Goal: Information Seeking & Learning: Learn about a topic

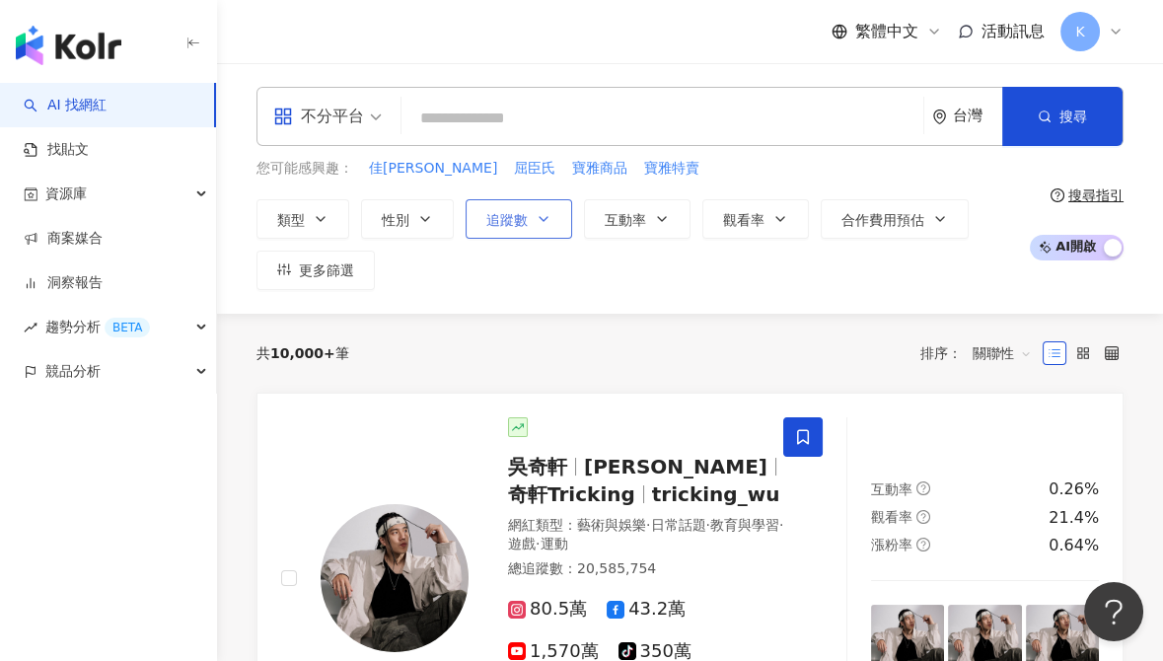
click at [506, 222] on span "追蹤數" at bounding box center [506, 220] width 41 height 16
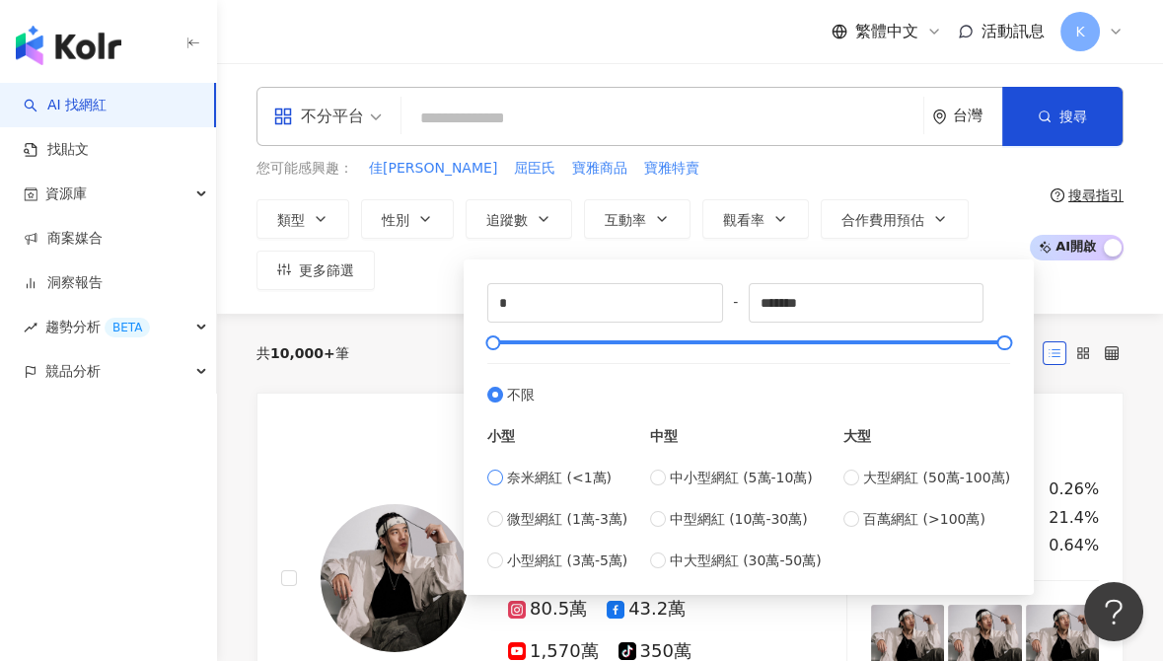
type input "****"
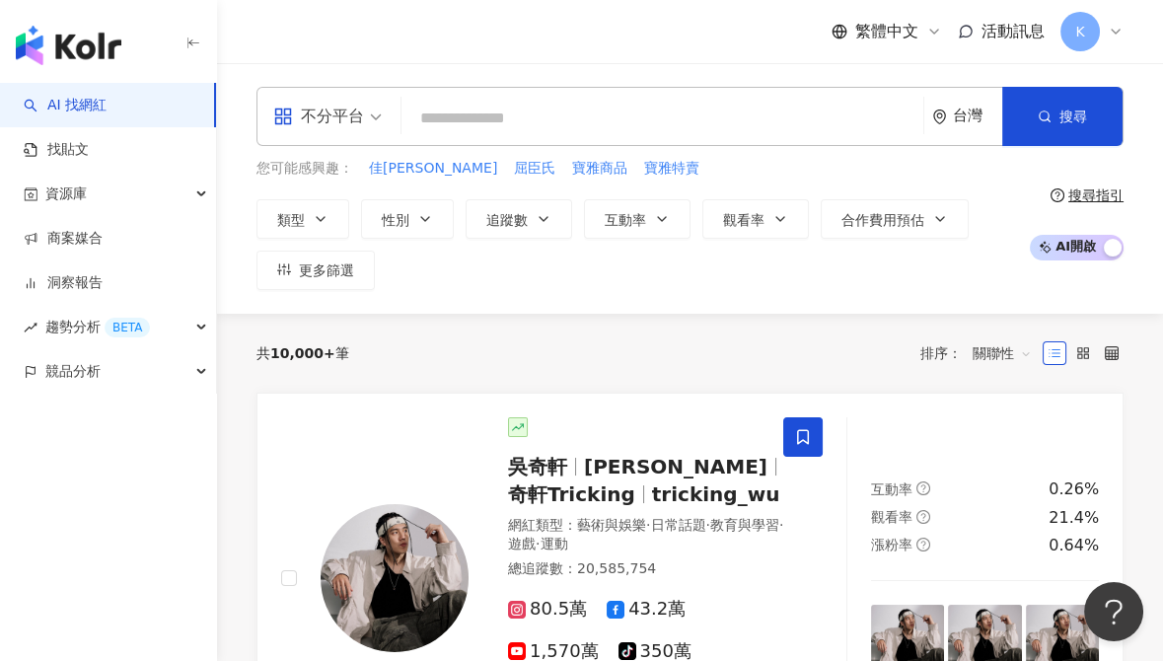
click at [465, 112] on input "search" at bounding box center [662, 118] width 506 height 37
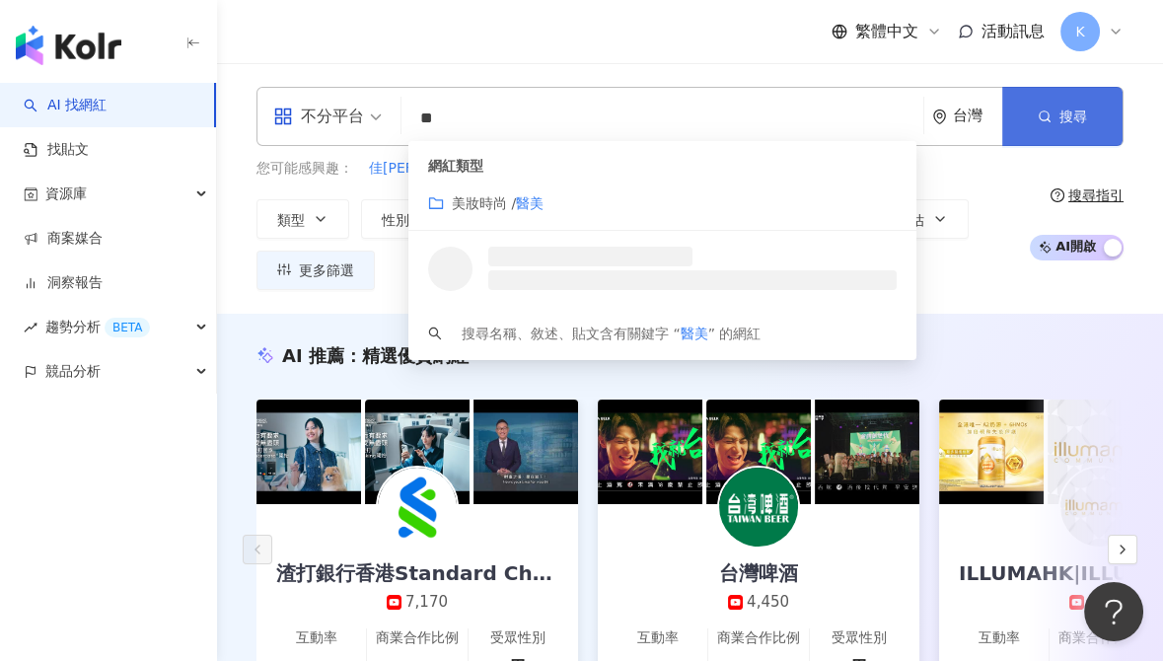
click at [1060, 114] on span "搜尋" at bounding box center [1074, 117] width 28 height 16
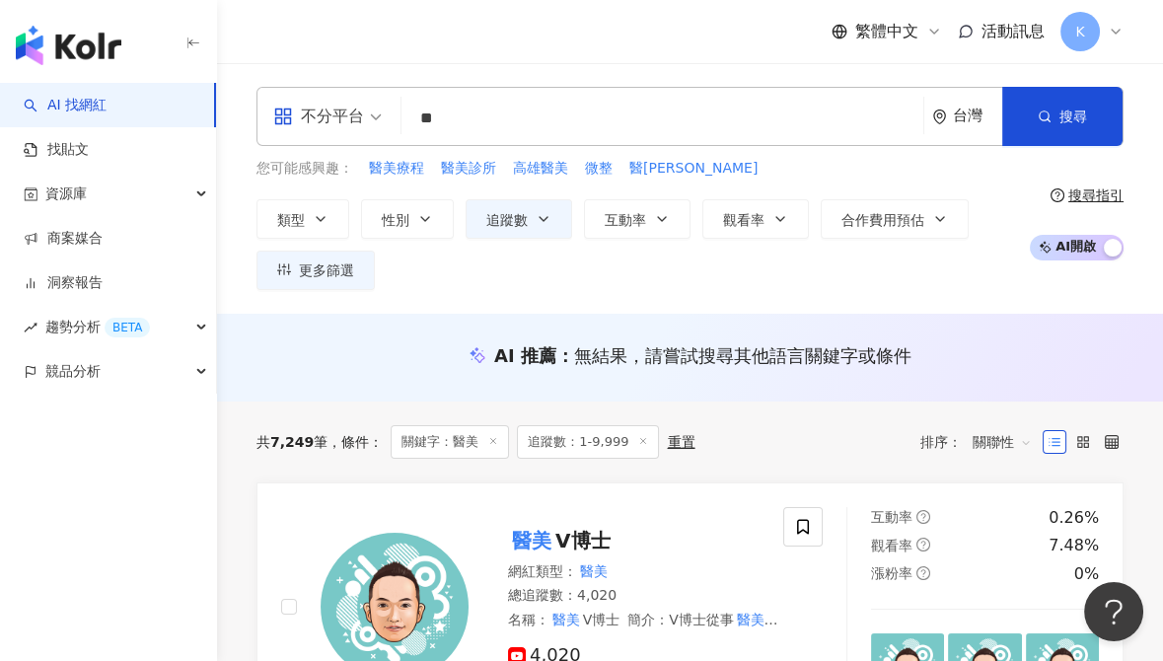
click at [491, 91] on div "不分平台 ** 台灣 搜尋 customizedTag 網紅類型 美妝時尚 / 醫美 Tilly Tang tiktok-icon 7,824 追蹤者 美加醫…" at bounding box center [690, 116] width 867 height 59
click at [486, 111] on input "**" at bounding box center [662, 118] width 506 height 37
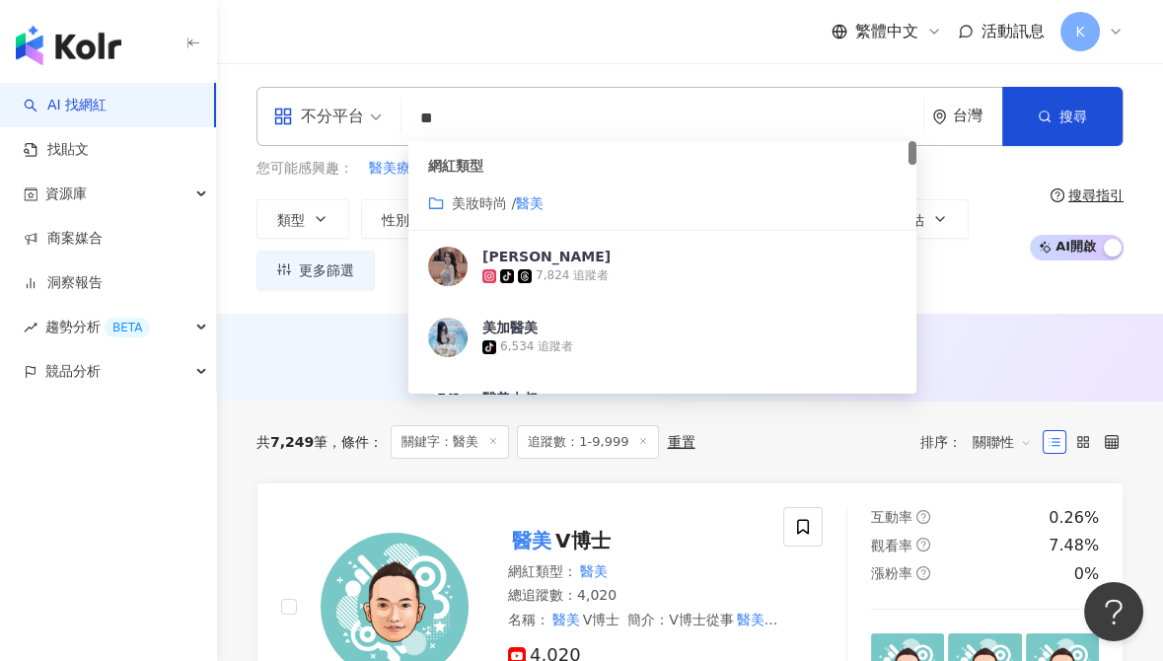
type input "*"
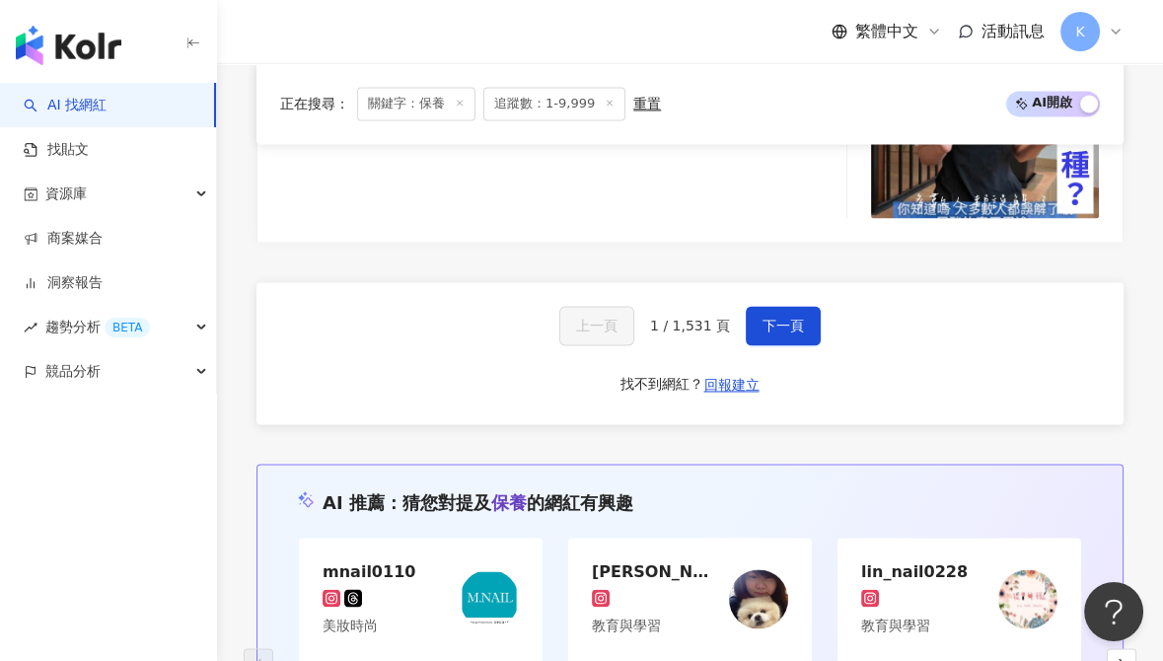
scroll to position [4458, 0]
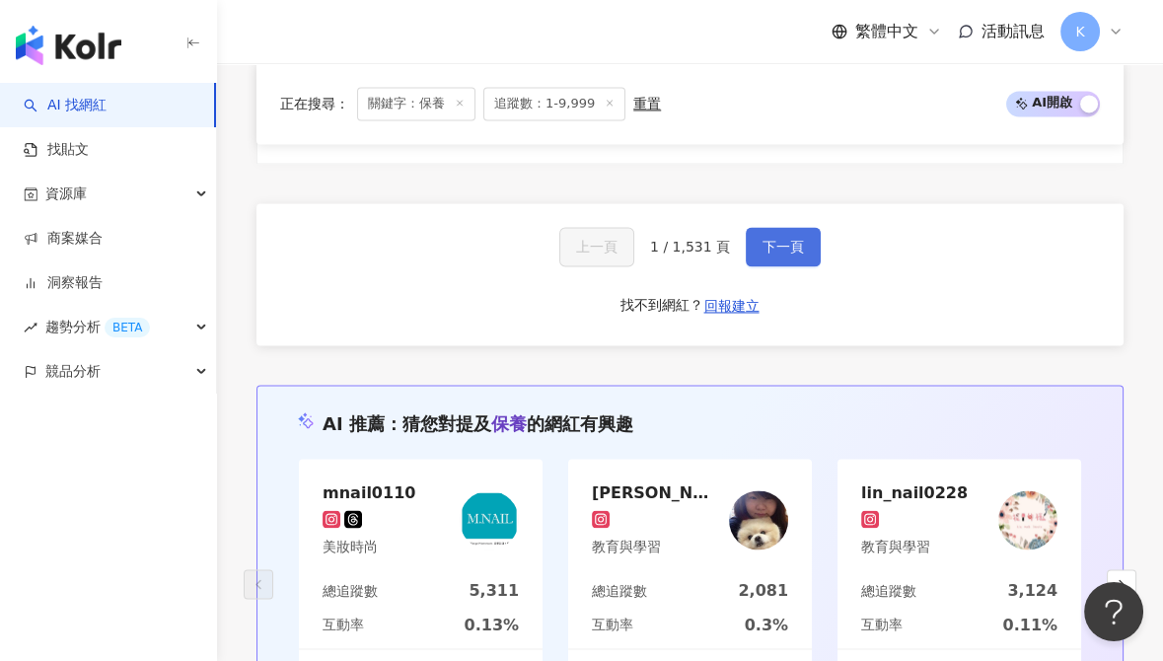
click at [768, 239] on span "下一頁" at bounding box center [783, 247] width 41 height 16
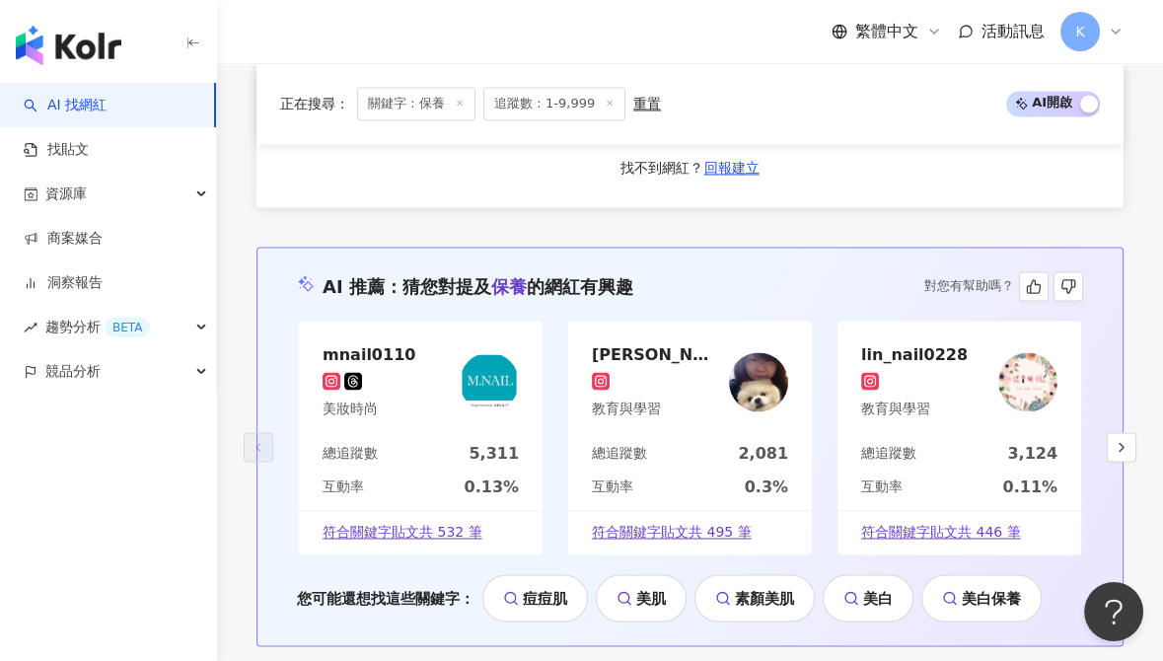
scroll to position [4375, 0]
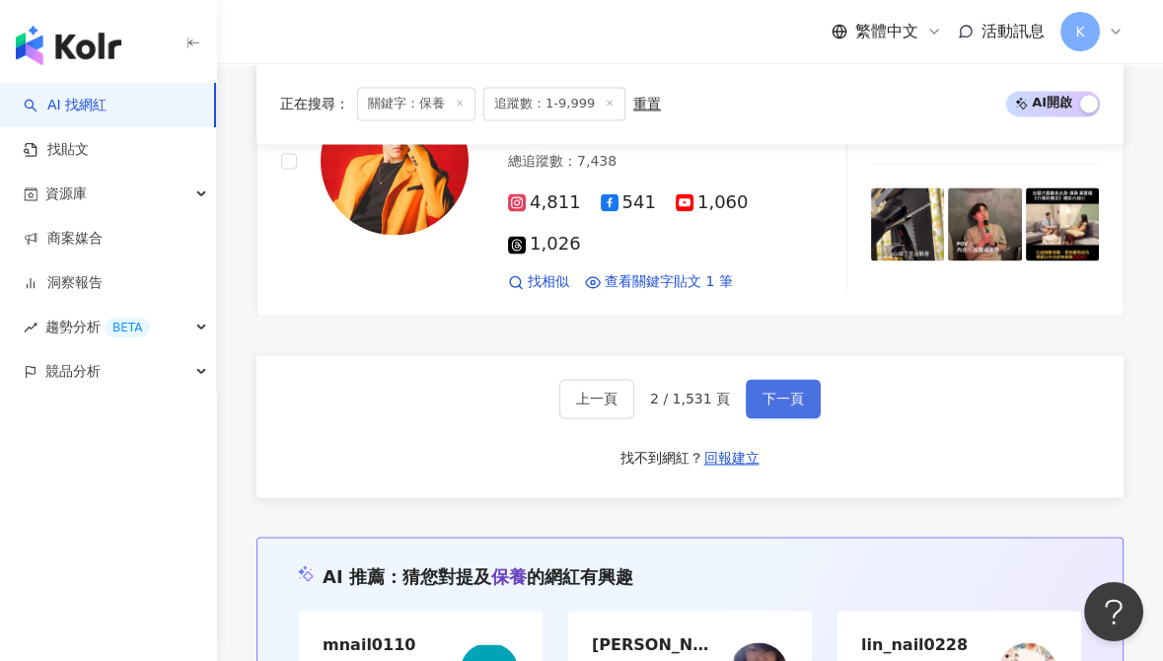
click at [794, 379] on button "下一頁" at bounding box center [783, 398] width 75 height 39
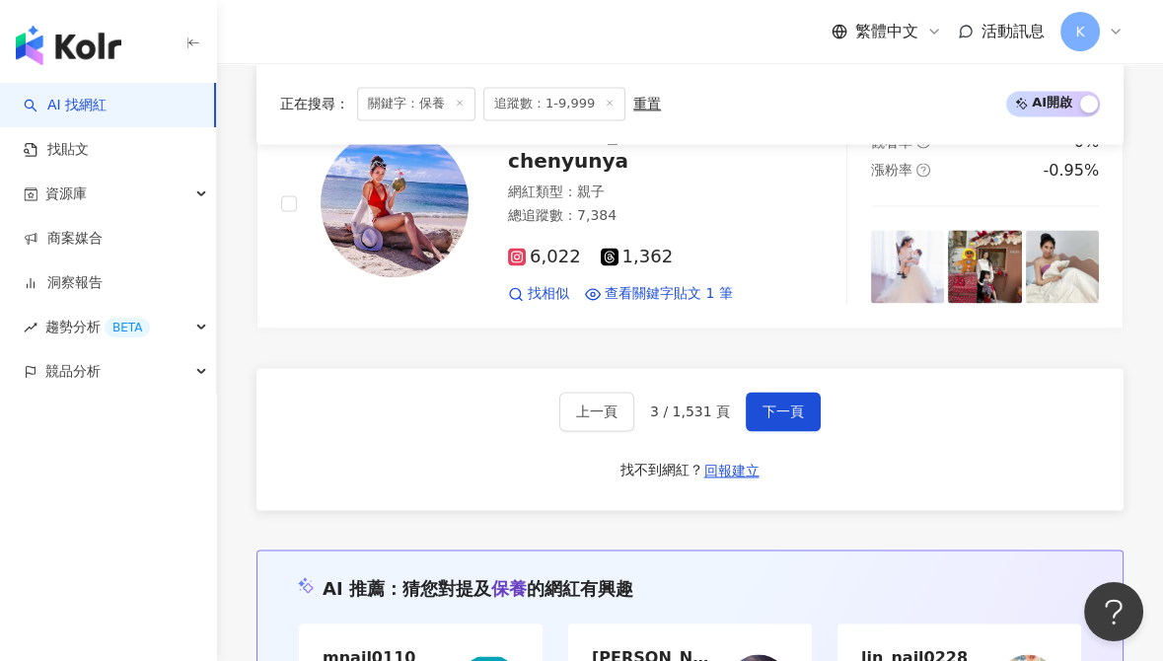
scroll to position [3967, 0]
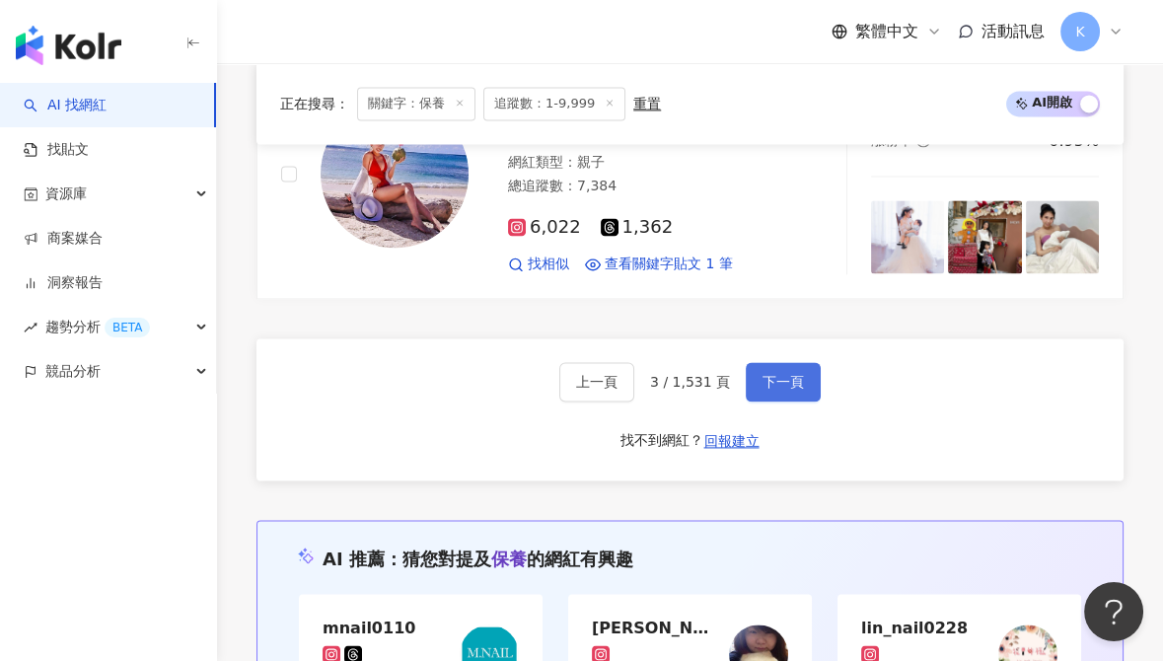
click at [794, 362] on button "下一頁" at bounding box center [783, 381] width 75 height 39
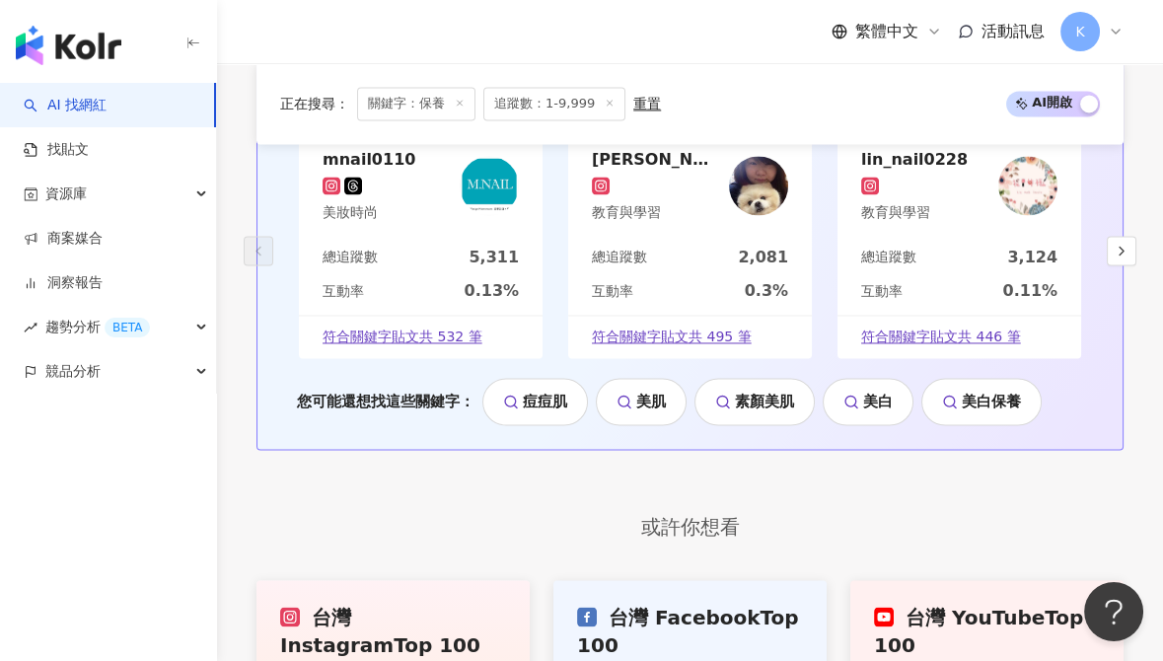
scroll to position [4021, 0]
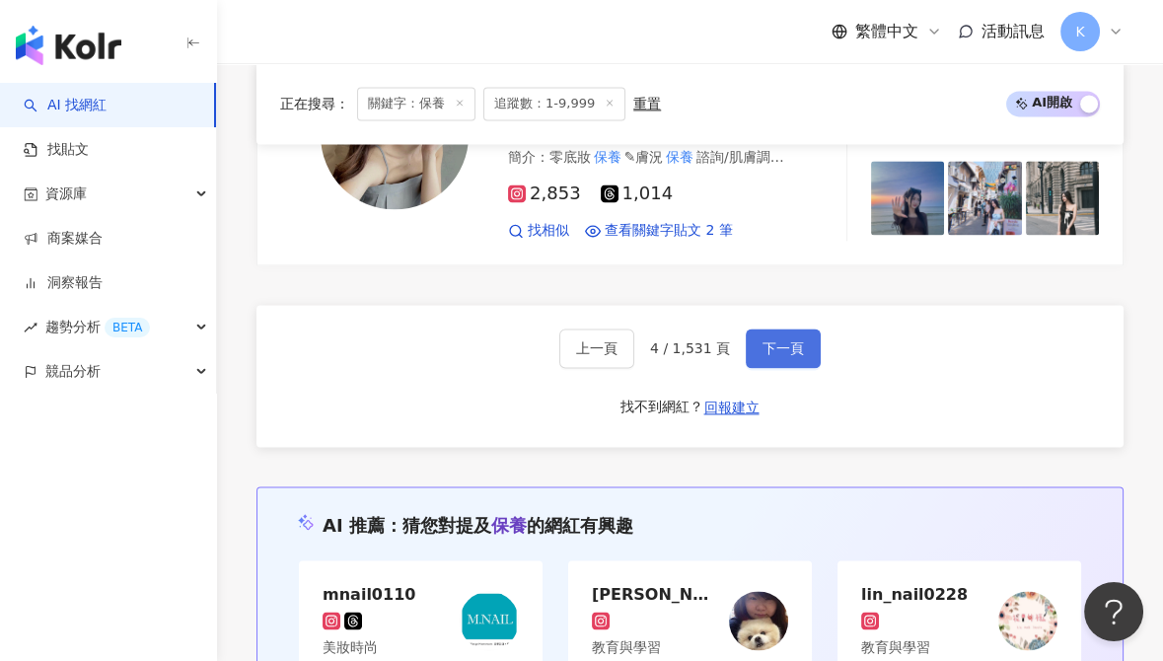
click at [779, 340] on span "下一頁" at bounding box center [783, 348] width 41 height 16
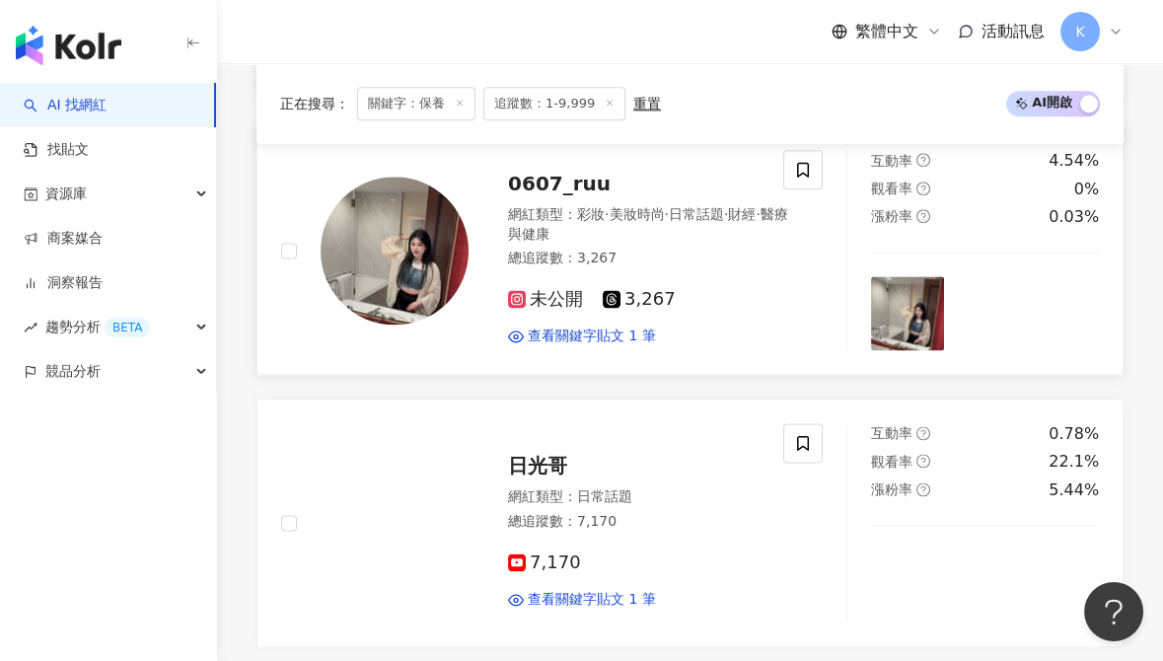
scroll to position [4063, 0]
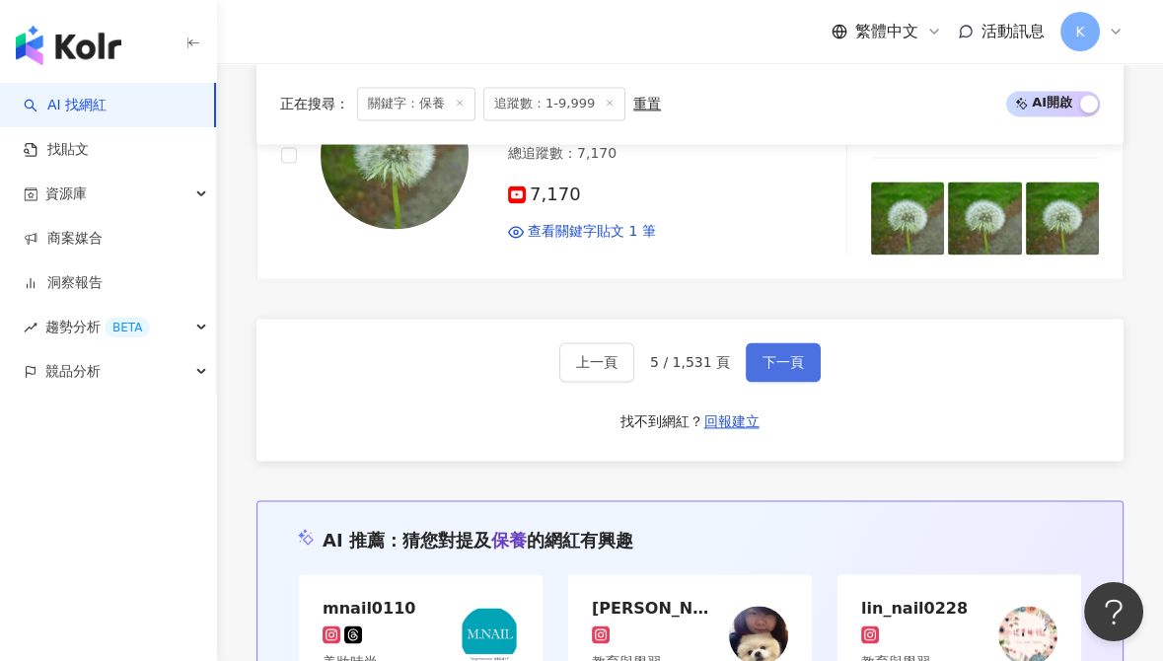
click at [800, 354] on button "下一頁" at bounding box center [783, 361] width 75 height 39
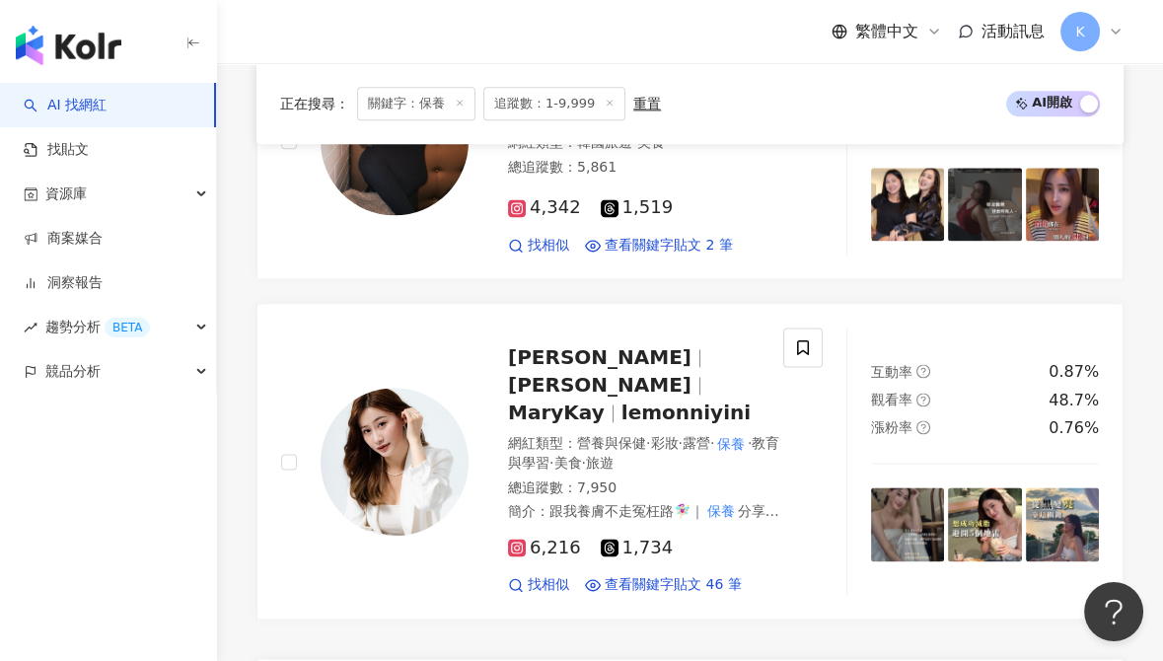
scroll to position [3755, 0]
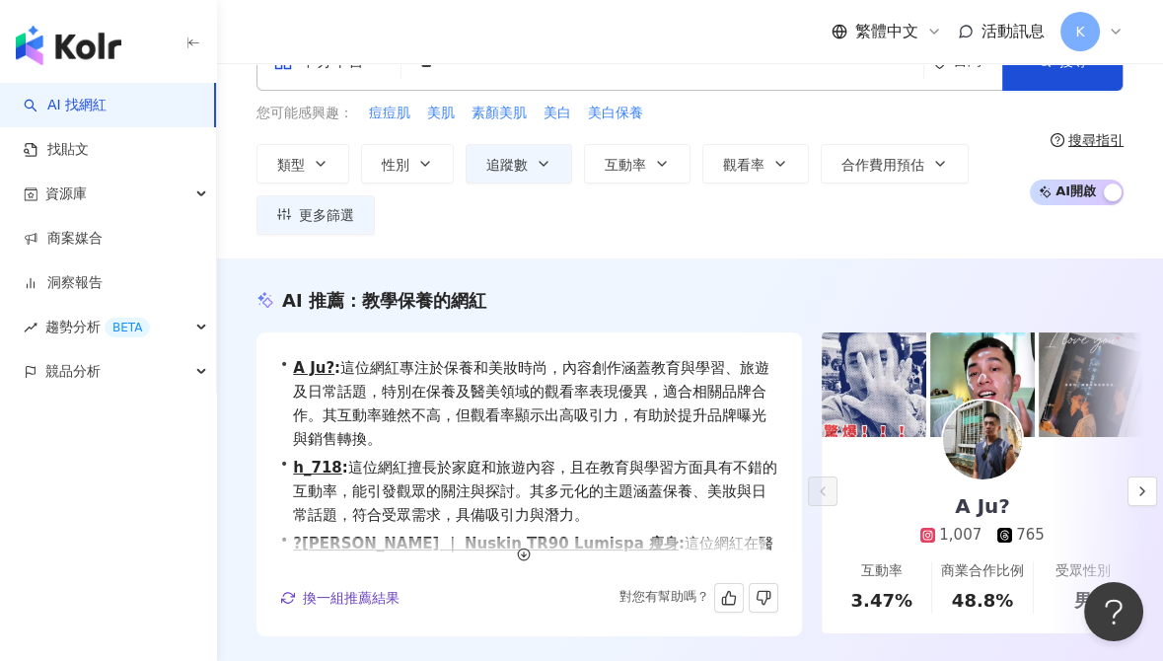
scroll to position [0, 0]
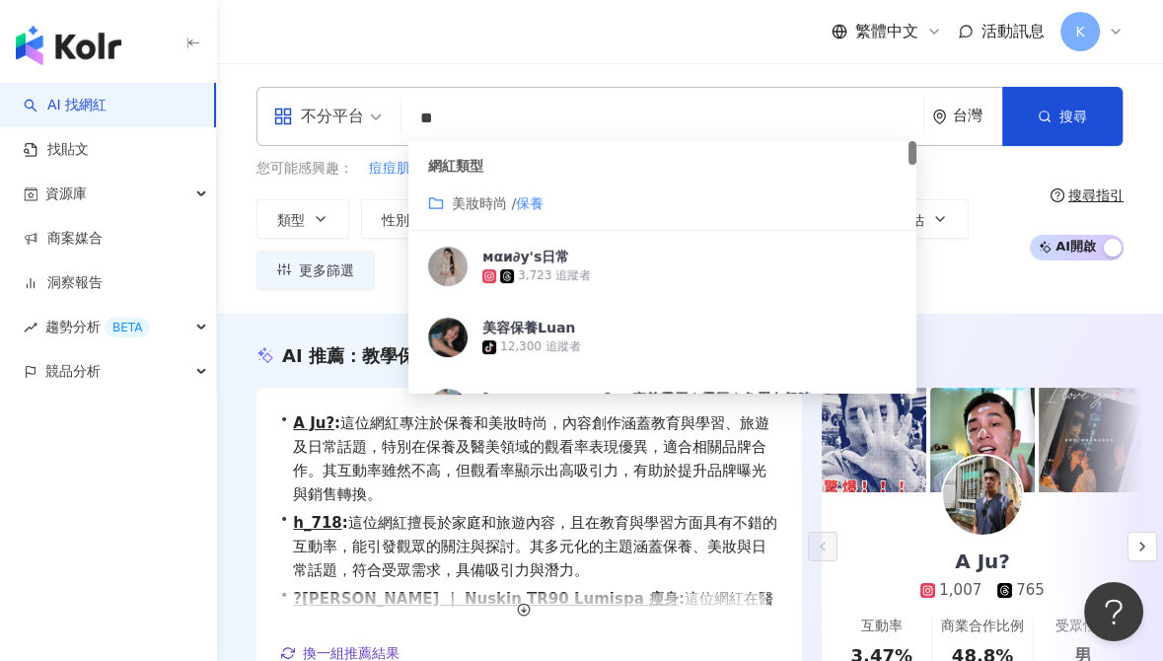
drag, startPoint x: 492, startPoint y: 134, endPoint x: 326, endPoint y: 125, distance: 167.0
click at [326, 125] on div "不分平台 ** 台灣 搜尋 customizedTag 3657de0e-30ef-468f-af6f-660090890057 網紅類型 美妝時尚 / 保養…" at bounding box center [690, 116] width 867 height 59
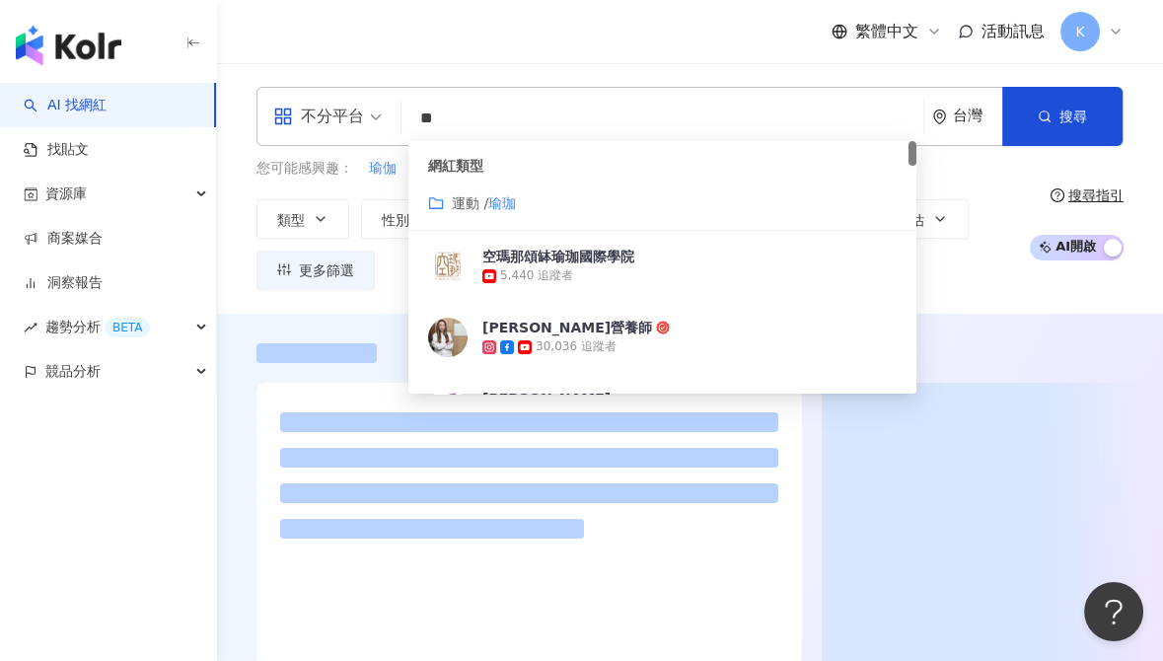
click at [651, 34] on div "繁體中文 活動訊息 K" at bounding box center [690, 31] width 867 height 63
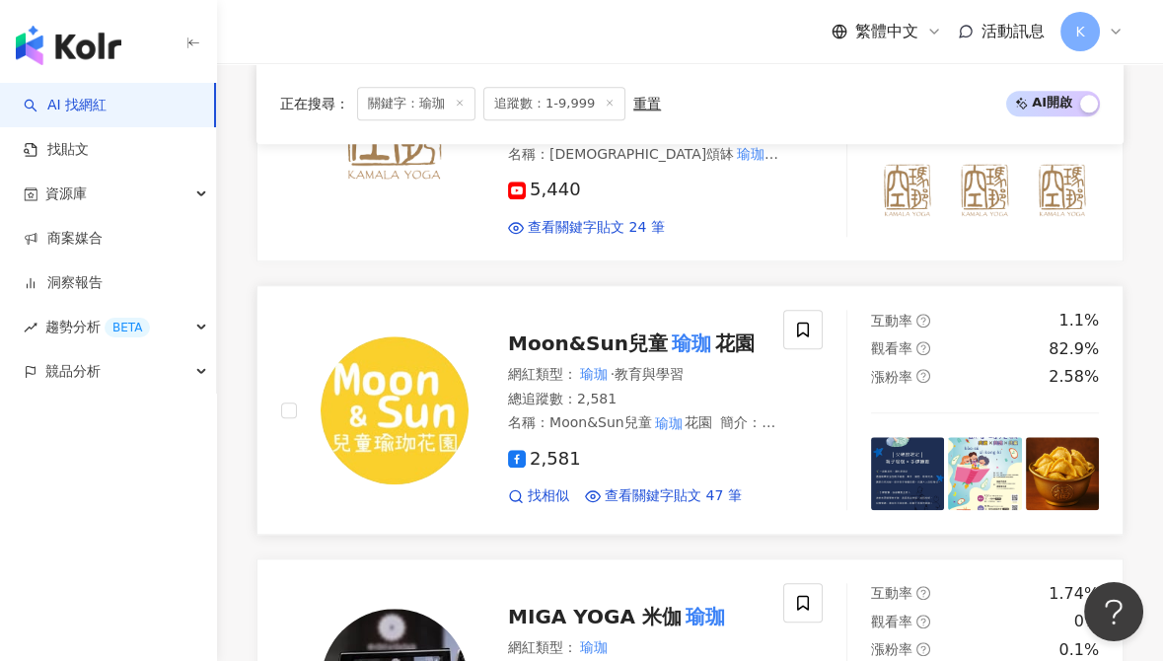
scroll to position [3615, 0]
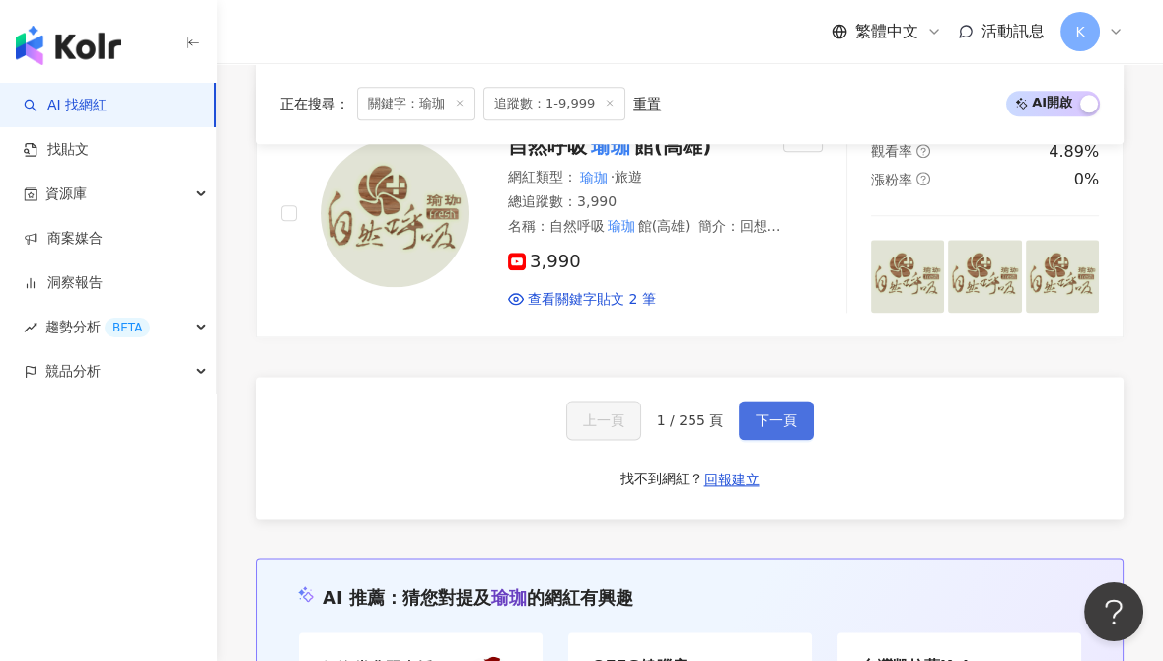
click at [782, 412] on span "下一頁" at bounding box center [776, 420] width 41 height 16
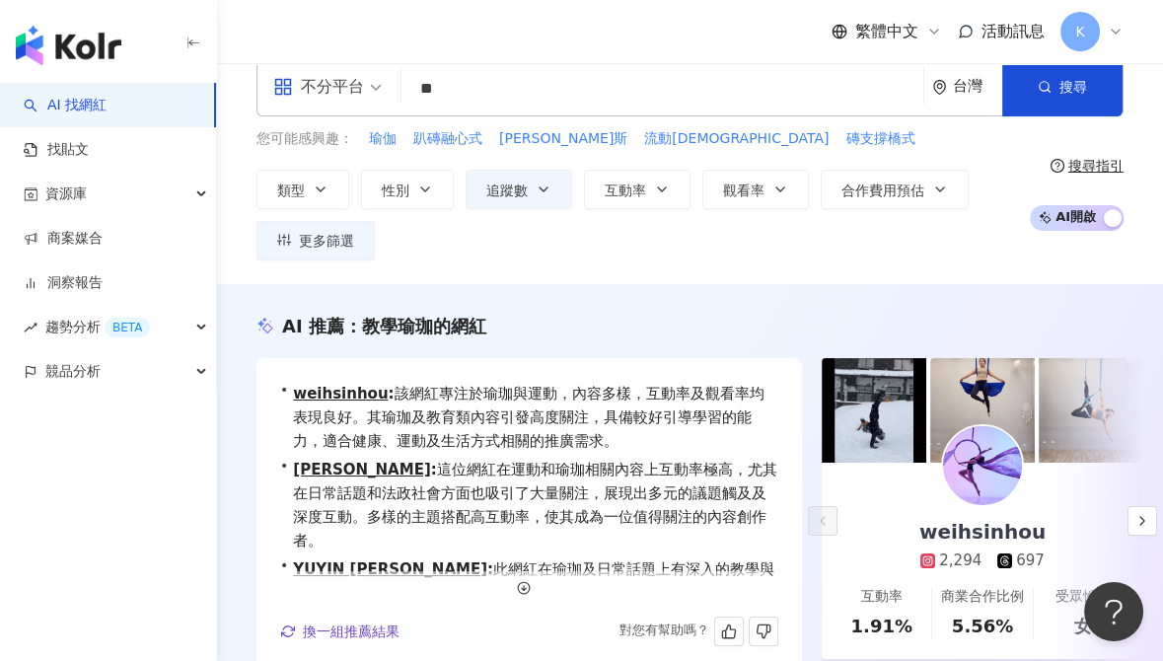
scroll to position [0, 0]
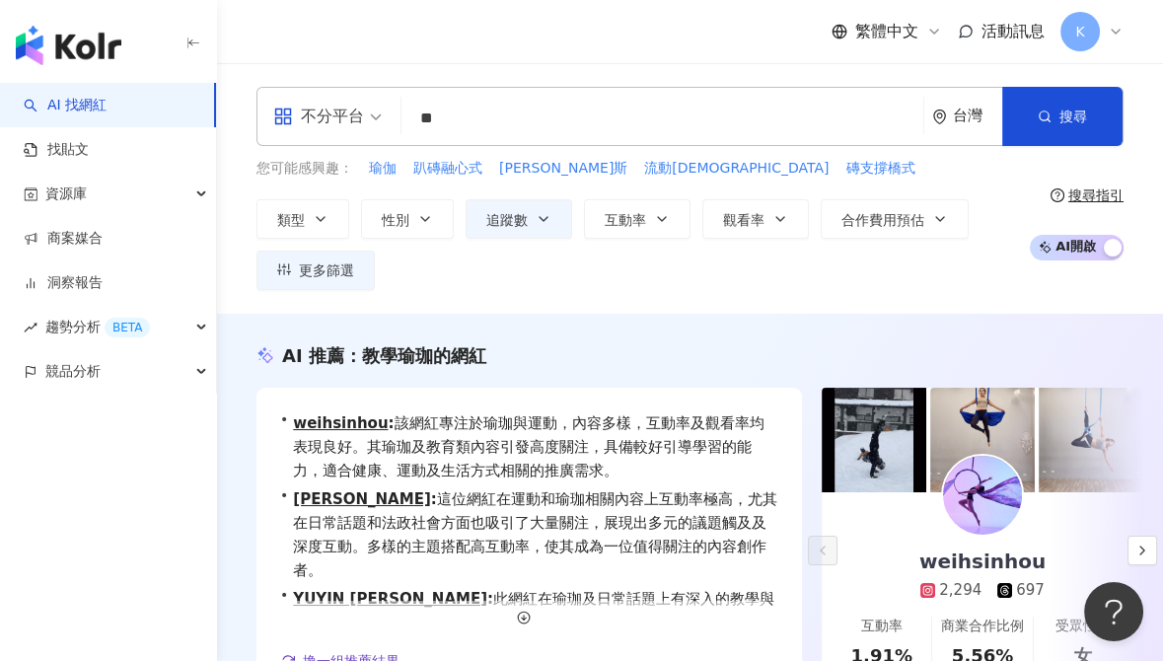
click at [494, 118] on input "**" at bounding box center [662, 118] width 506 height 37
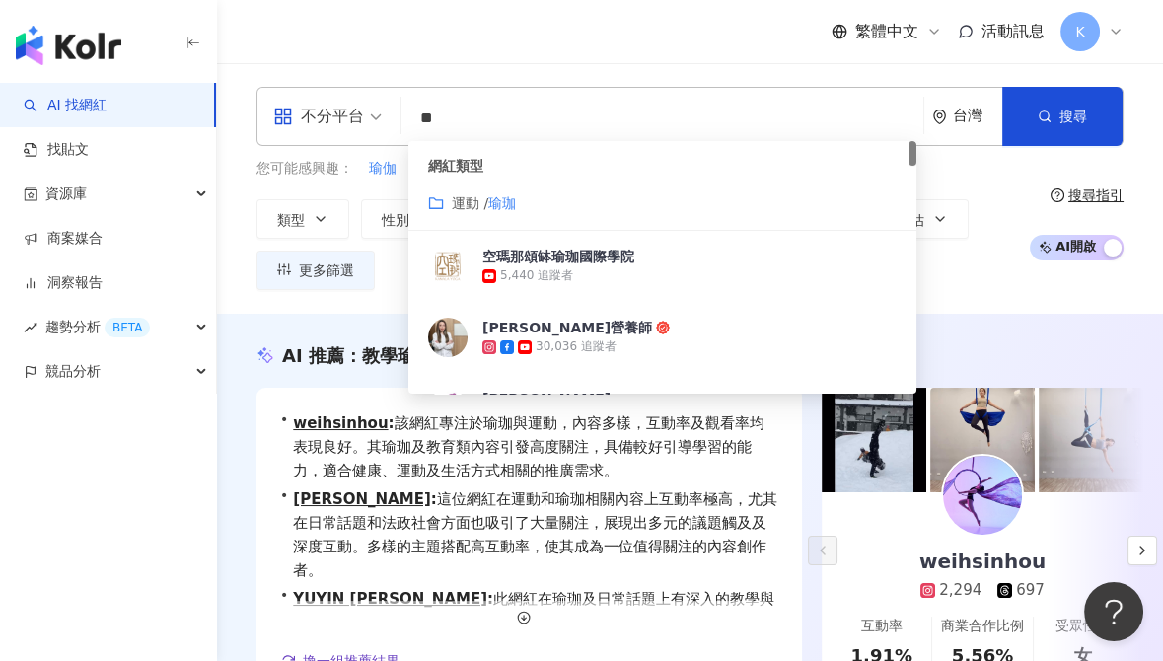
type input "*"
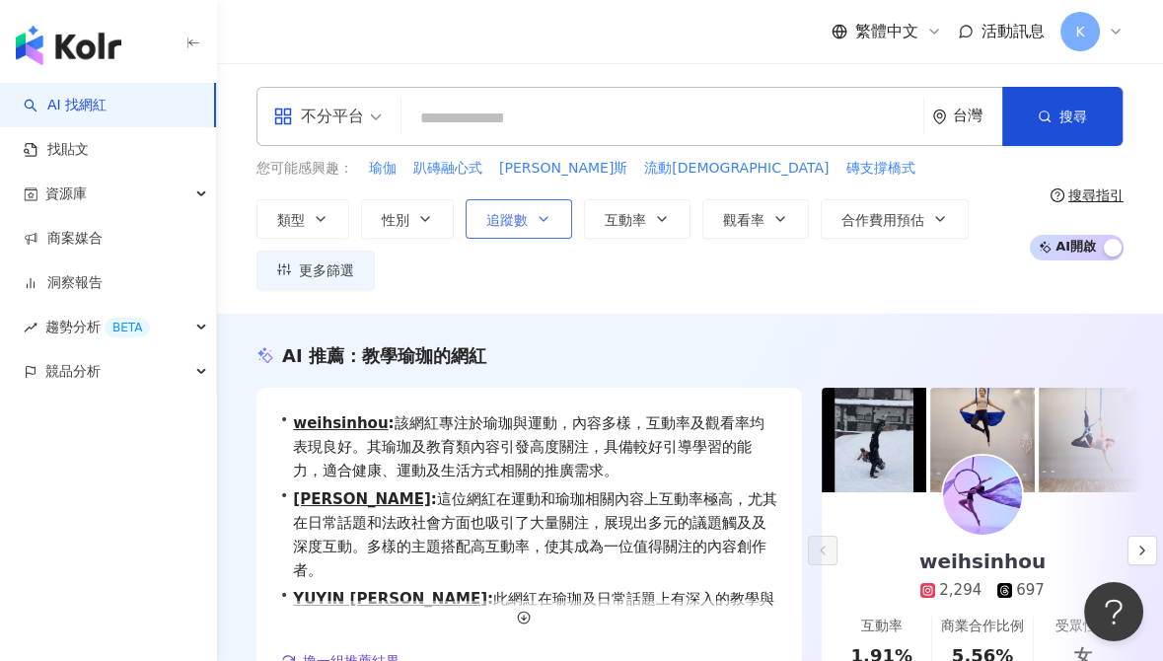
click at [526, 213] on button "追蹤數" at bounding box center [519, 218] width 107 height 39
click at [523, 119] on input "search" at bounding box center [662, 118] width 506 height 37
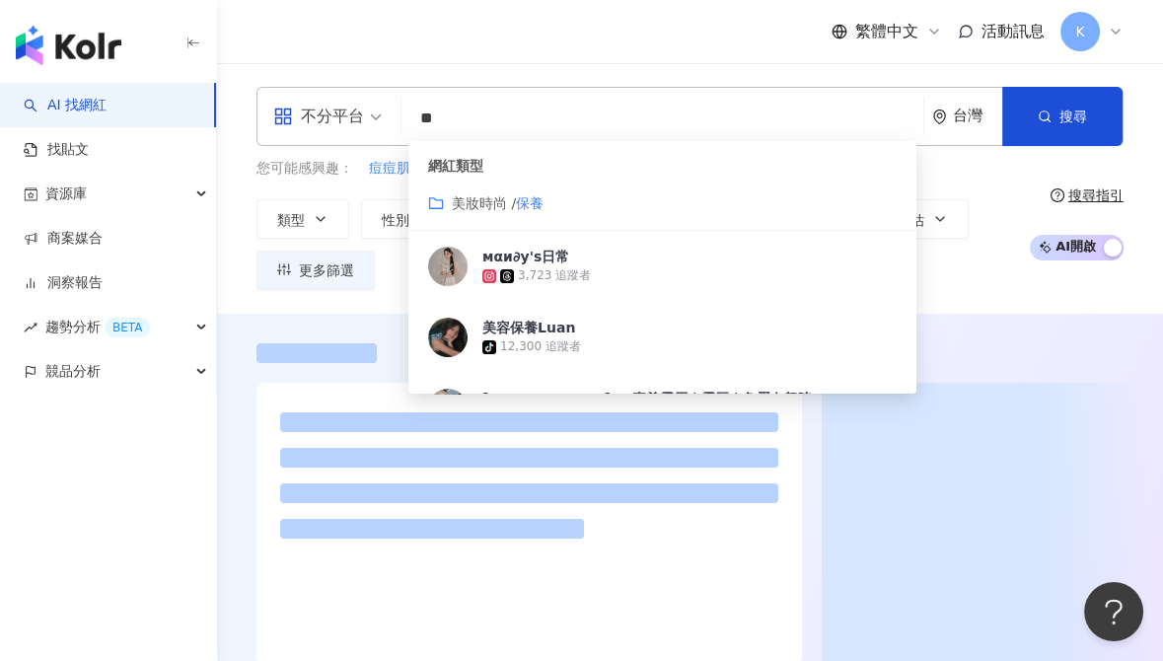
type input "**"
click at [626, 60] on div "繁體中文 活動訊息 K" at bounding box center [690, 31] width 867 height 63
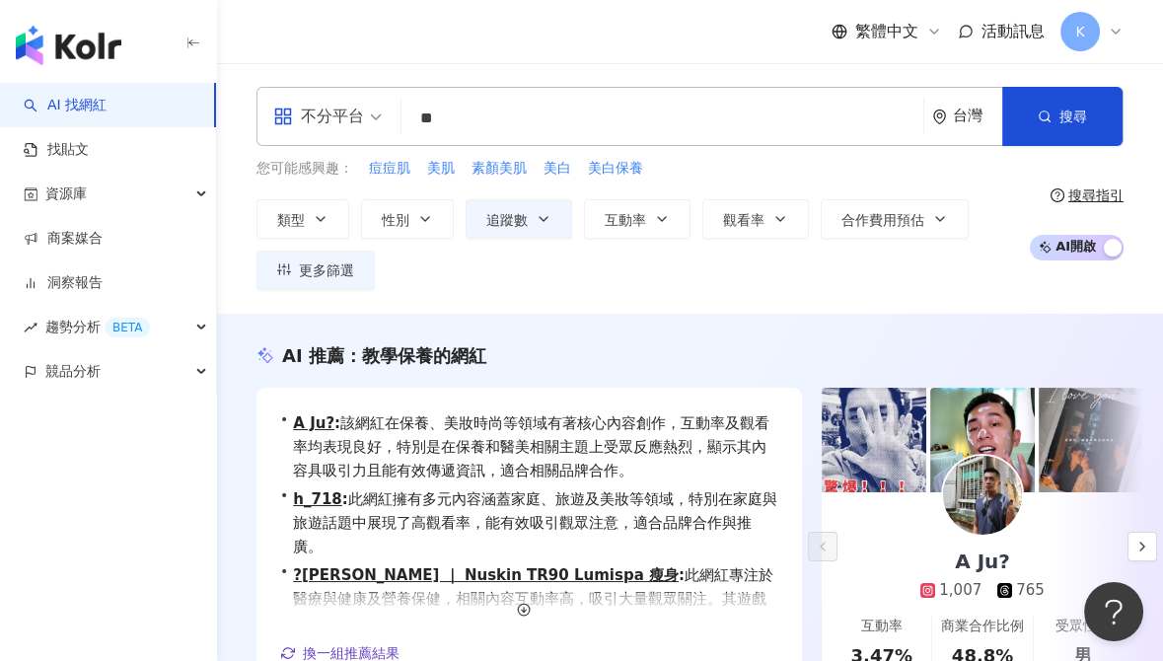
click at [553, 114] on input "**" at bounding box center [662, 118] width 506 height 37
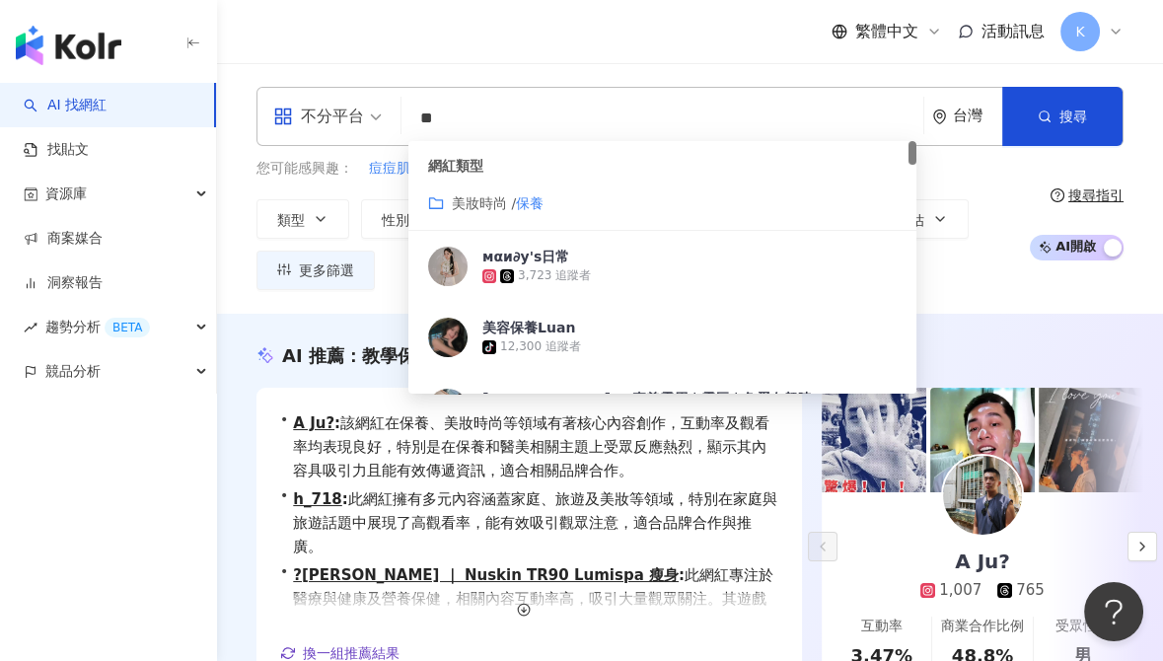
click at [340, 116] on div "不分平台" at bounding box center [318, 117] width 91 height 32
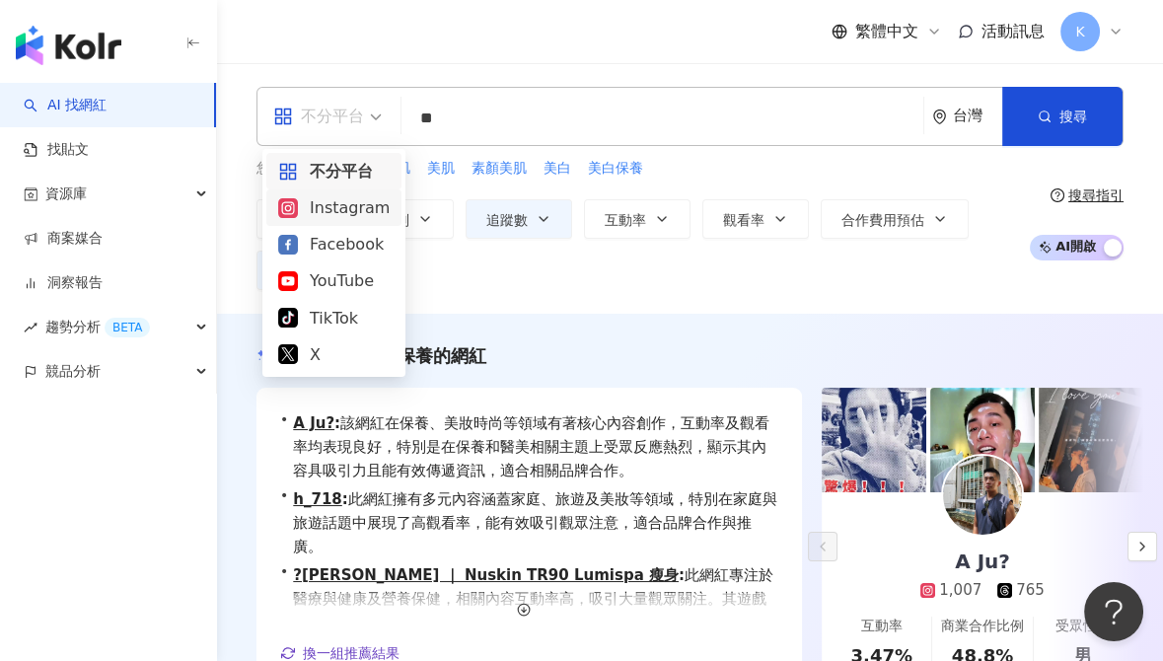
click at [357, 217] on div "Instagram" at bounding box center [333, 207] width 111 height 25
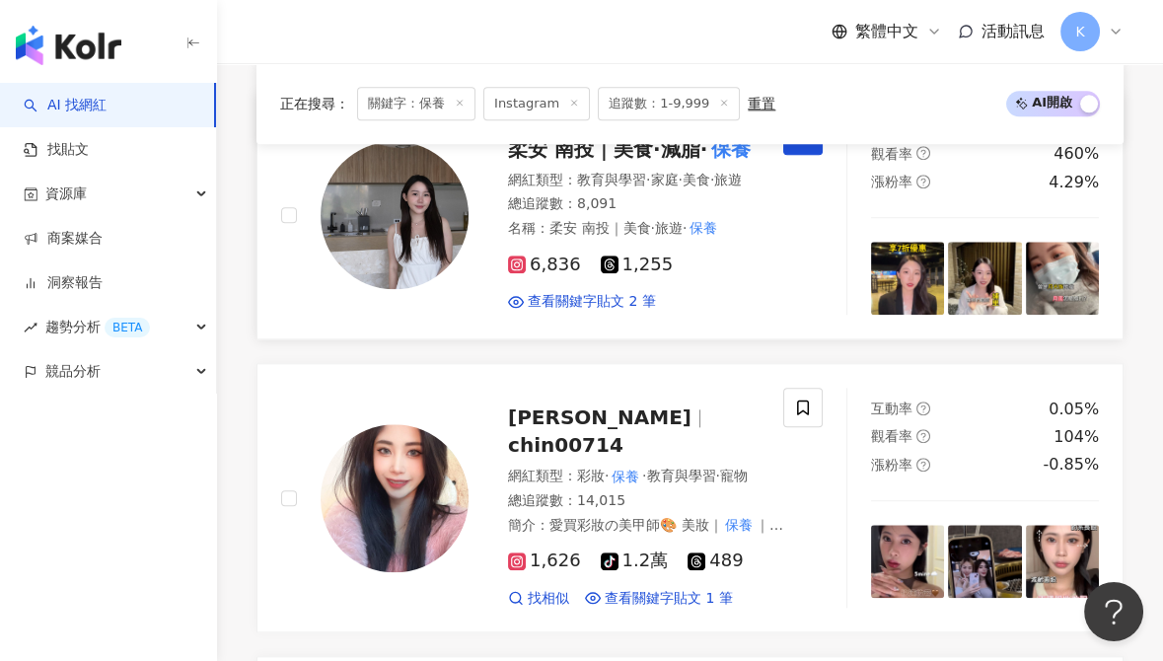
scroll to position [3067, 0]
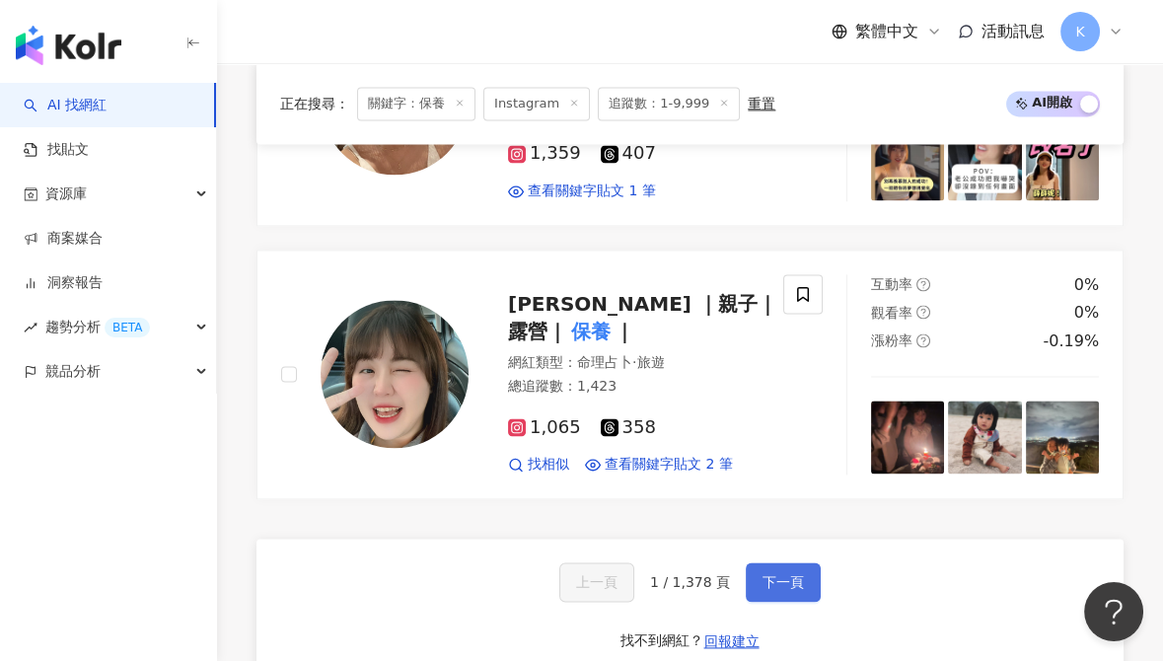
click at [776, 562] on button "下一頁" at bounding box center [783, 581] width 75 height 39
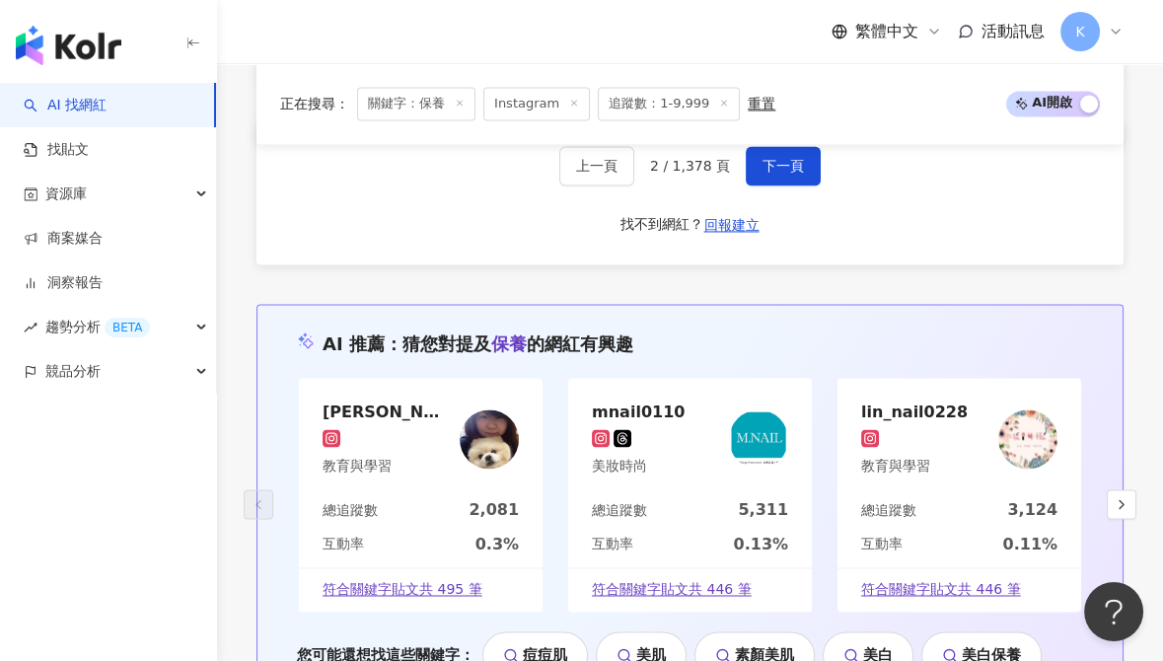
scroll to position [4220, 0]
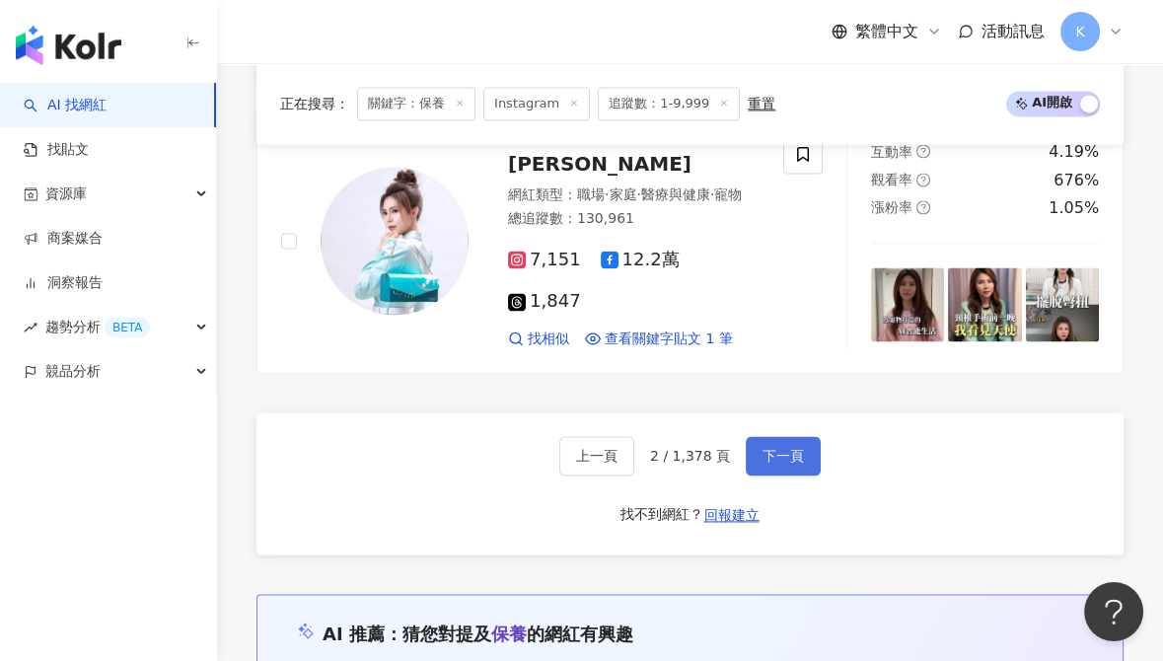
click at [771, 448] on span "下一頁" at bounding box center [783, 456] width 41 height 16
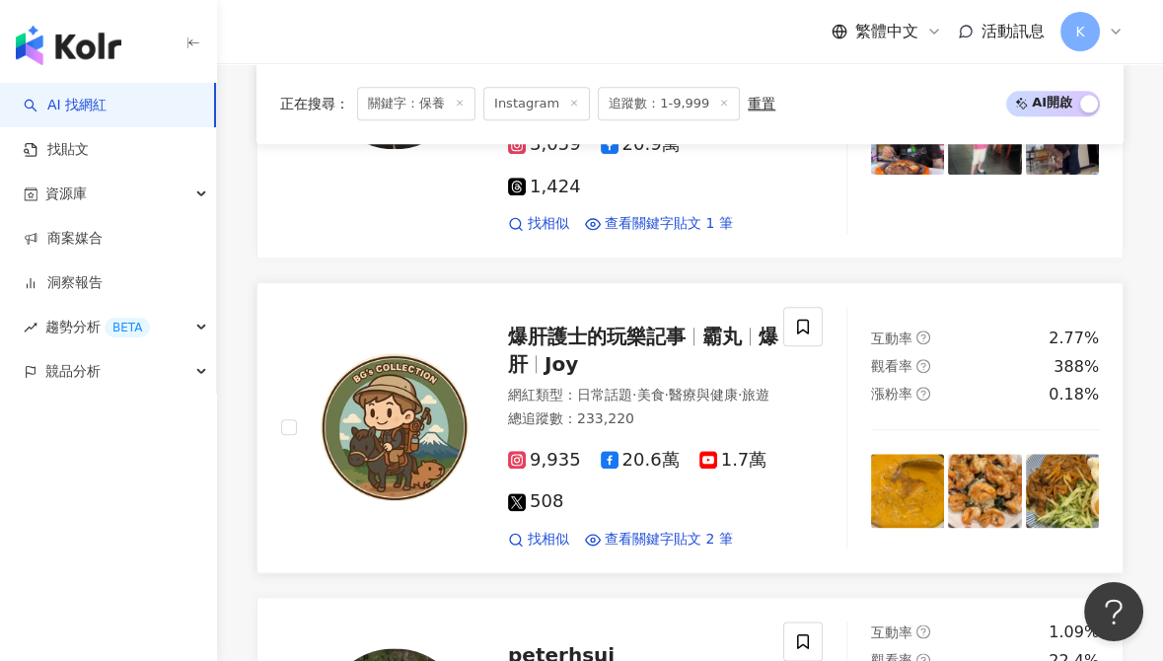
scroll to position [4124, 0]
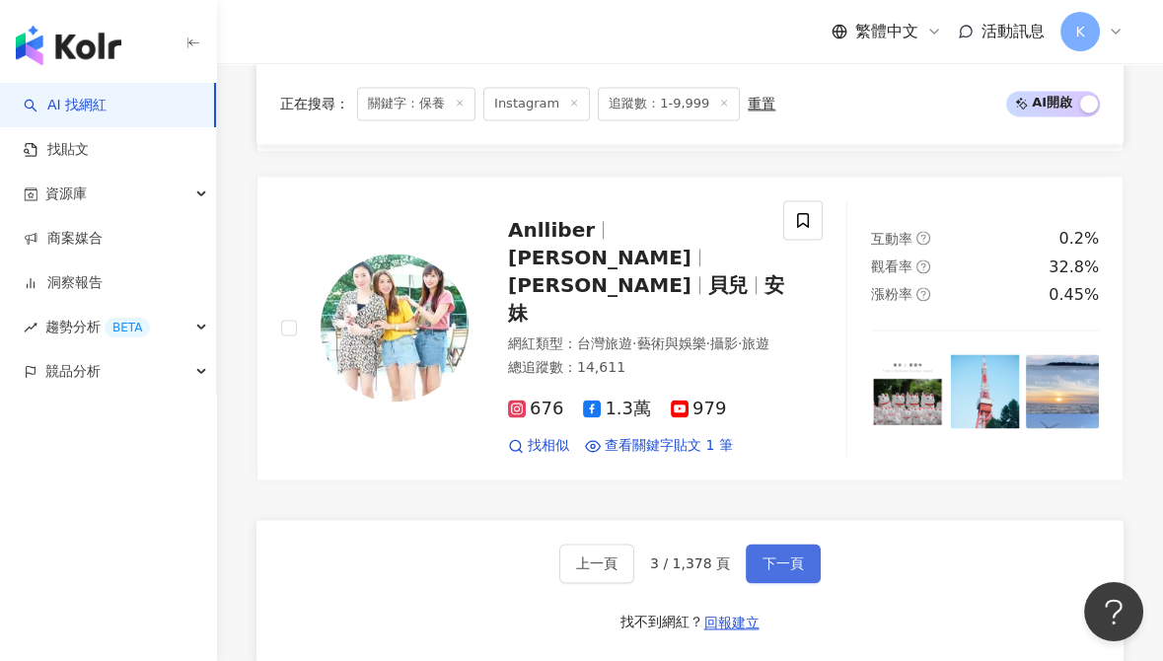
click at [755, 544] on button "下一頁" at bounding box center [783, 563] width 75 height 39
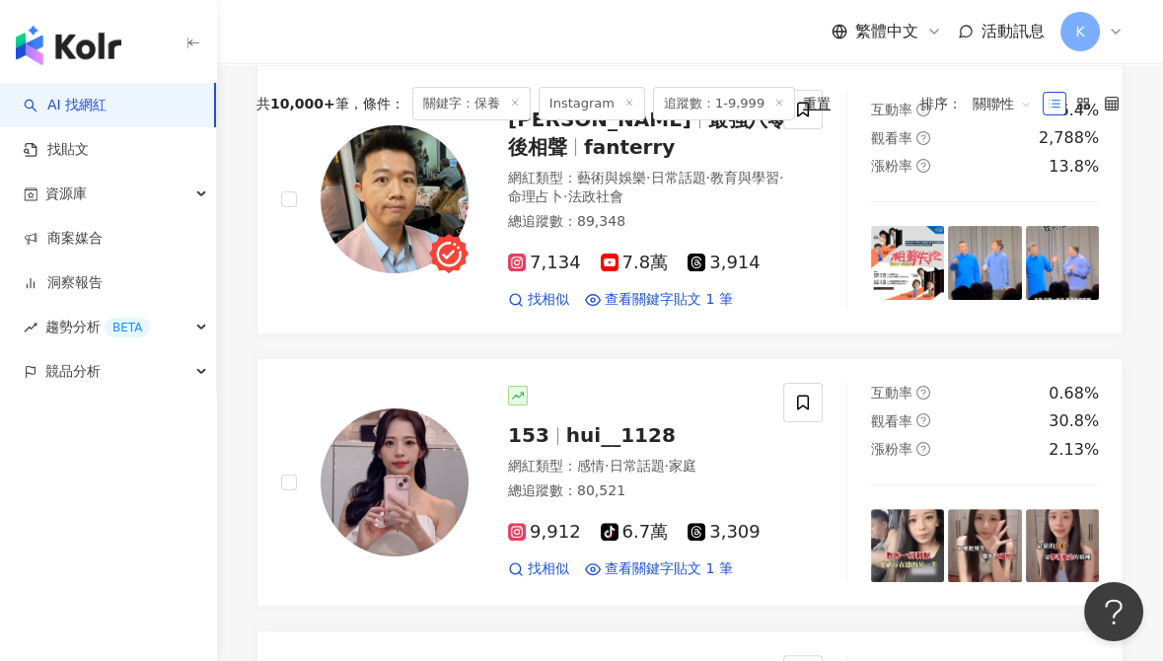
scroll to position [497, 0]
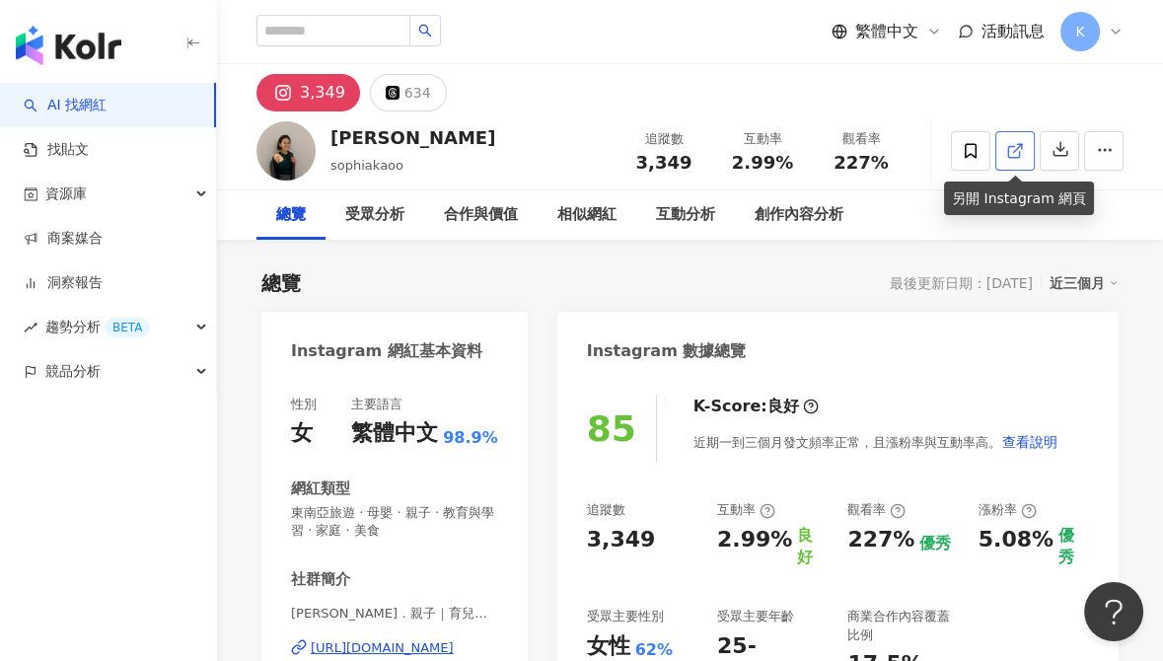
click at [1012, 154] on icon at bounding box center [1015, 151] width 18 height 18
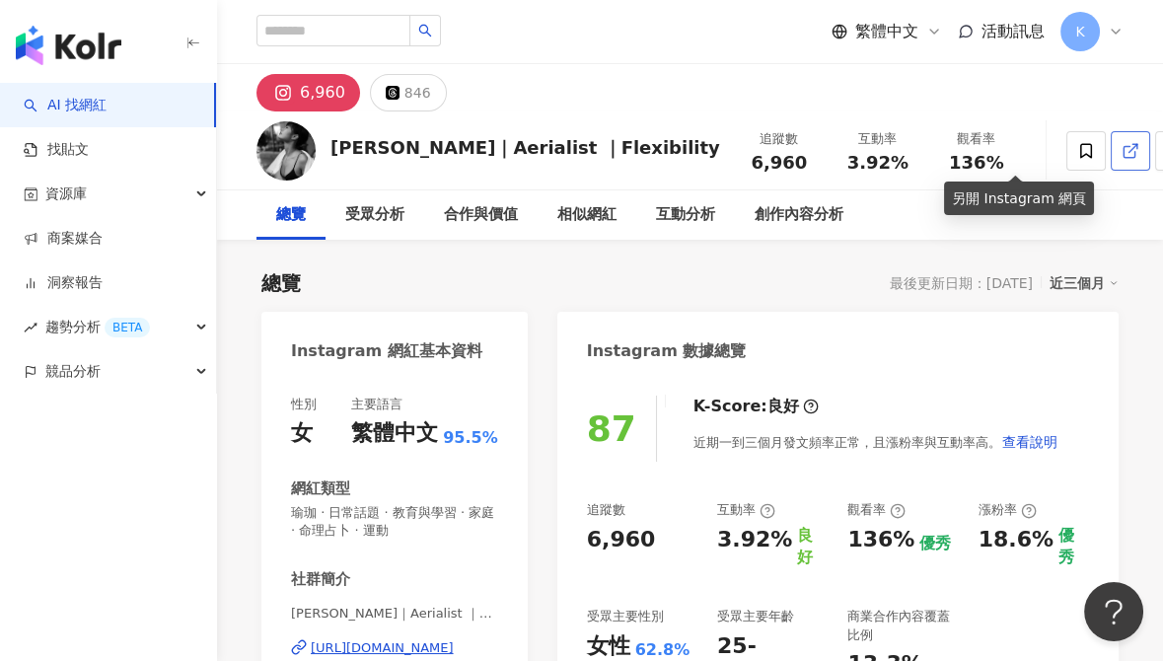
click at [1122, 148] on icon at bounding box center [1131, 151] width 18 height 18
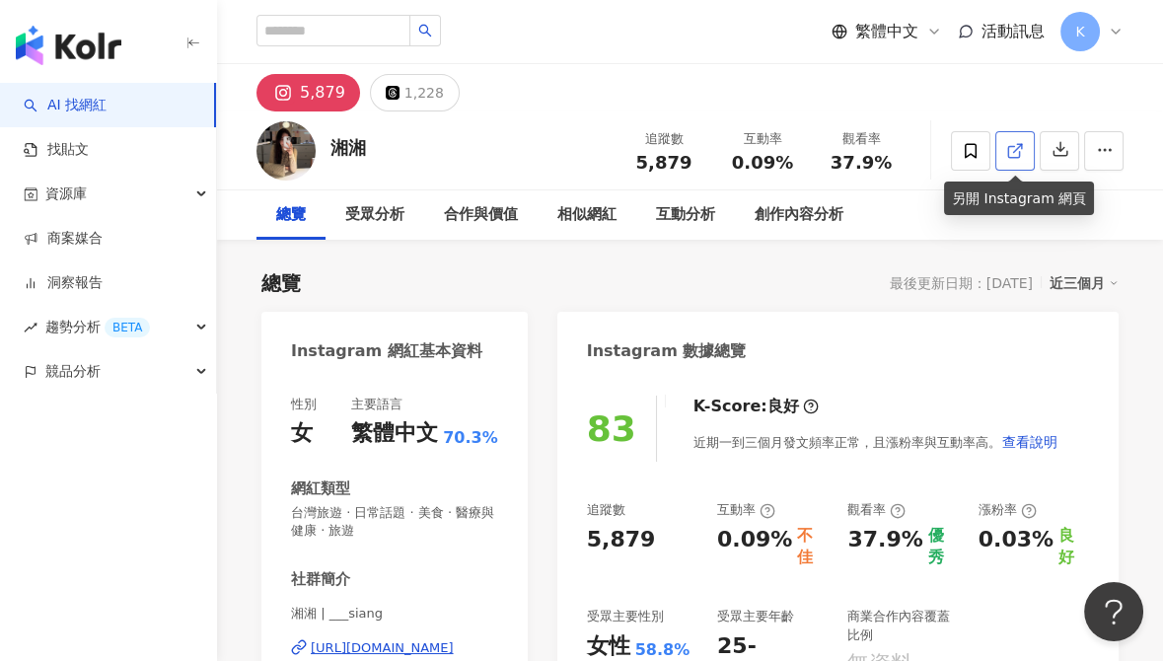
click at [1005, 151] on link at bounding box center [1015, 150] width 39 height 39
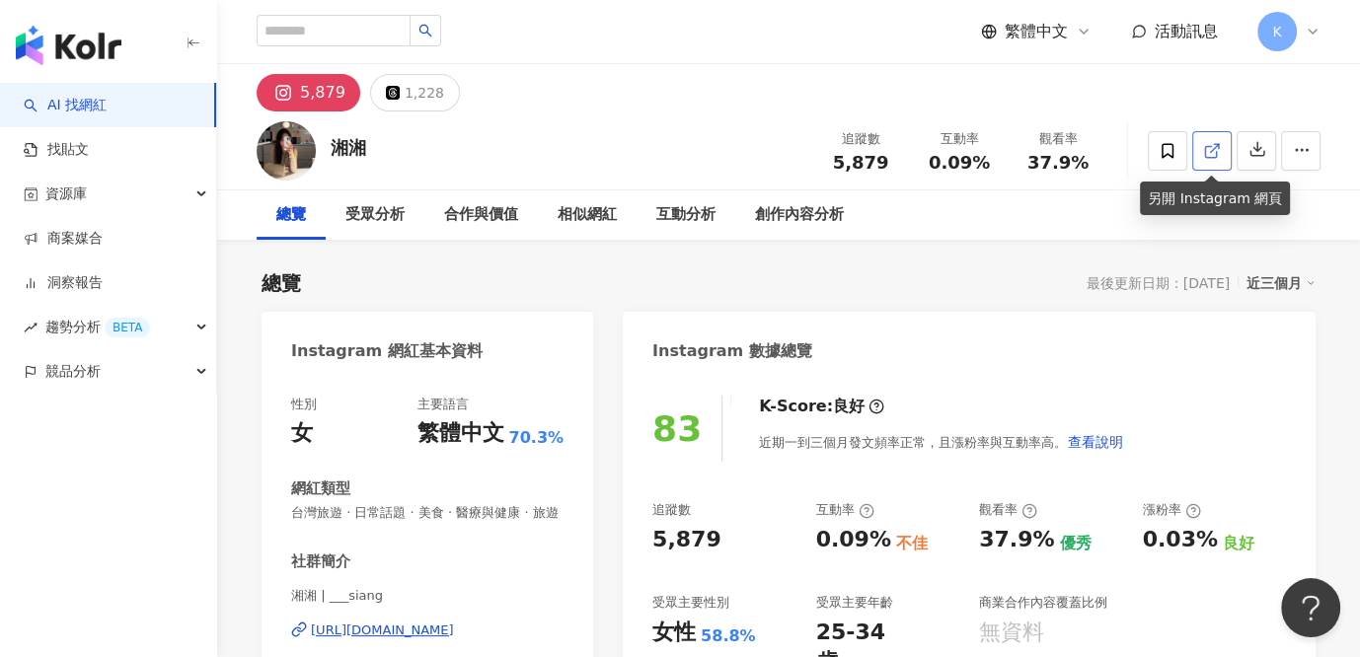
click at [1162, 159] on link at bounding box center [1211, 150] width 39 height 39
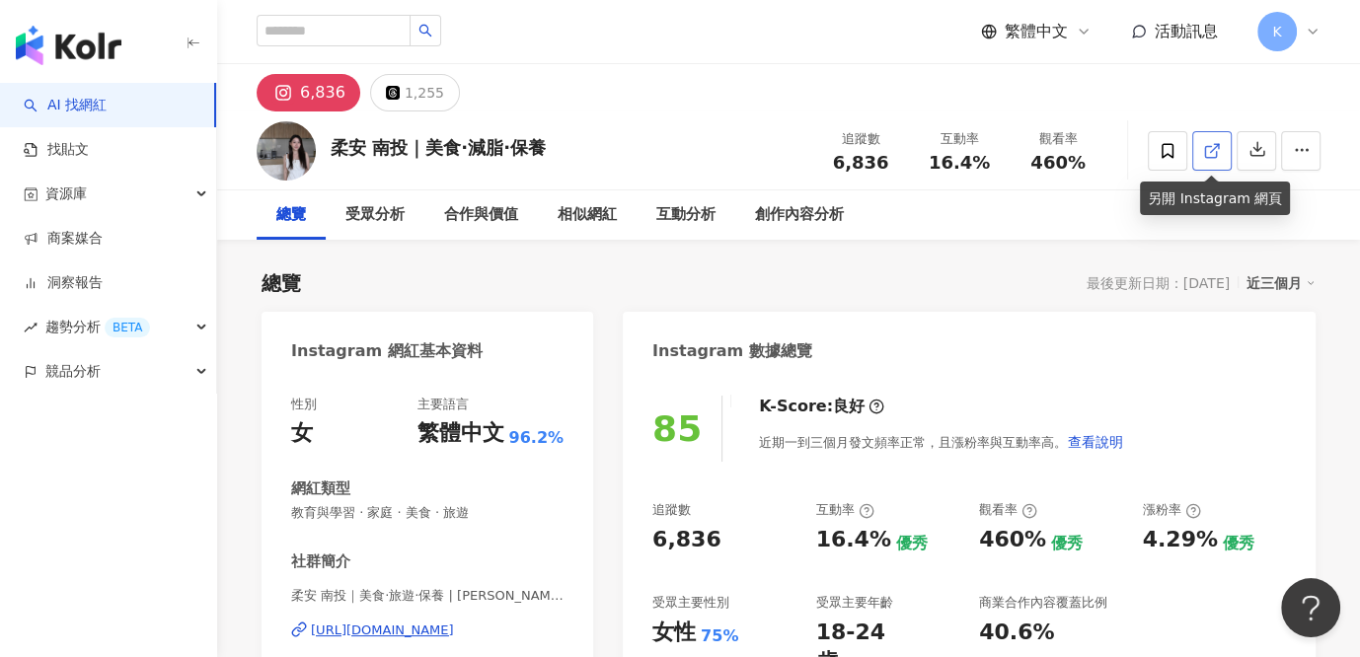
click at [1162, 154] on link at bounding box center [1211, 150] width 39 height 39
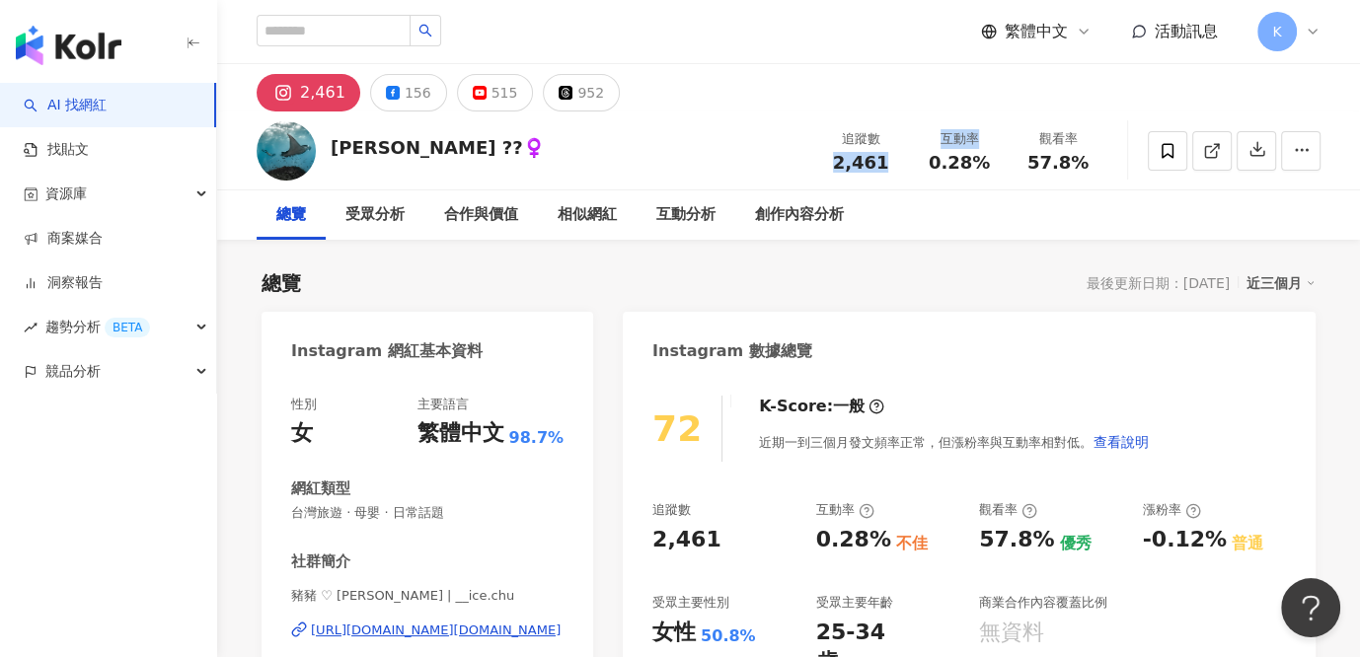
drag, startPoint x: 841, startPoint y: 160, endPoint x: 922, endPoint y: 166, distance: 81.1
click at [922, 166] on div "追蹤數 2,461 互動率 0.28% 觀看率 57.8%" at bounding box center [959, 150] width 296 height 58
copy div "2,461 互動率"
click at [834, 71] on div "2,461 156 515 952" at bounding box center [788, 87] width 1143 height 47
drag, startPoint x: 841, startPoint y: 162, endPoint x: 881, endPoint y: 166, distance: 40.6
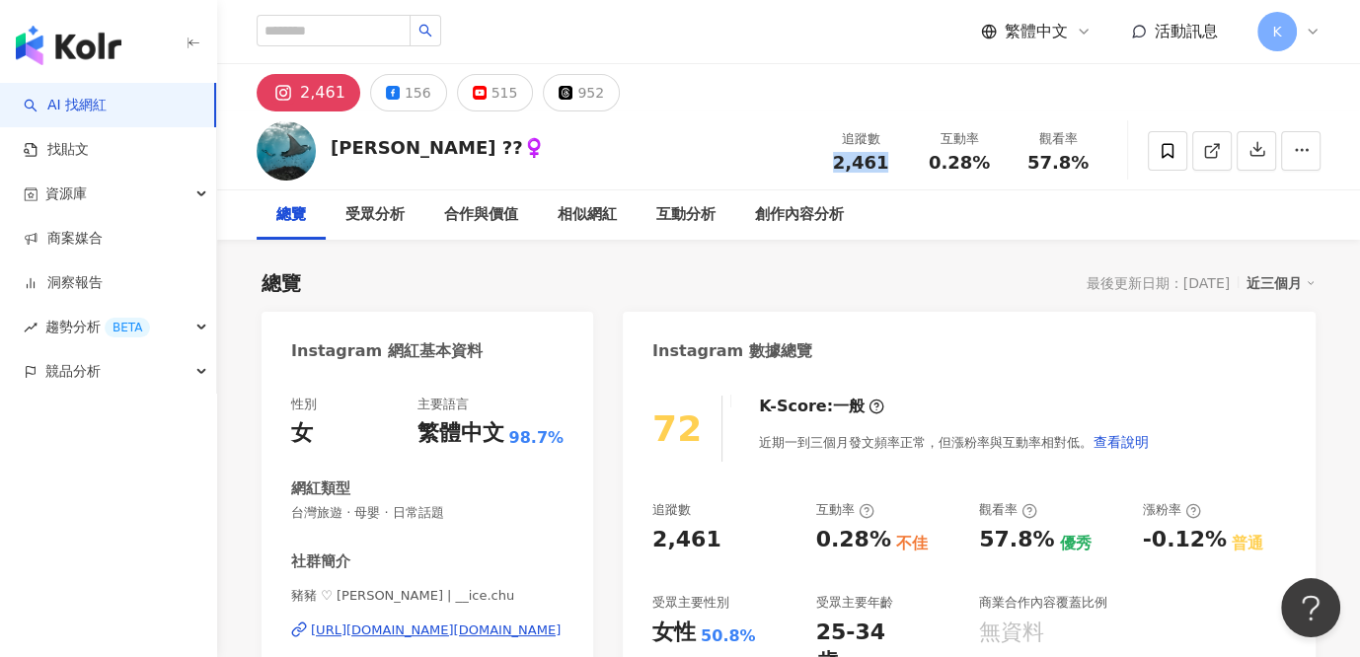
click at [881, 166] on span "2,461" at bounding box center [861, 162] width 56 height 21
copy span "2,461"
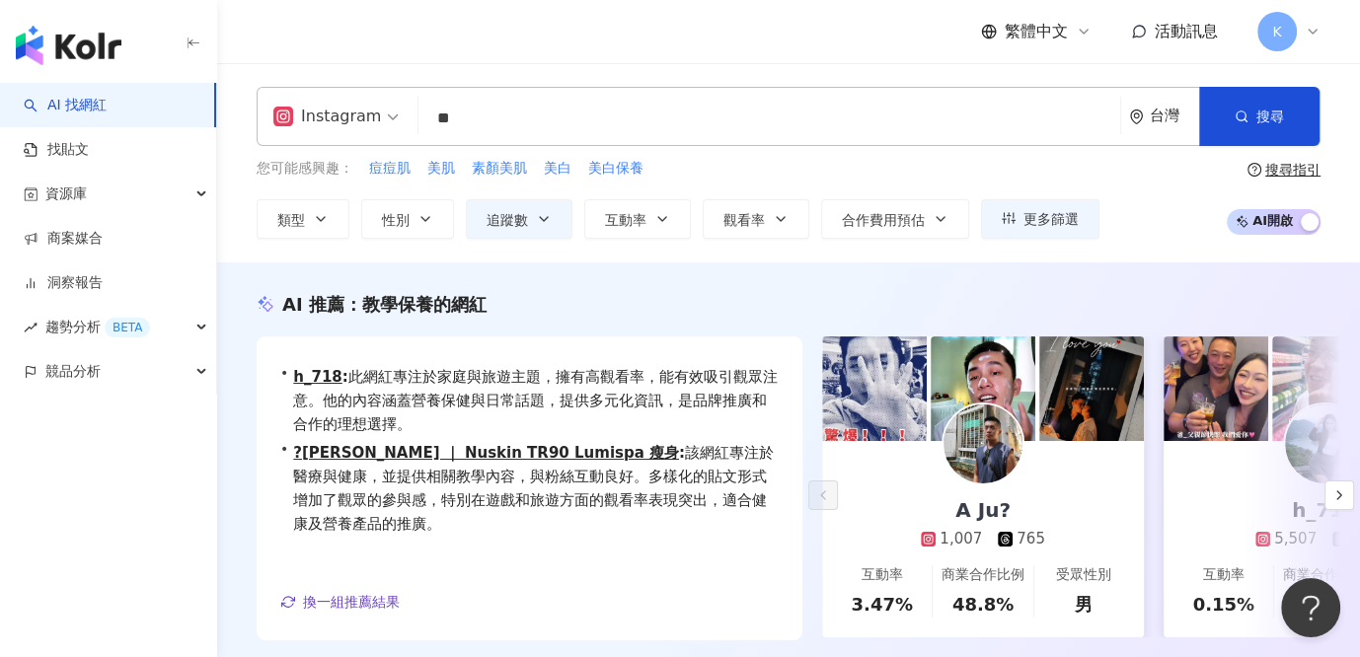
click at [509, 116] on input "**" at bounding box center [769, 118] width 686 height 37
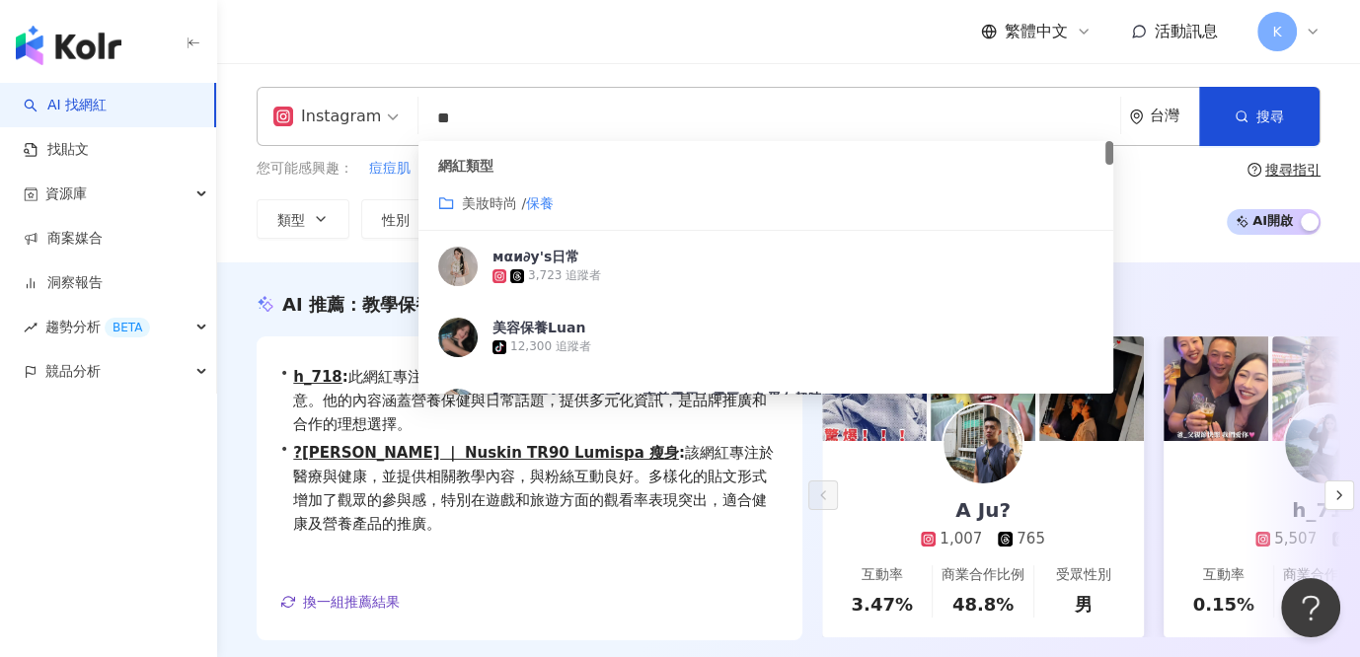
type input "*"
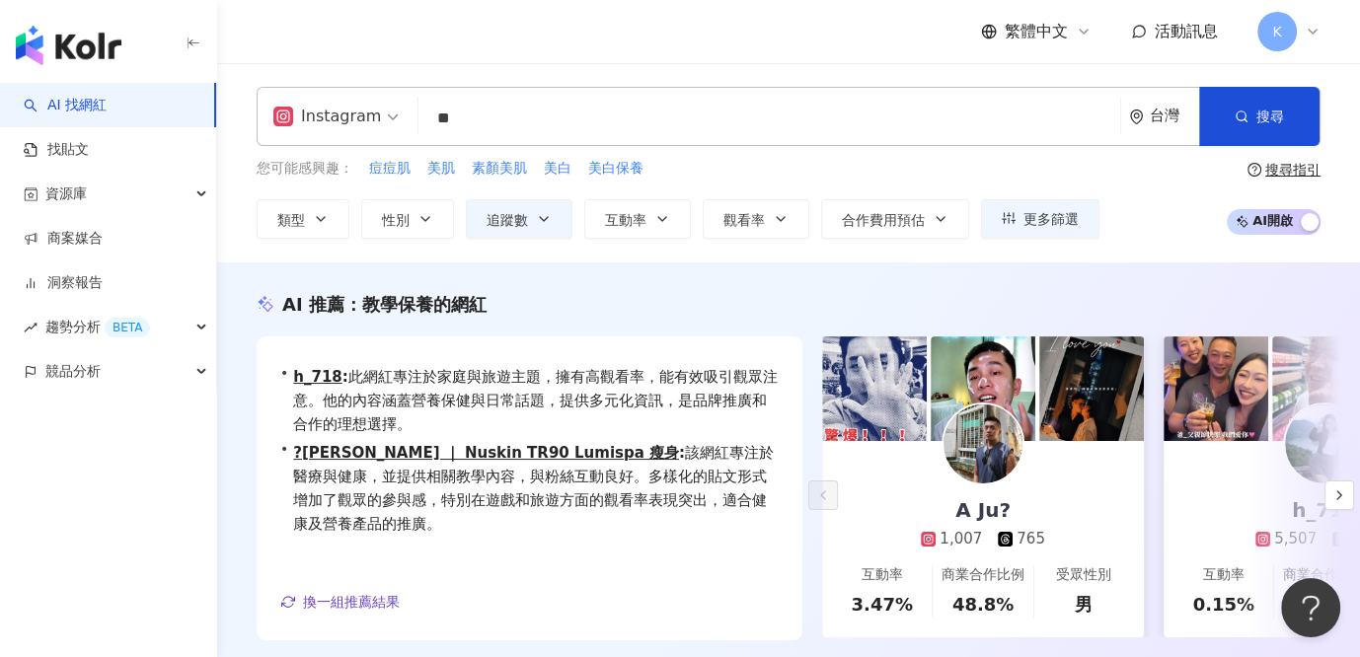
type input "*"
type input "**"
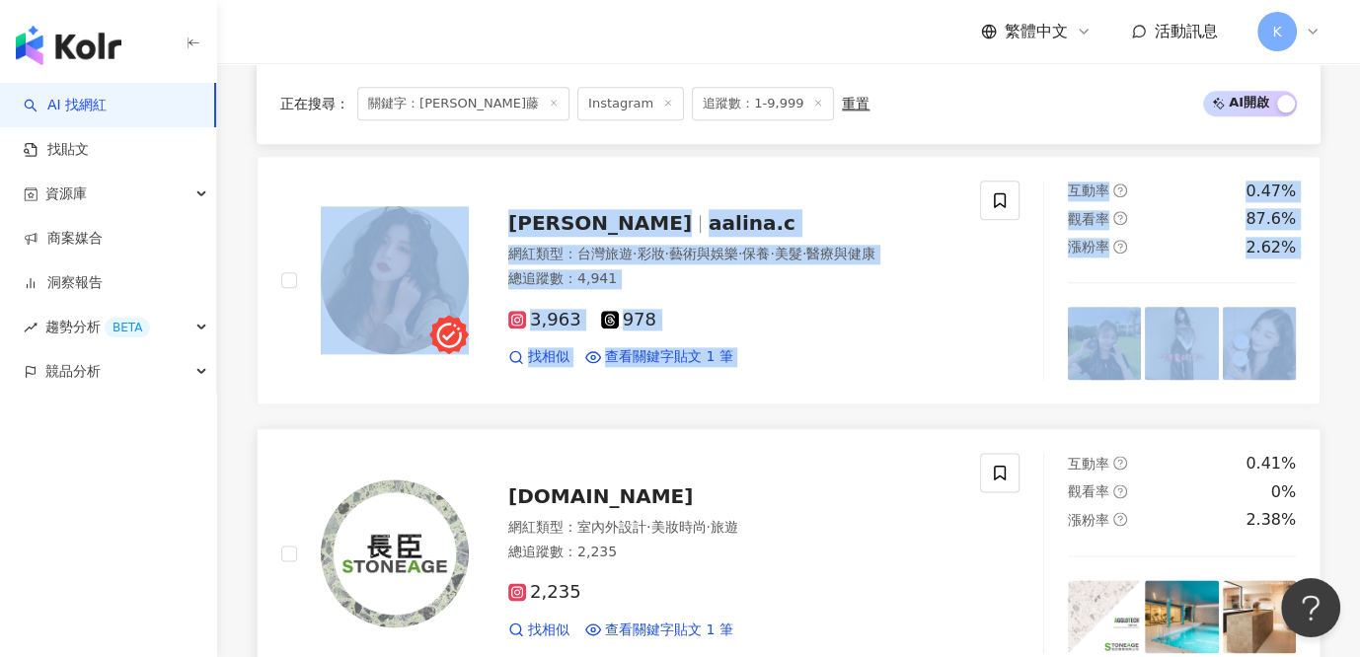
scroll to position [2190, 0]
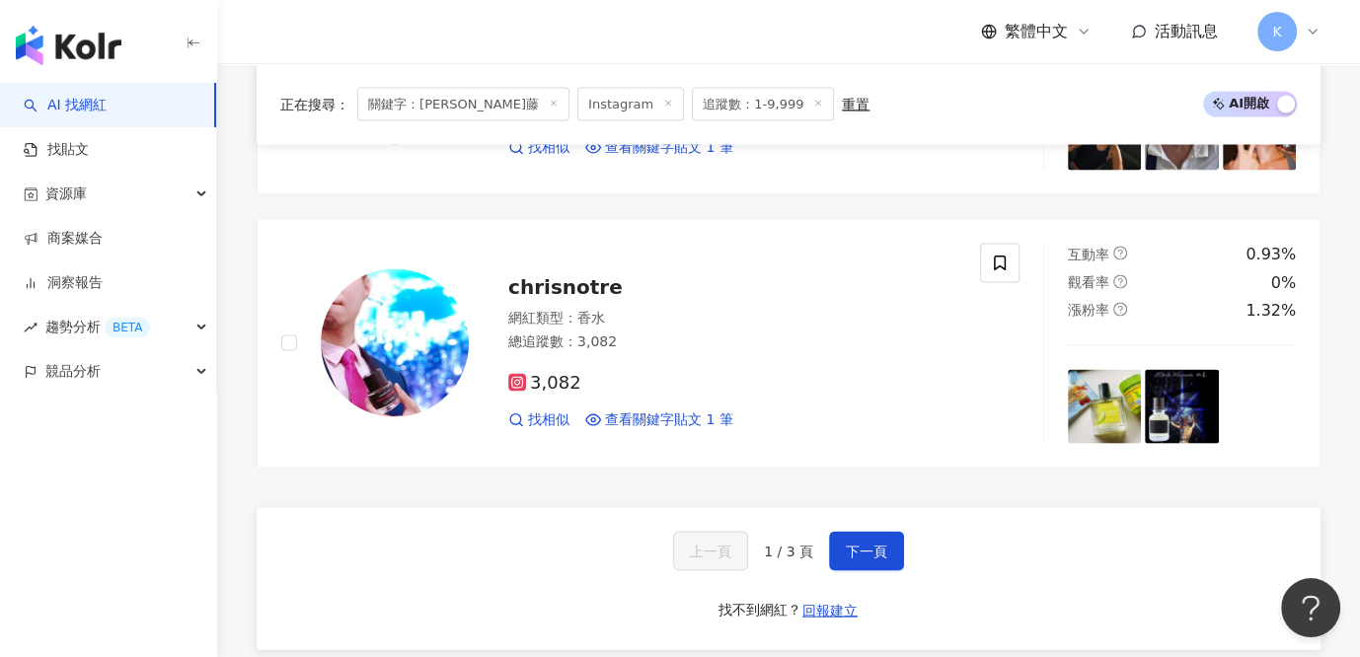
scroll to position [3377, 0]
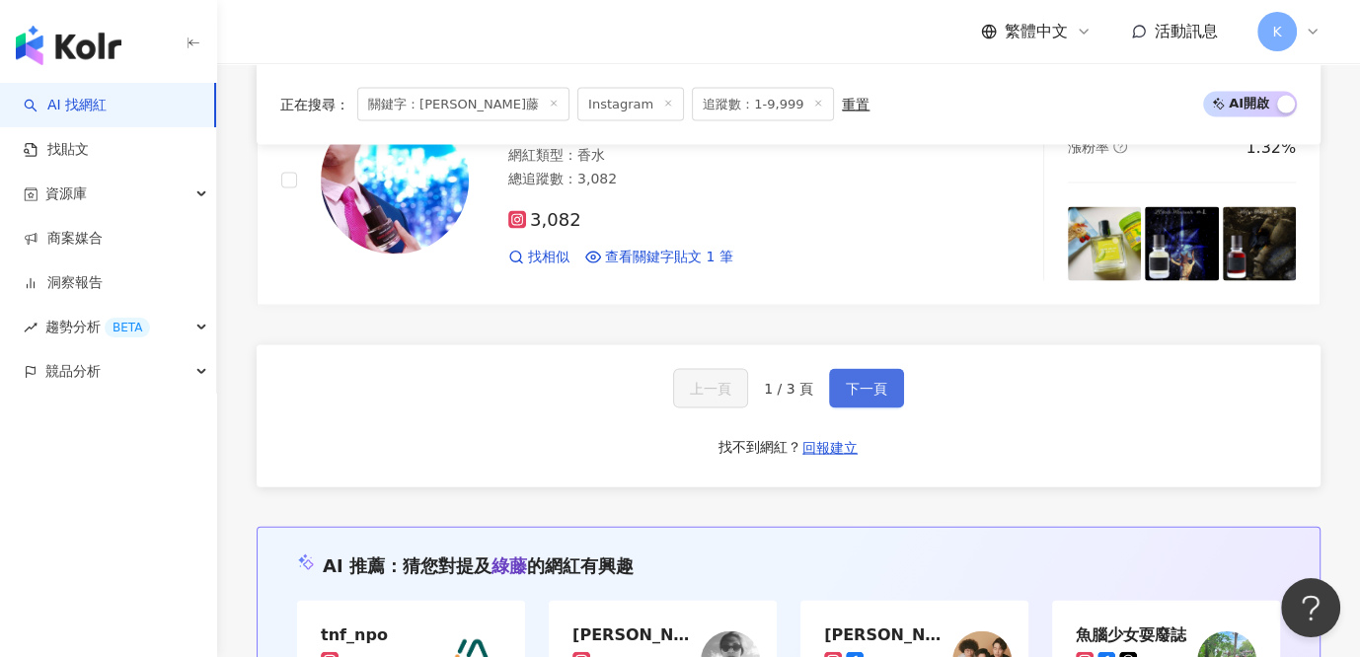
click at [896, 369] on button "下一頁" at bounding box center [866, 388] width 75 height 39
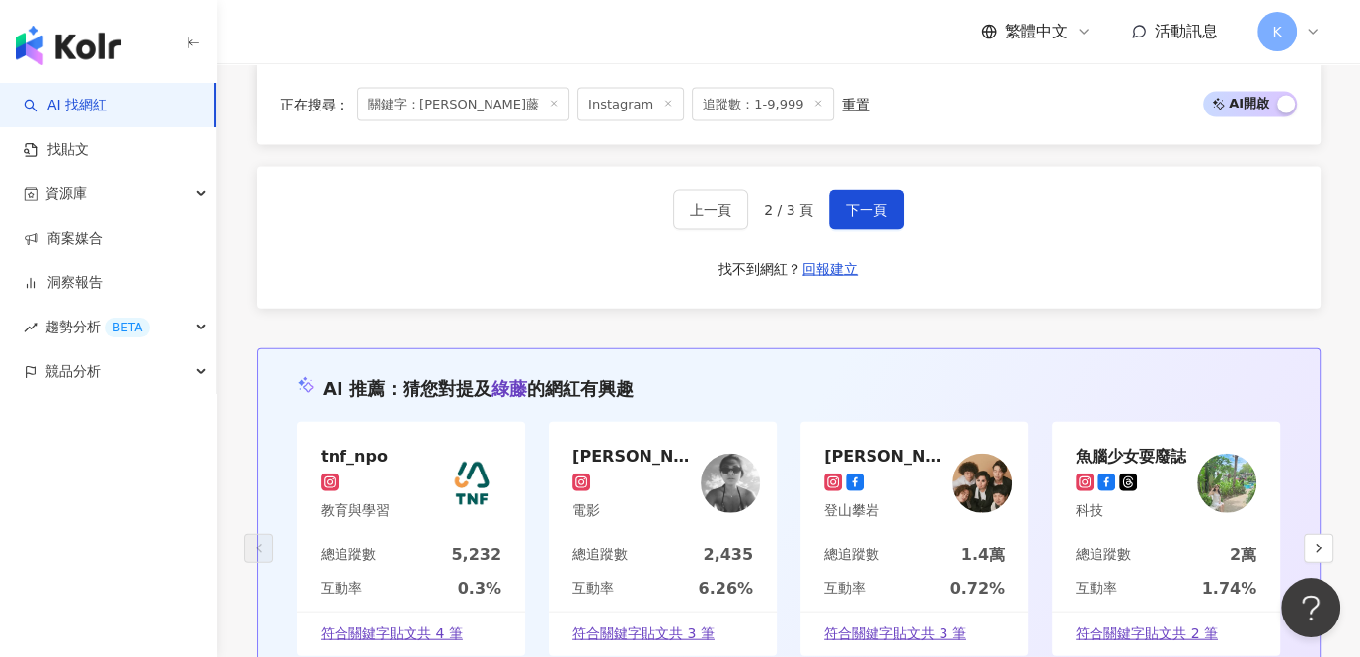
scroll to position [3584, 0]
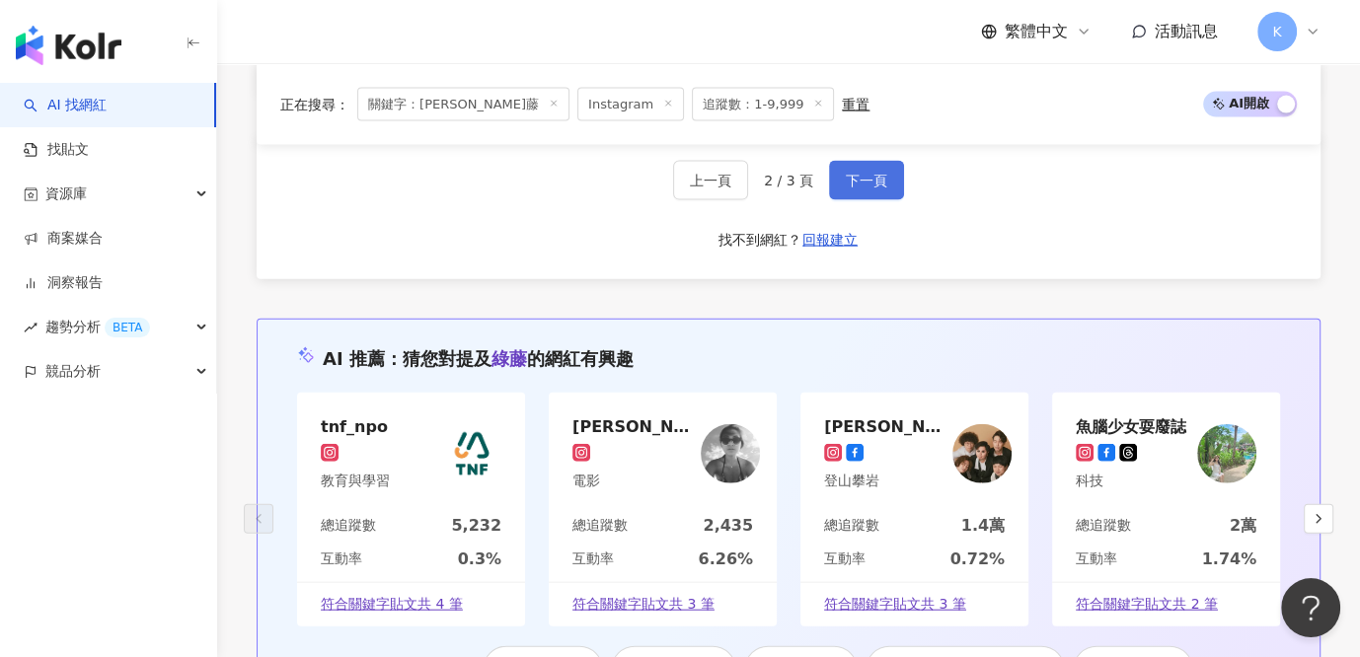
click at [852, 173] on span "下一頁" at bounding box center [866, 181] width 41 height 16
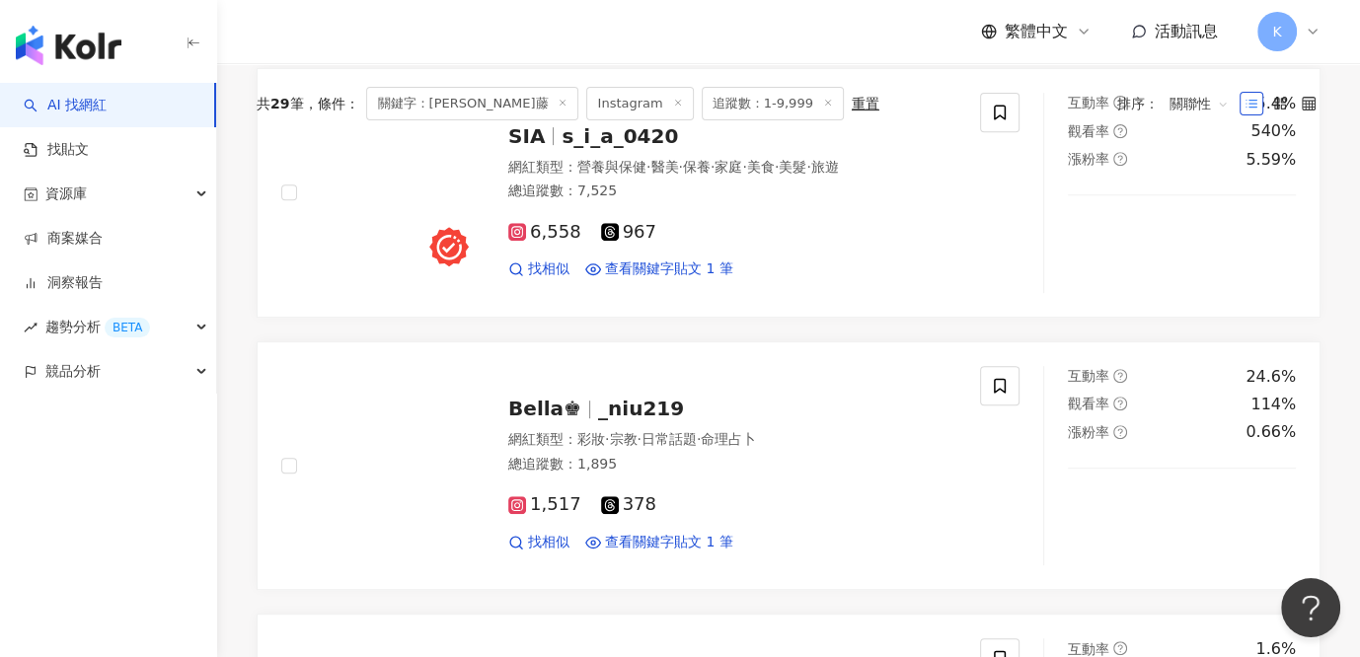
scroll to position [750, 0]
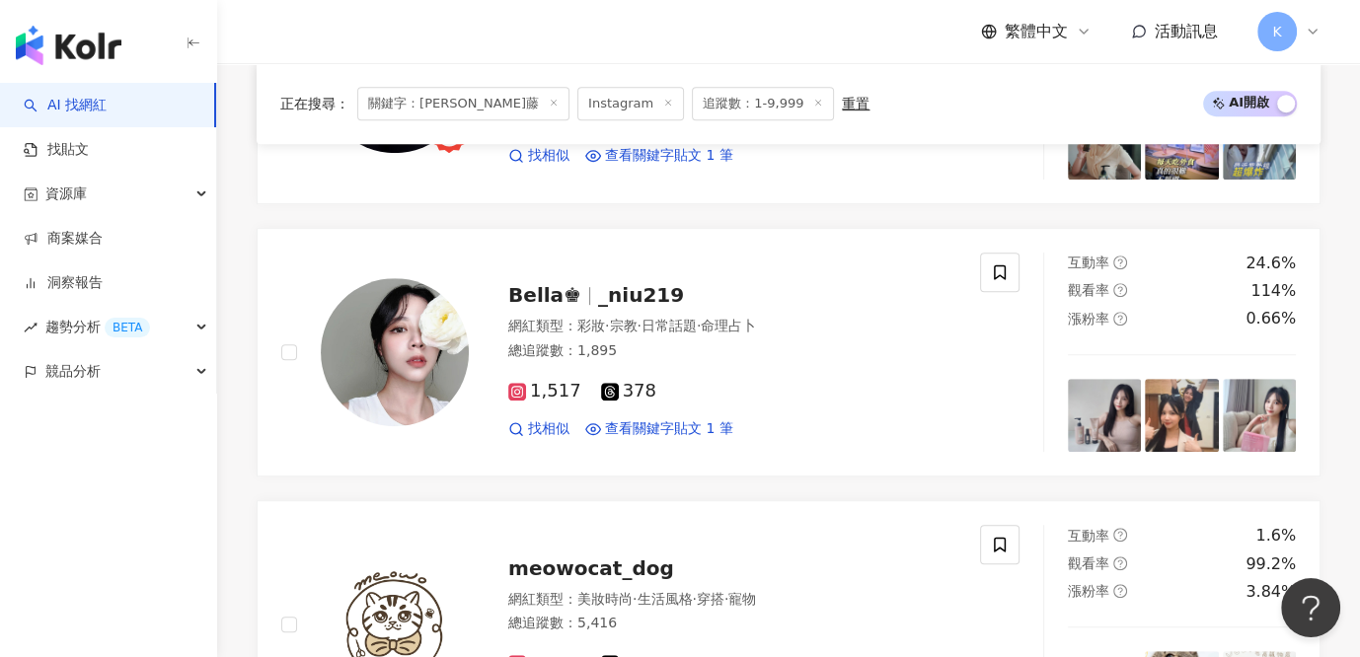
click at [713, 208] on div "黃子軒與山平快 ZiXuan & Slow Train zixuanslowtrain 網紅類型 ： 登山攀岩 · 藝術與娛樂 · 音樂 總追蹤數 ： 13,…" at bounding box center [789, 351] width 1064 height 1341
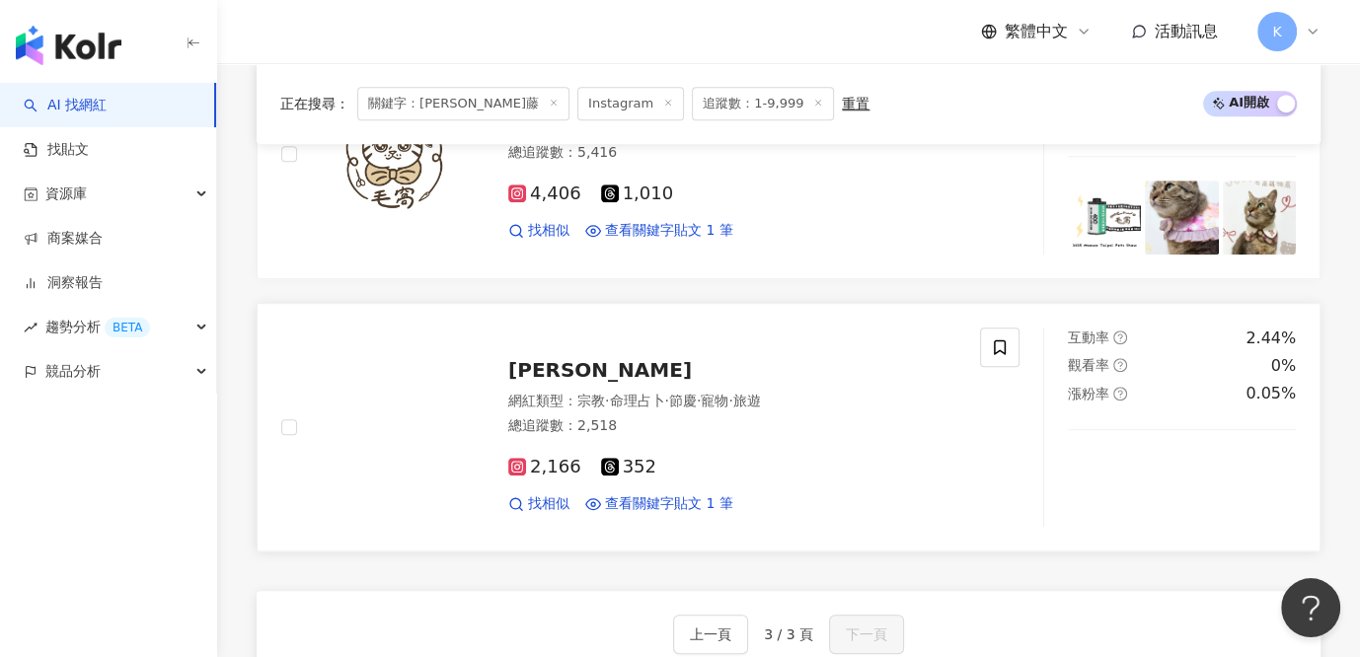
scroll to position [1637, 0]
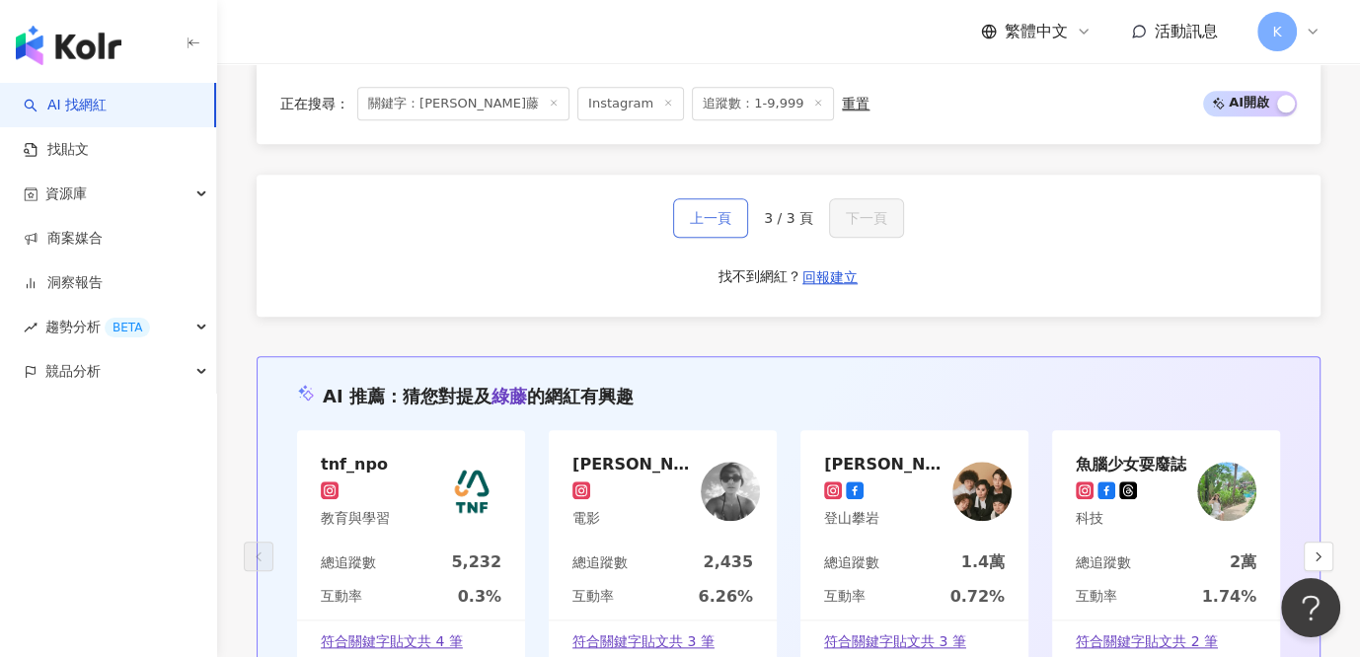
click at [733, 215] on button "上一頁" at bounding box center [710, 217] width 75 height 39
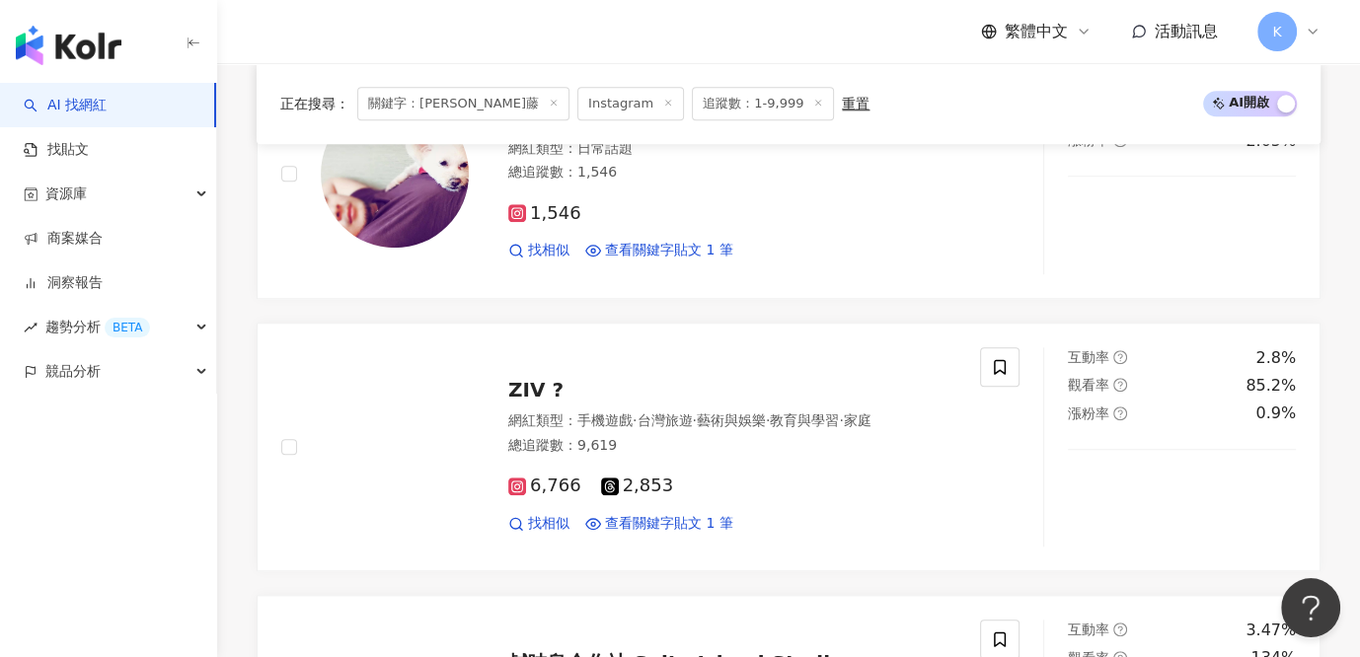
scroll to position [3538, 0]
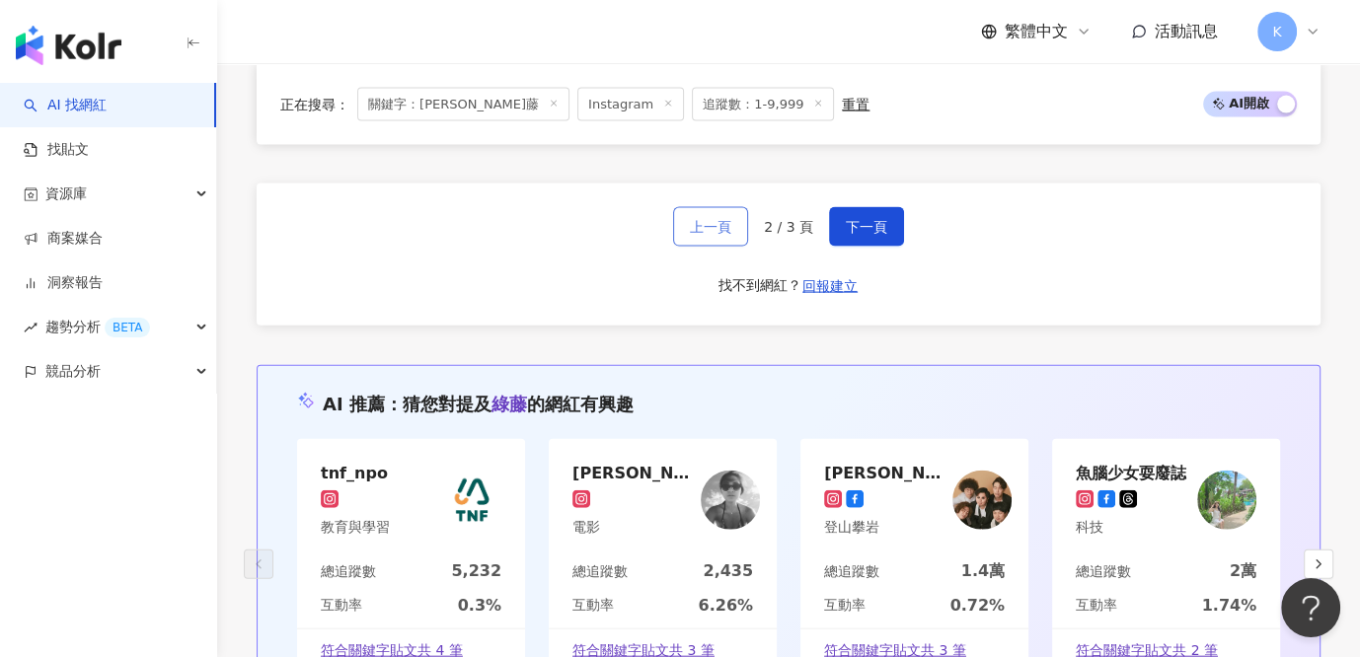
click at [706, 218] on button "上一頁" at bounding box center [710, 226] width 75 height 39
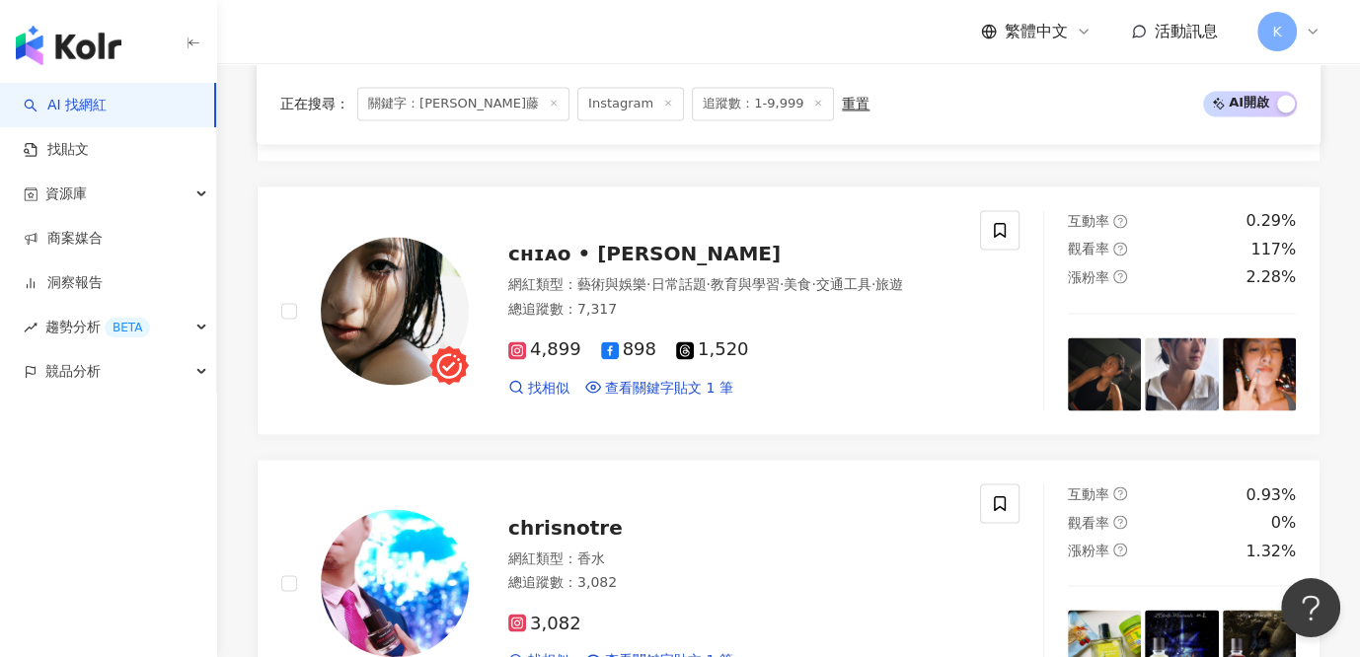
scroll to position [3134, 0]
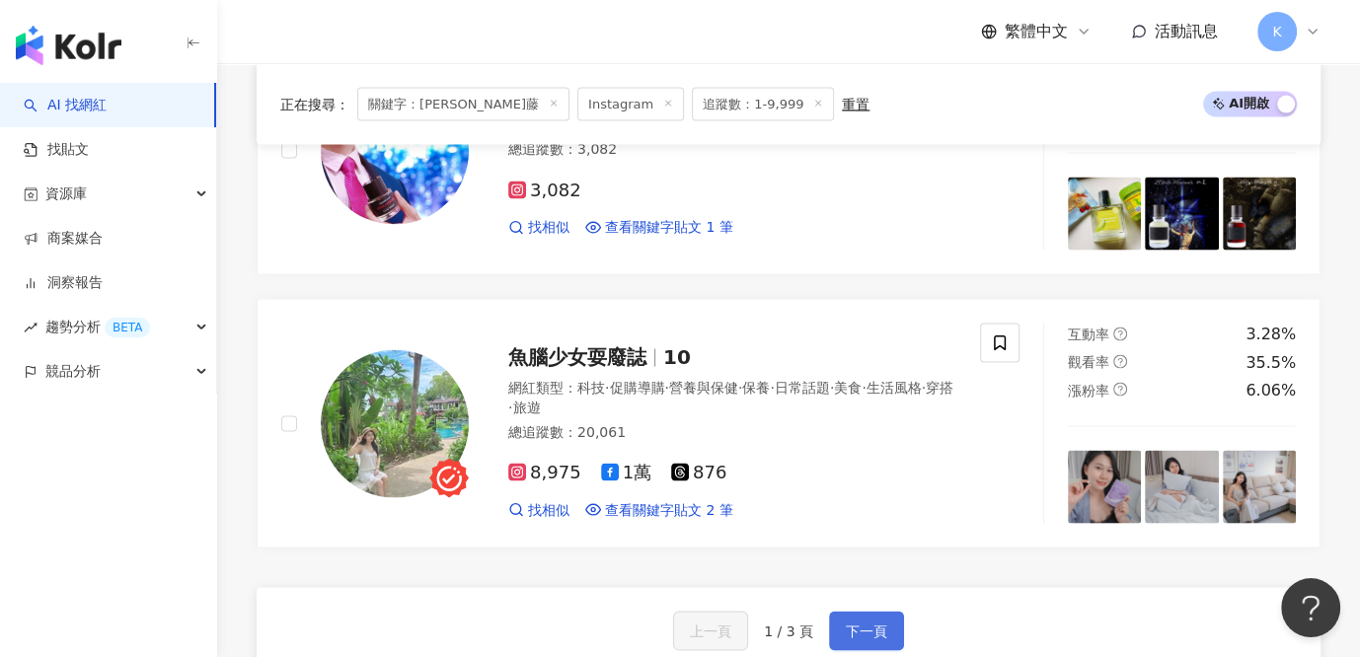
click at [873, 624] on span "下一頁" at bounding box center [866, 632] width 41 height 16
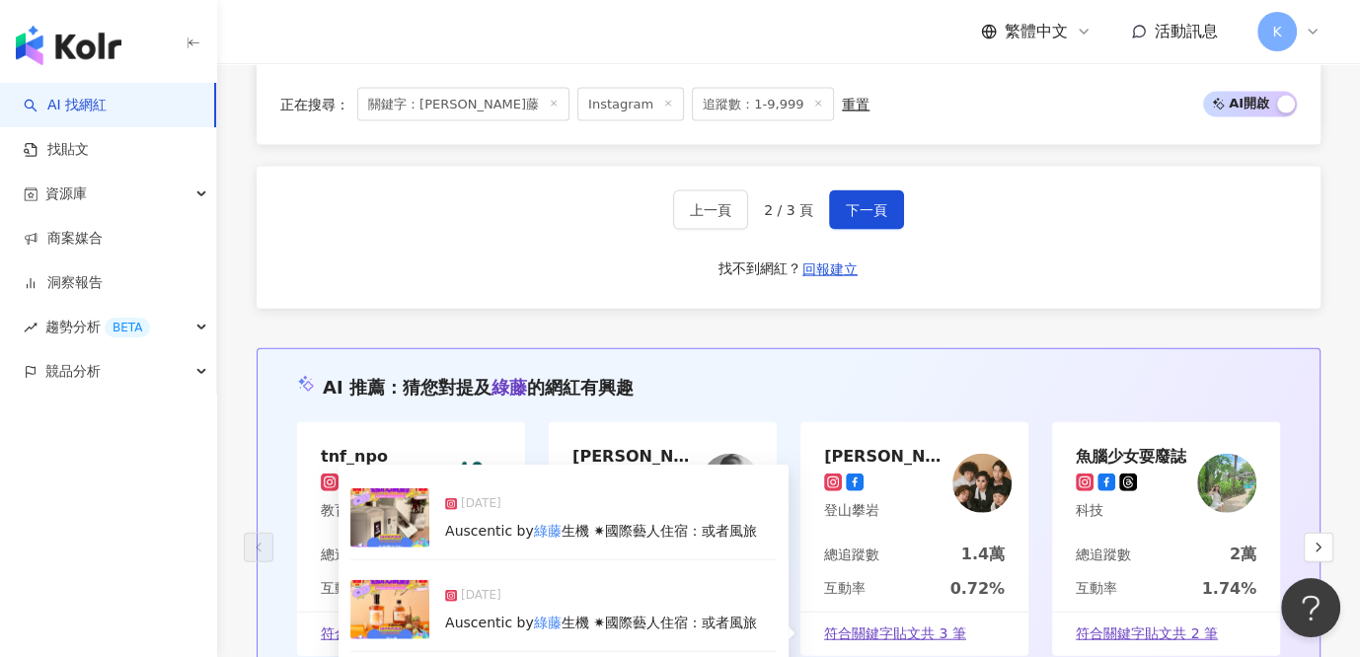
scroll to position [3498, 0]
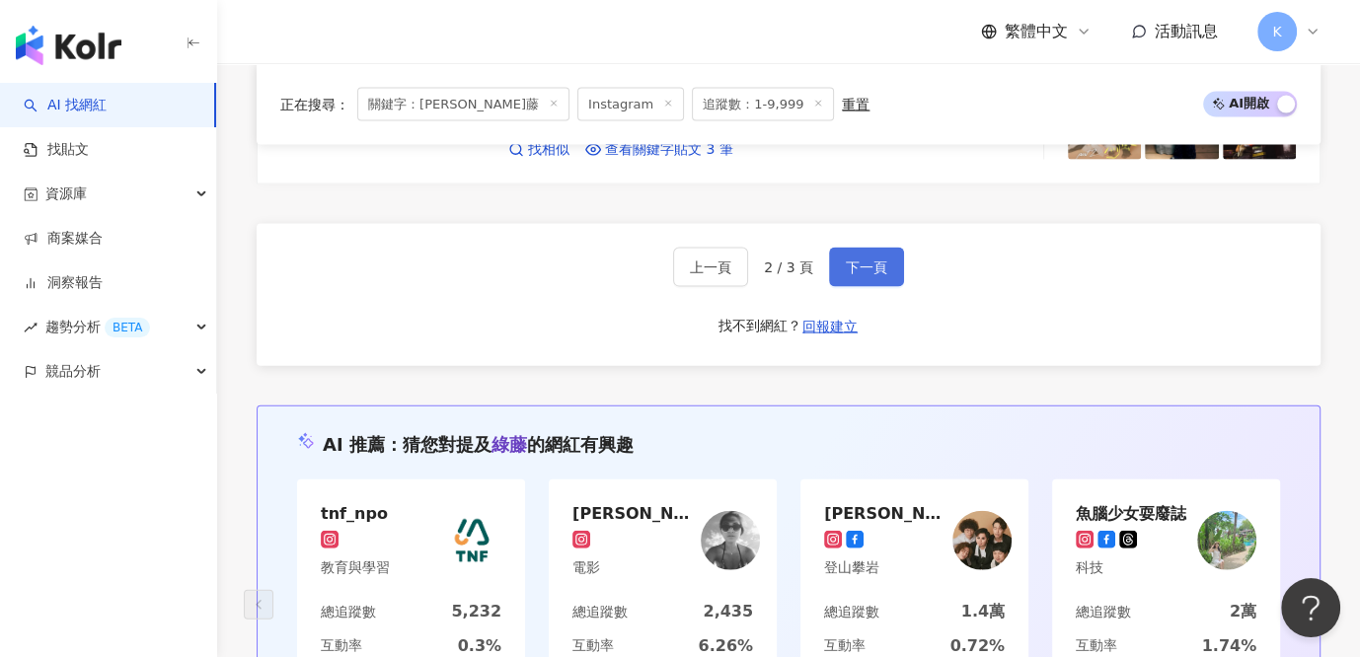
click at [853, 260] on span "下一頁" at bounding box center [866, 268] width 41 height 16
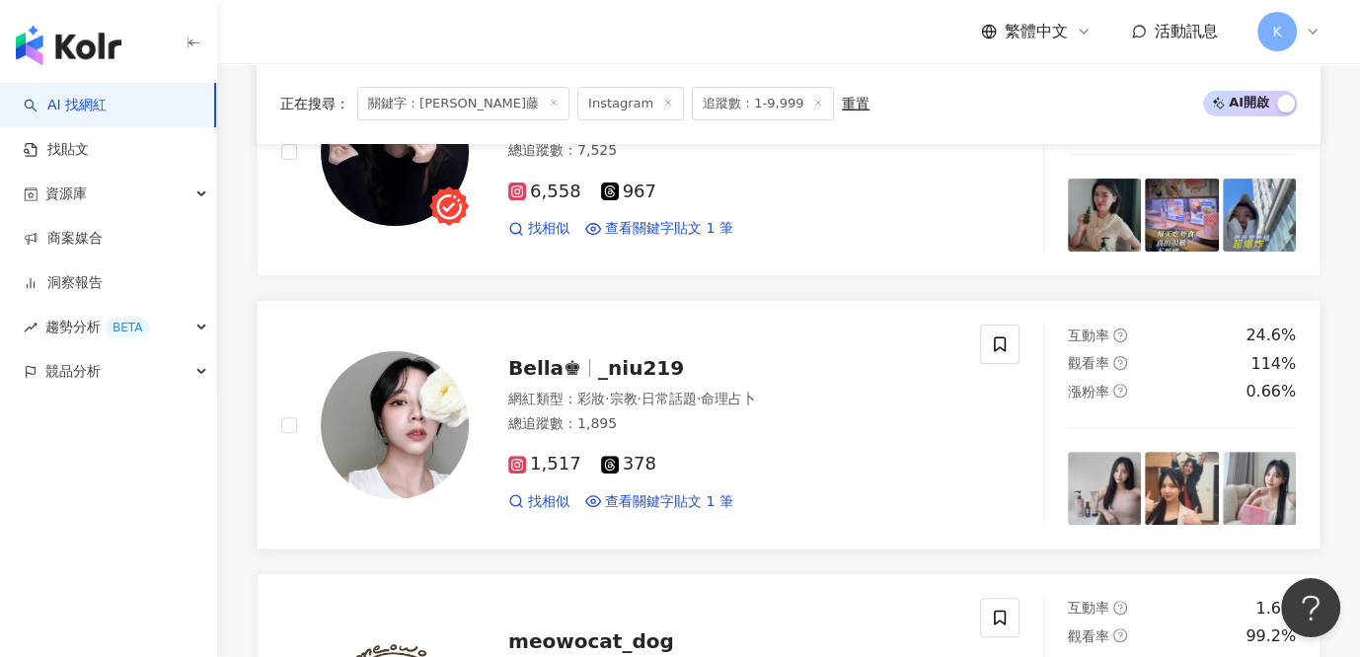
scroll to position [407, 0]
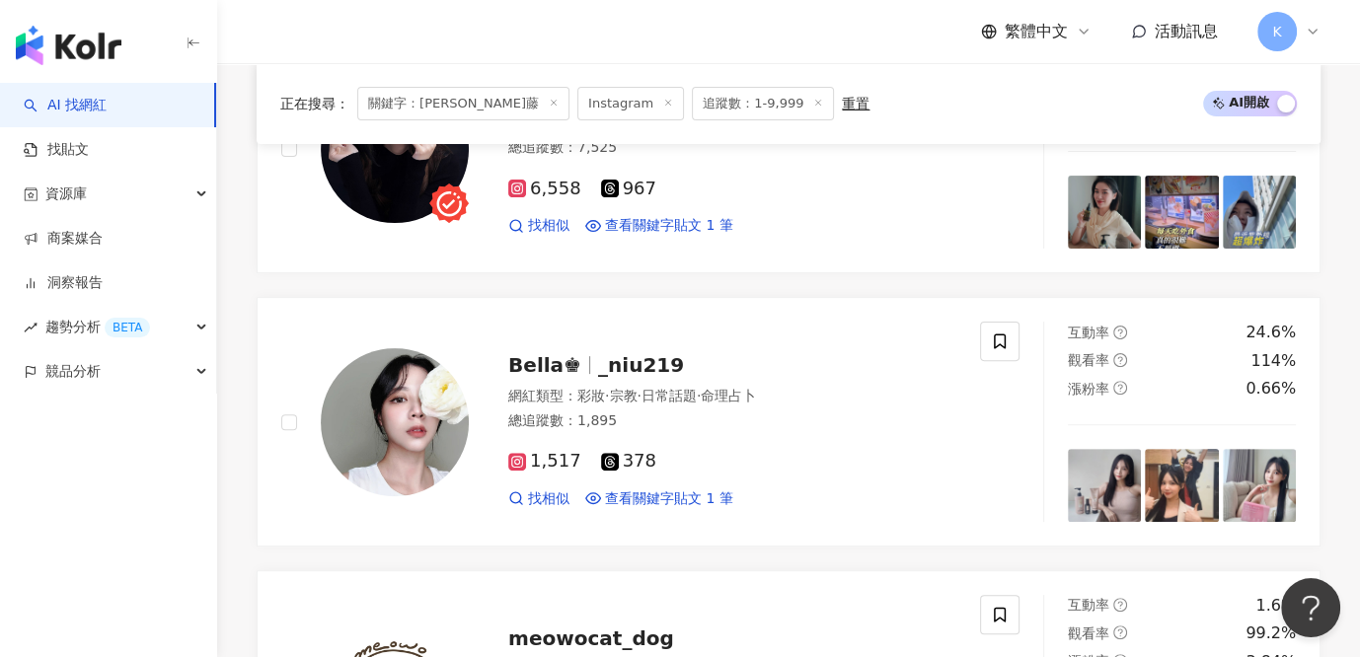
click at [79, 48] on img "button" at bounding box center [69, 45] width 106 height 39
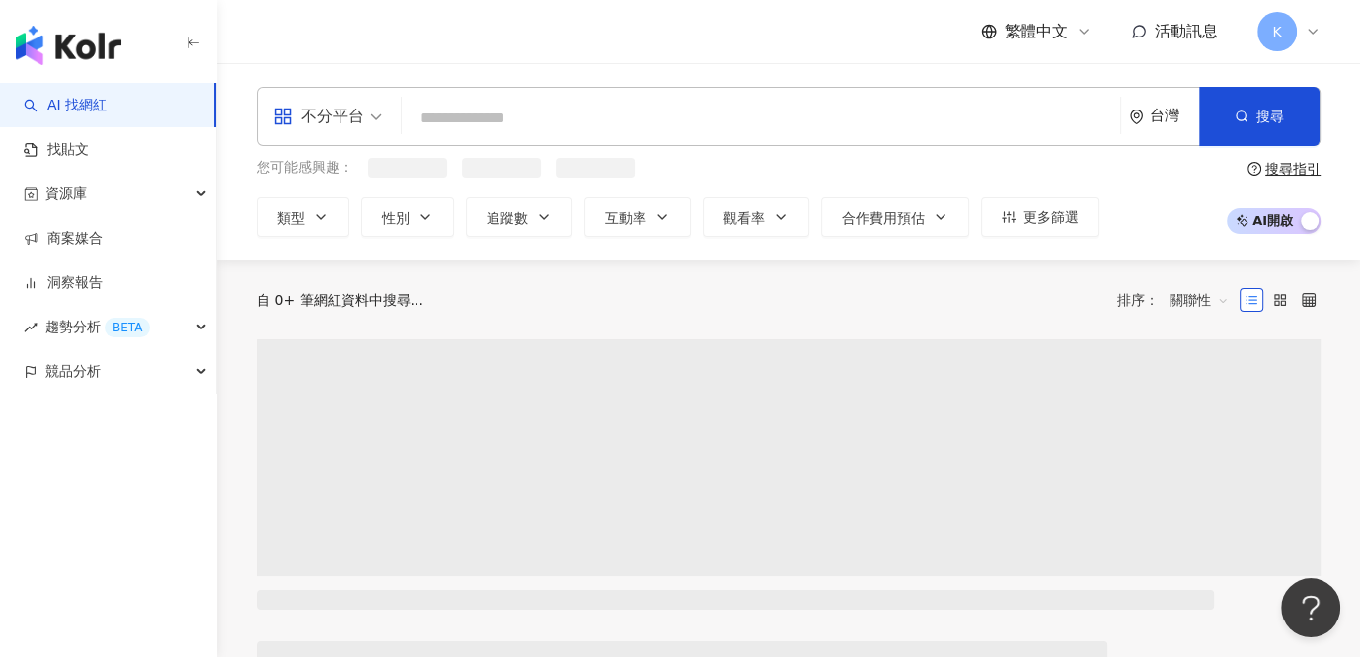
click at [539, 118] on input "search" at bounding box center [760, 118] width 703 height 37
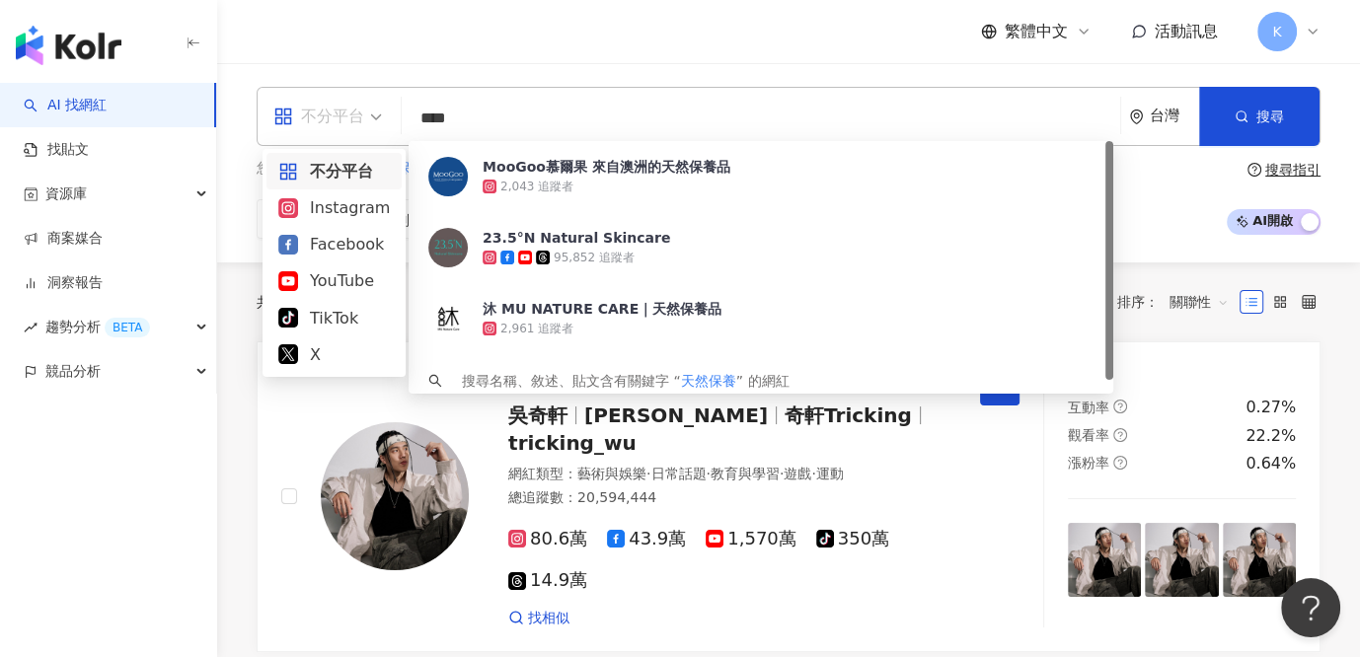
click at [355, 116] on div "不分平台" at bounding box center [318, 117] width 91 height 32
type input "****"
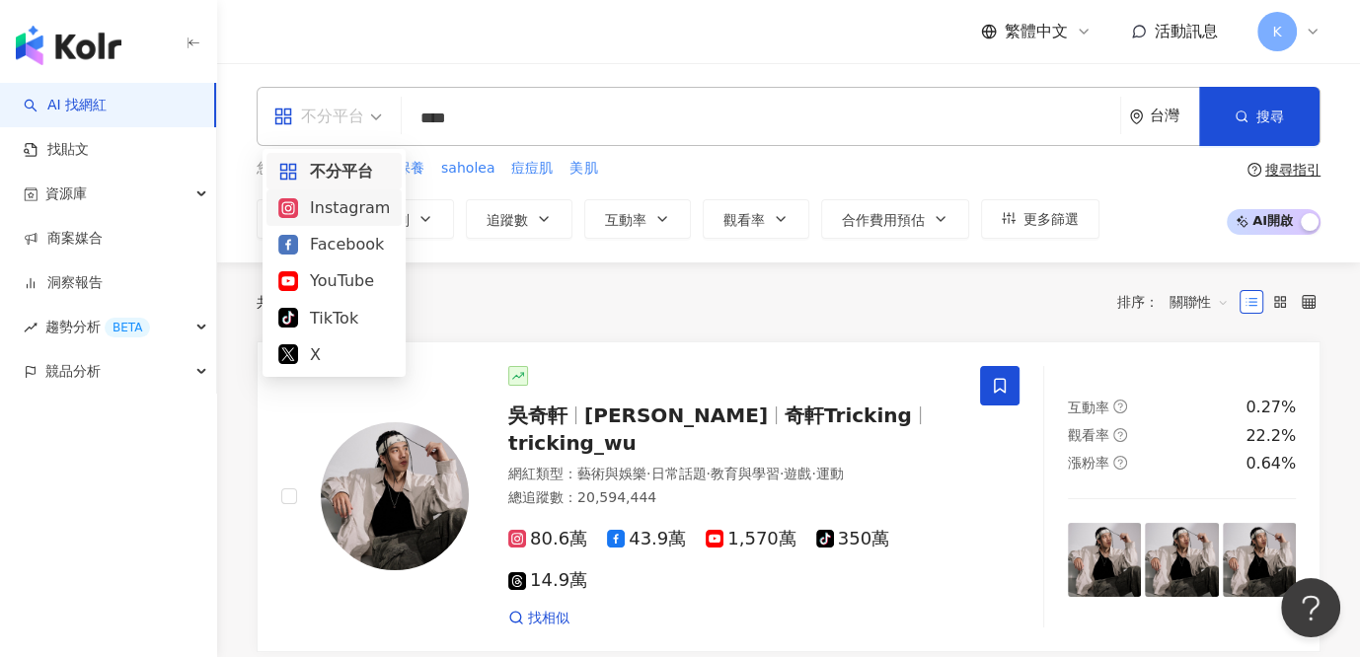
click at [336, 210] on div "Instagram" at bounding box center [333, 207] width 111 height 25
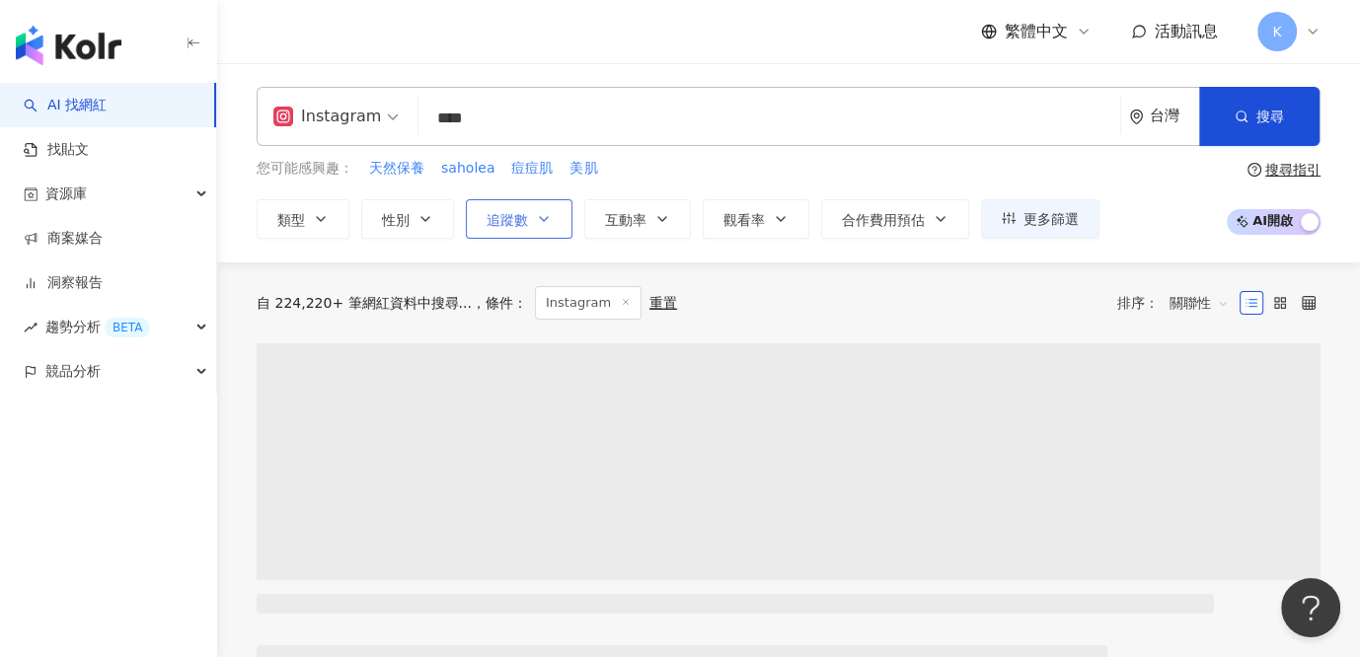
click at [540, 217] on icon "button" at bounding box center [544, 219] width 8 height 4
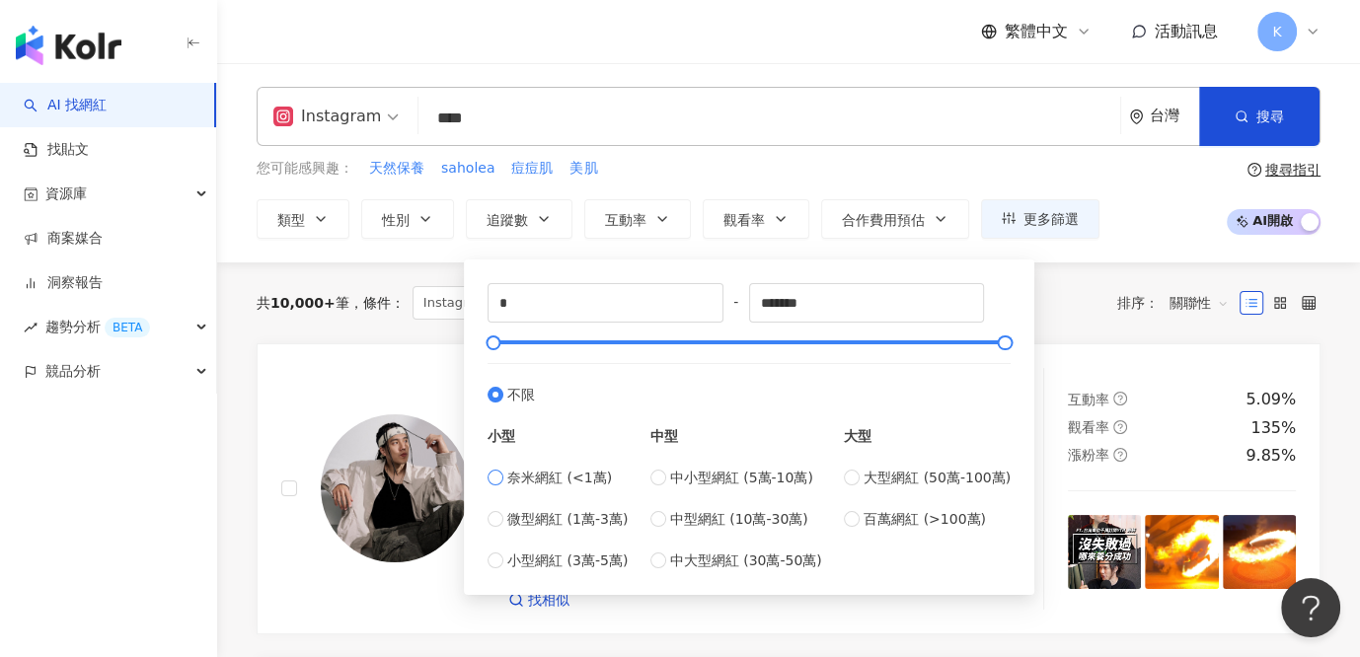
click at [516, 480] on span "奈米網紅 (<1萬)" at bounding box center [559, 478] width 105 height 22
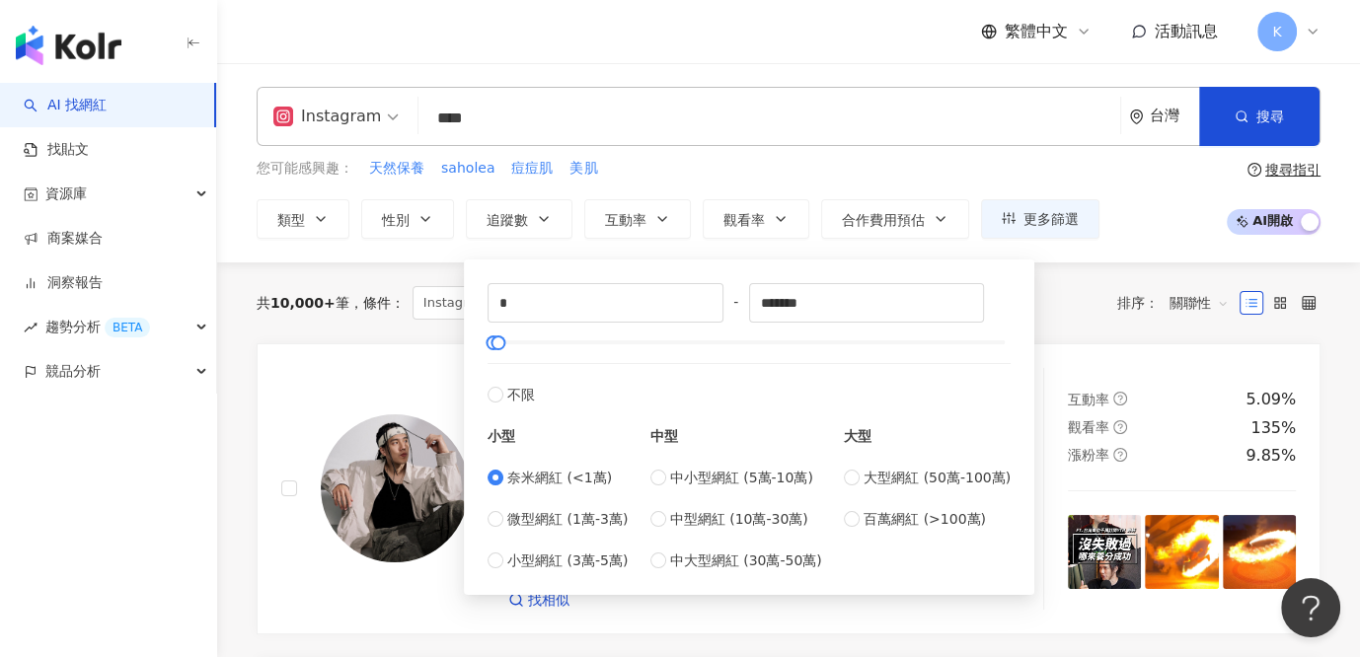
type input "****"
click at [1041, 315] on div "共 10,000+ 筆 條件 ： Instagram 重置 排序： 關聯性" at bounding box center [789, 303] width 1064 height 34
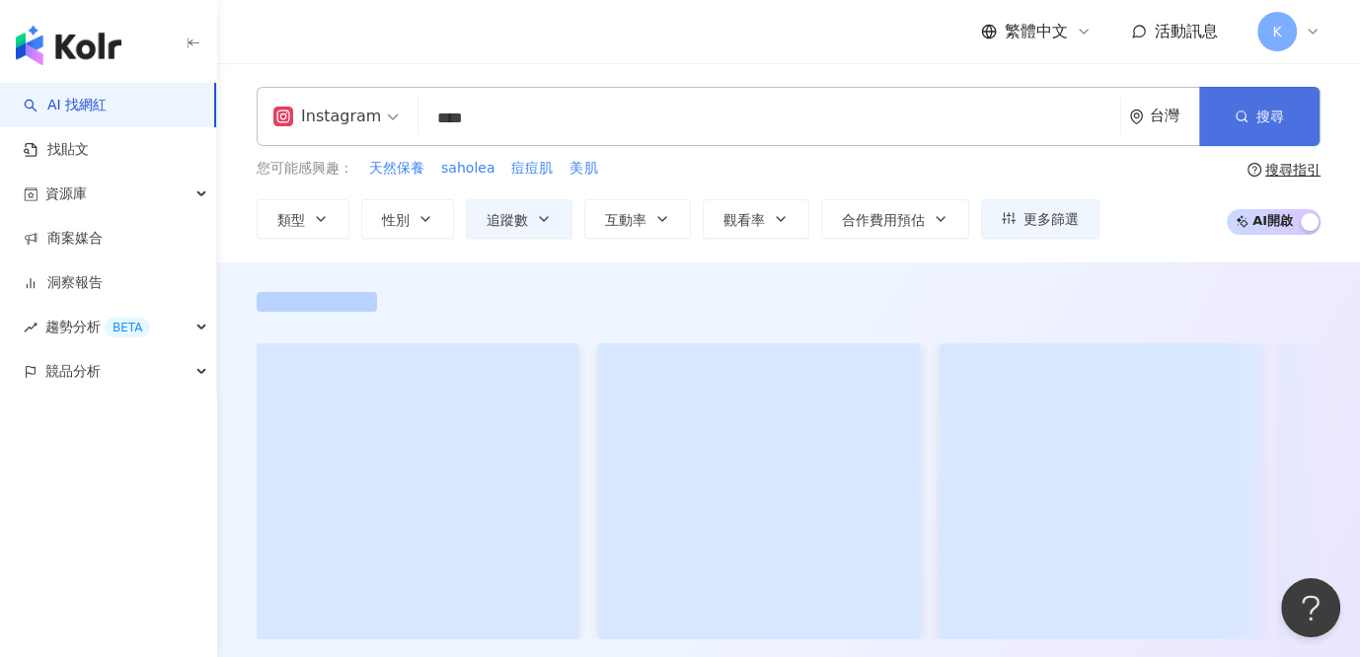
click at [1247, 101] on button "搜尋" at bounding box center [1259, 116] width 120 height 59
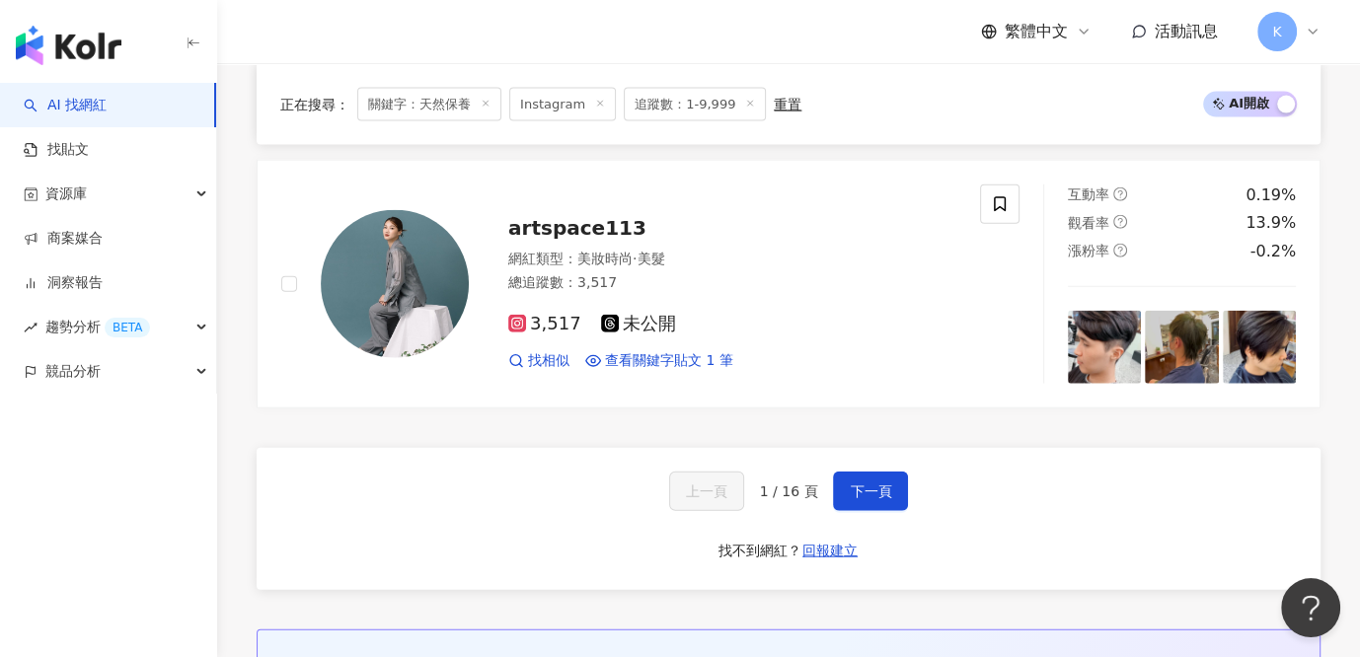
scroll to position [3845, 0]
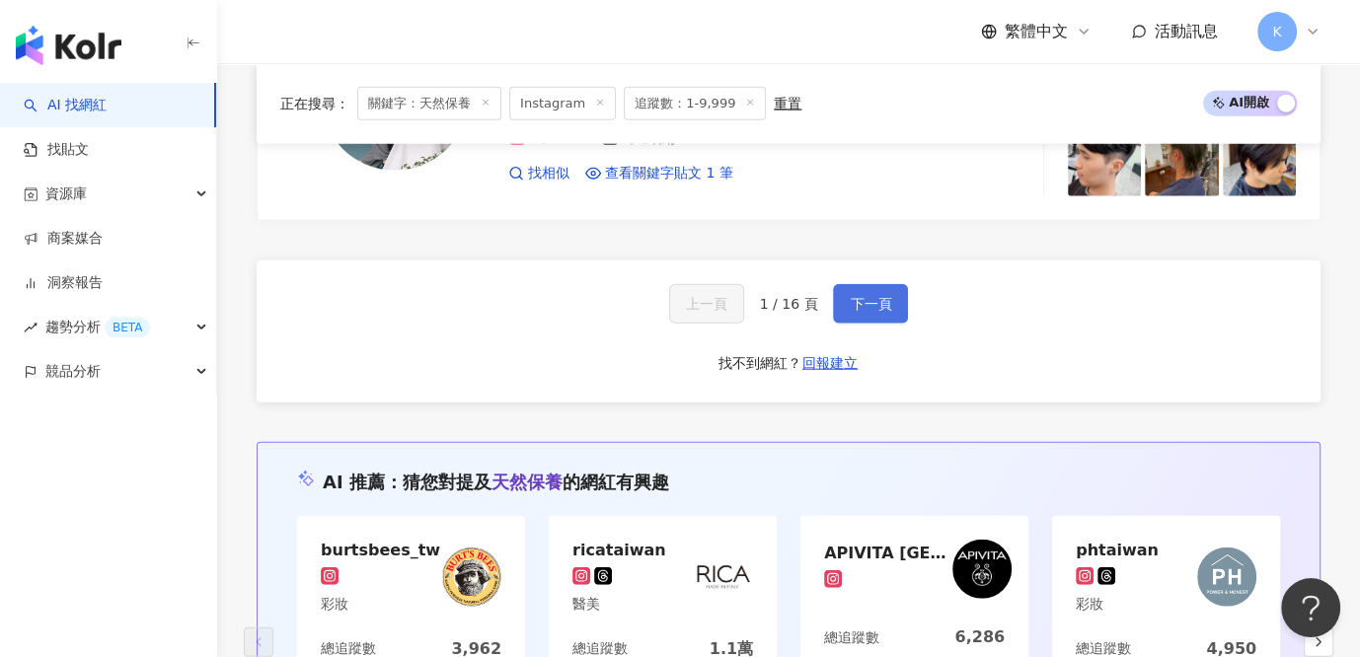
click at [871, 296] on span "下一頁" at bounding box center [870, 304] width 41 height 16
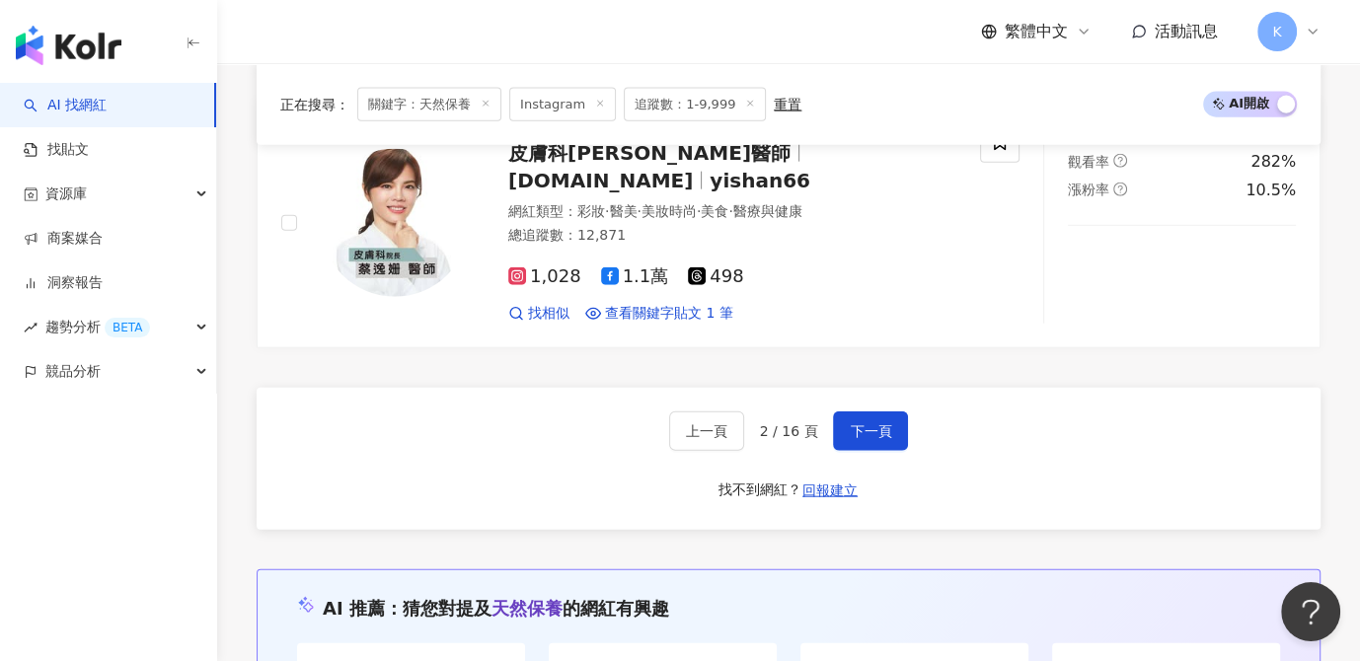
scroll to position [3981, 0]
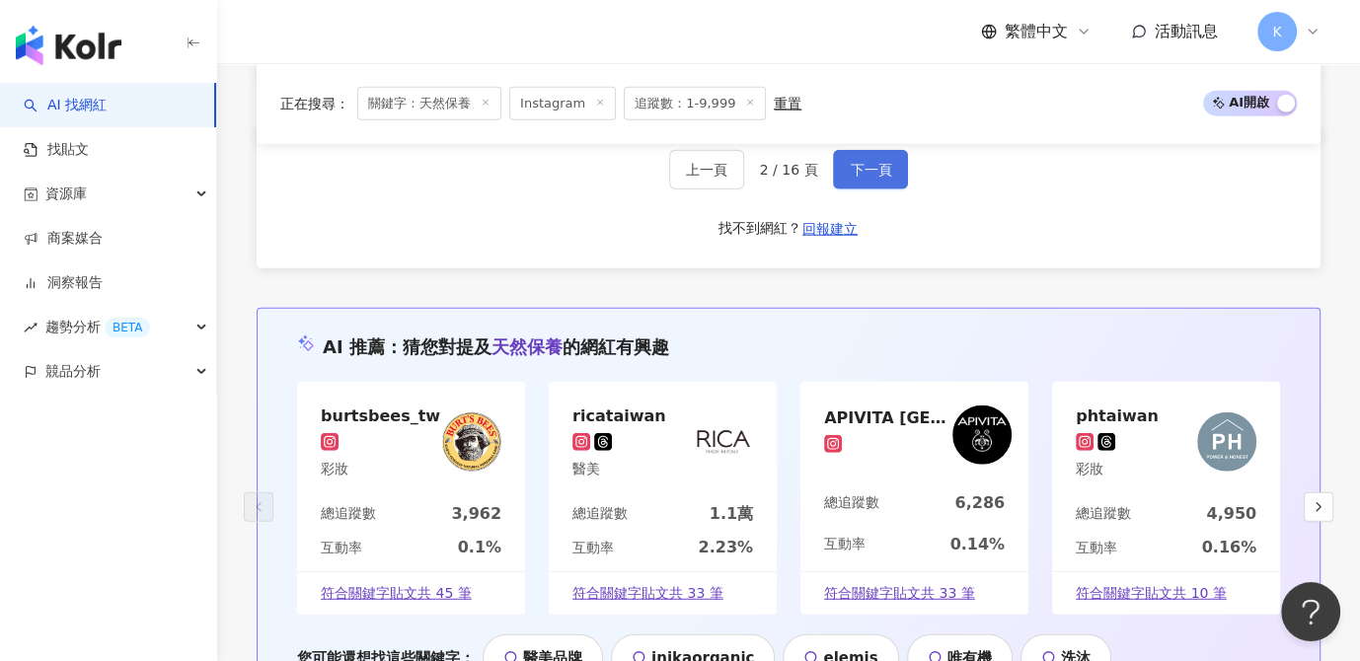
click at [877, 165] on button "下一頁" at bounding box center [870, 169] width 75 height 39
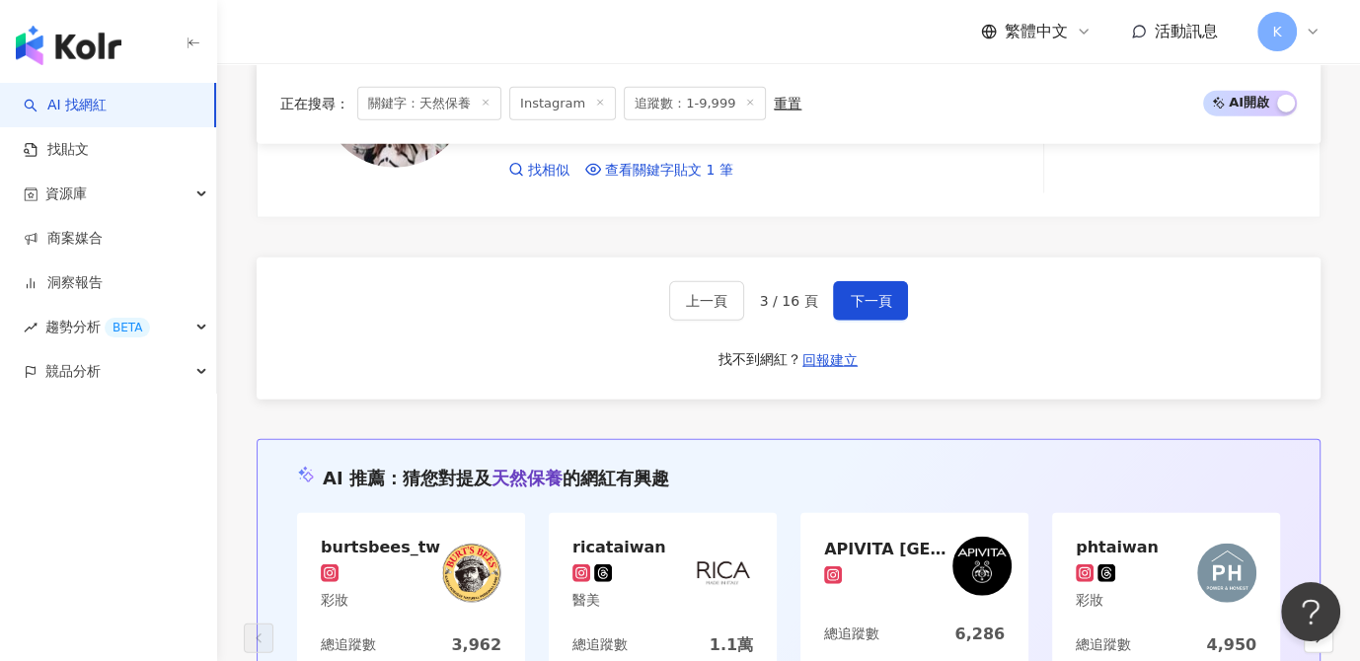
scroll to position [3840, 0]
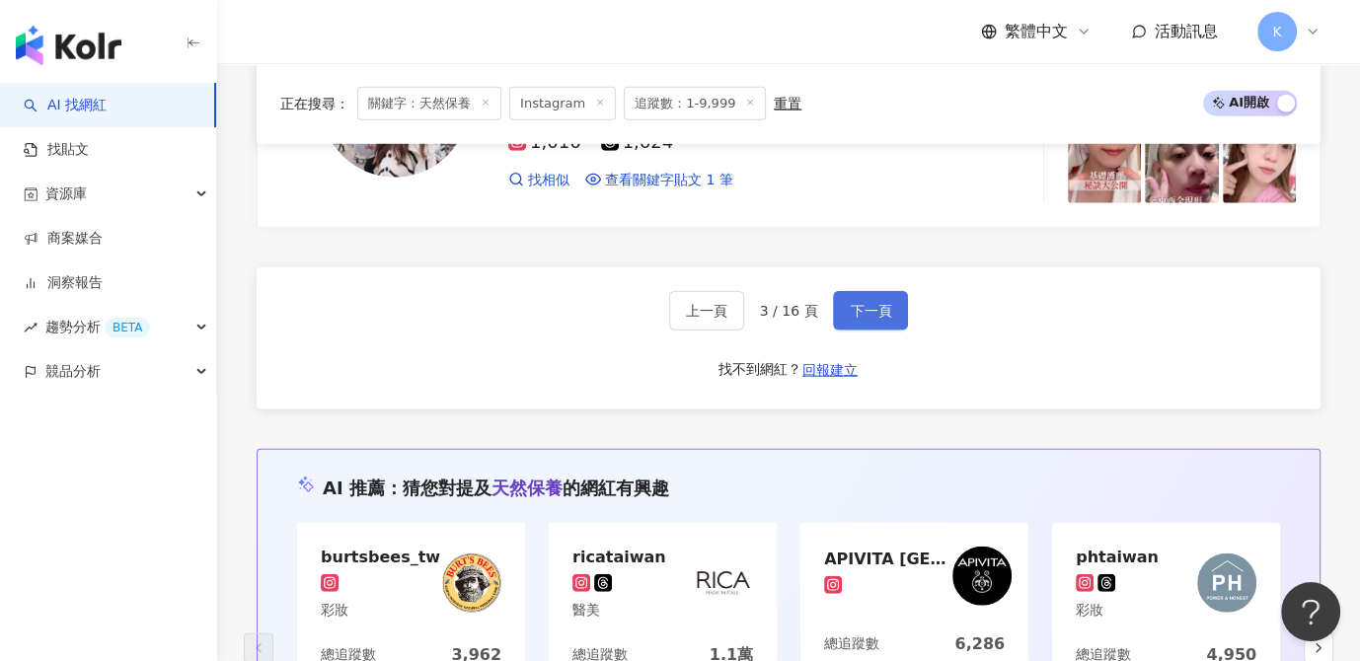
click at [873, 302] on button "下一頁" at bounding box center [870, 310] width 75 height 39
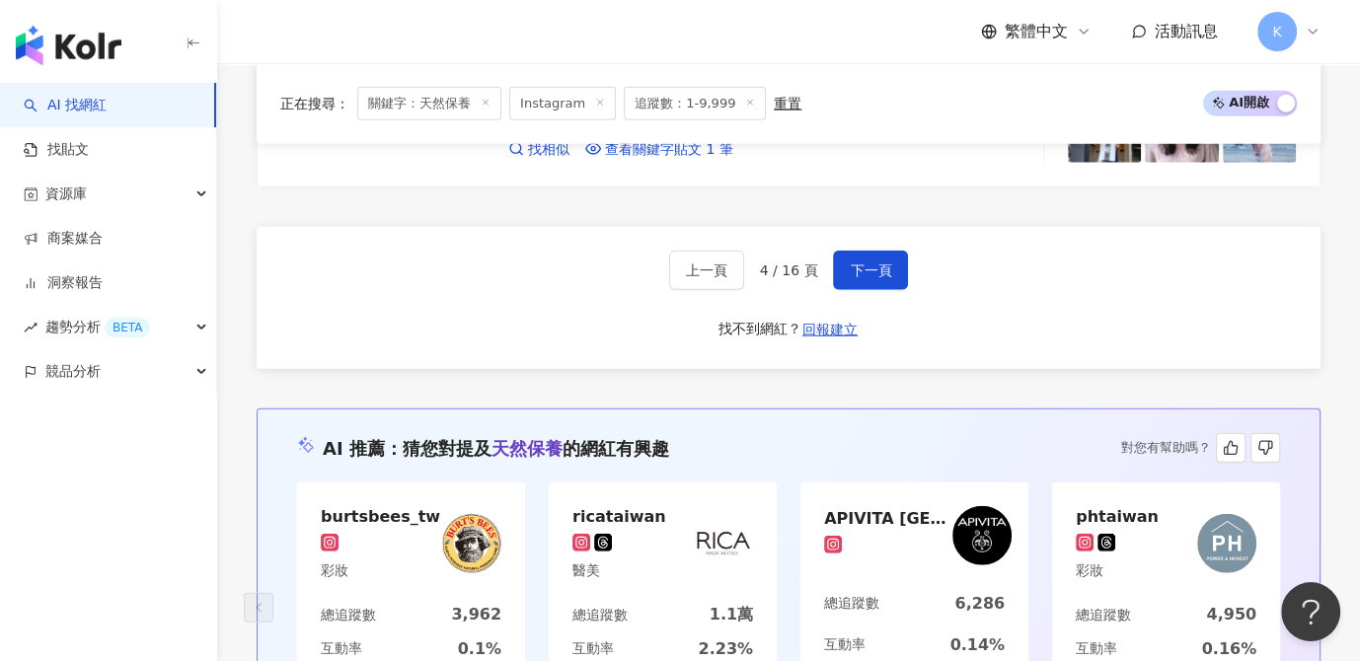
scroll to position [3820, 0]
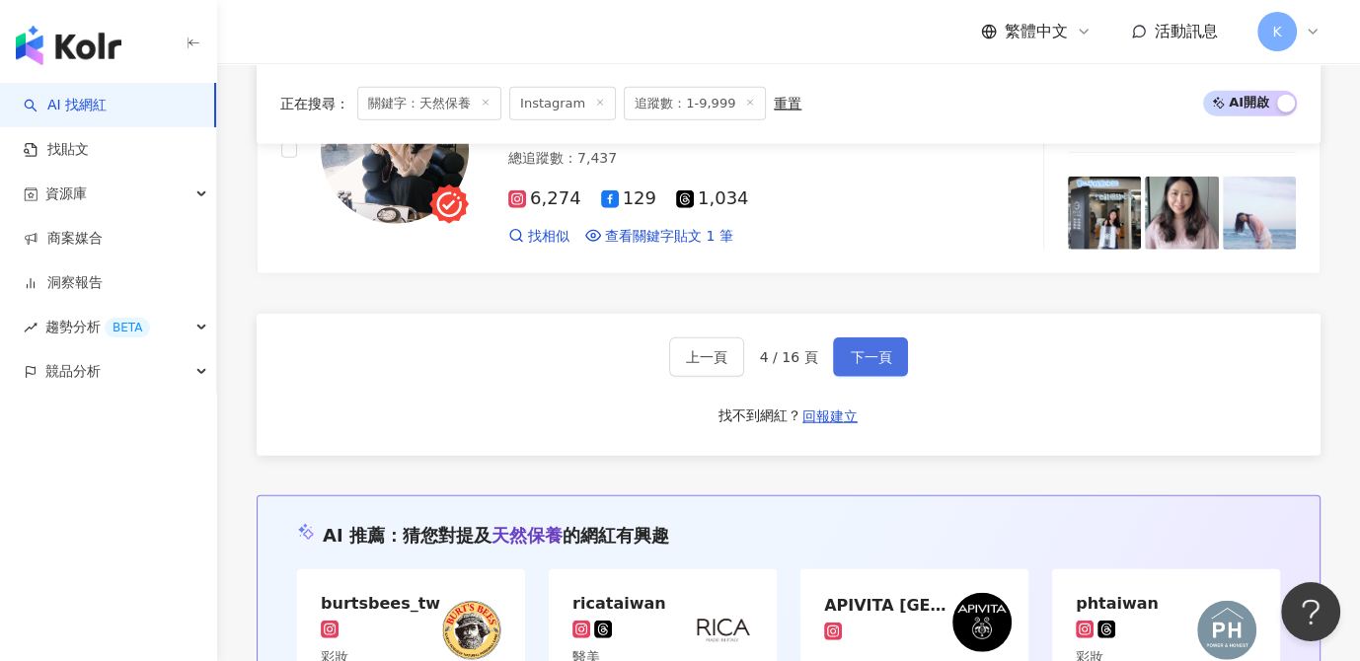
click at [869, 337] on button "下一頁" at bounding box center [870, 356] width 75 height 39
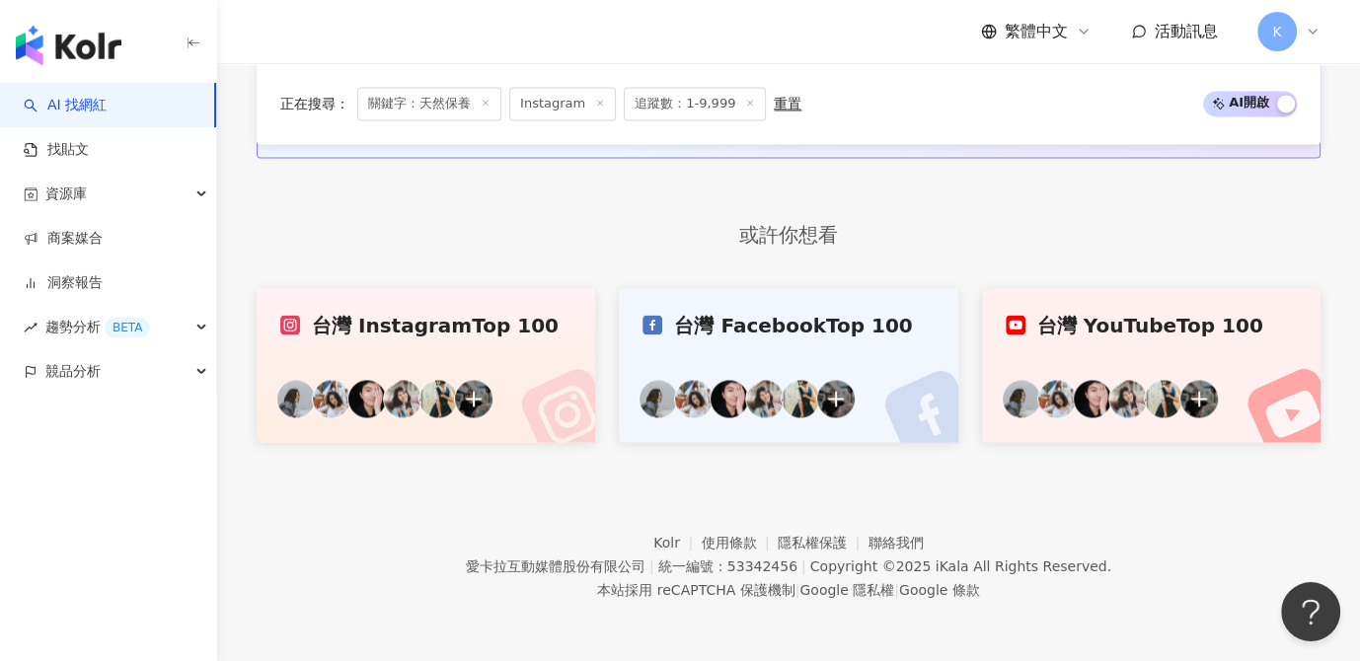
scroll to position [1756, 0]
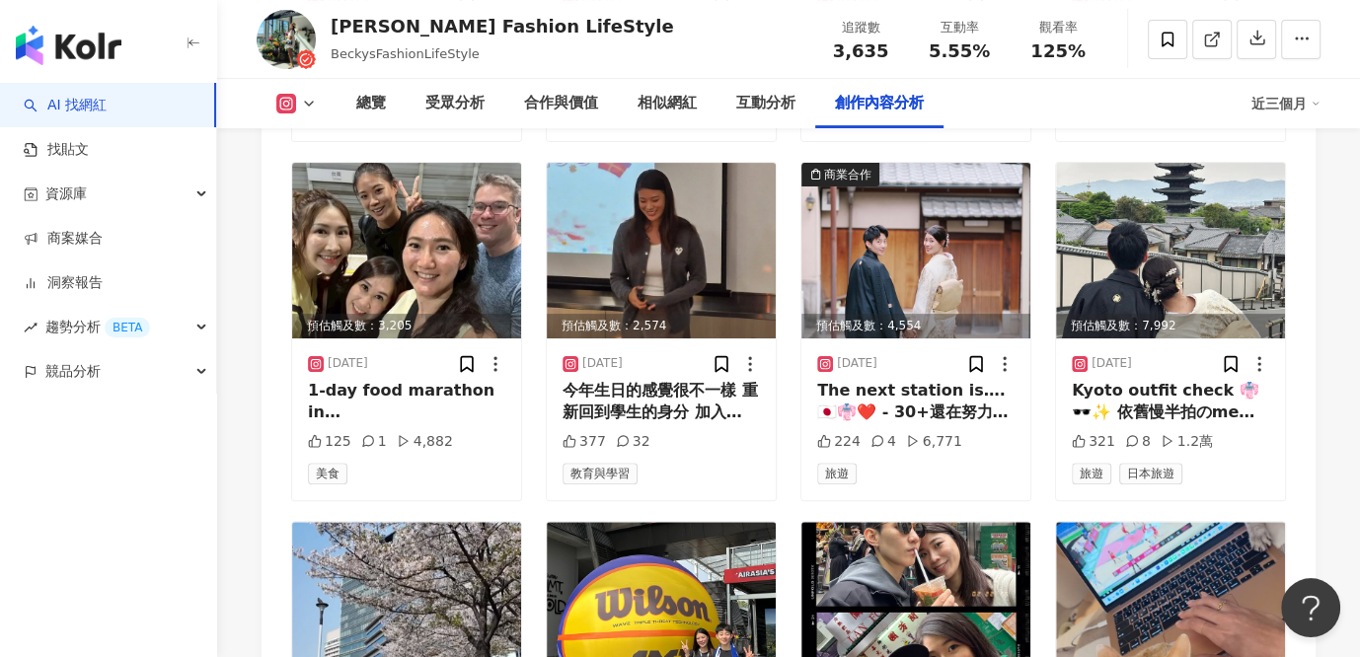
scroll to position [6479, 0]
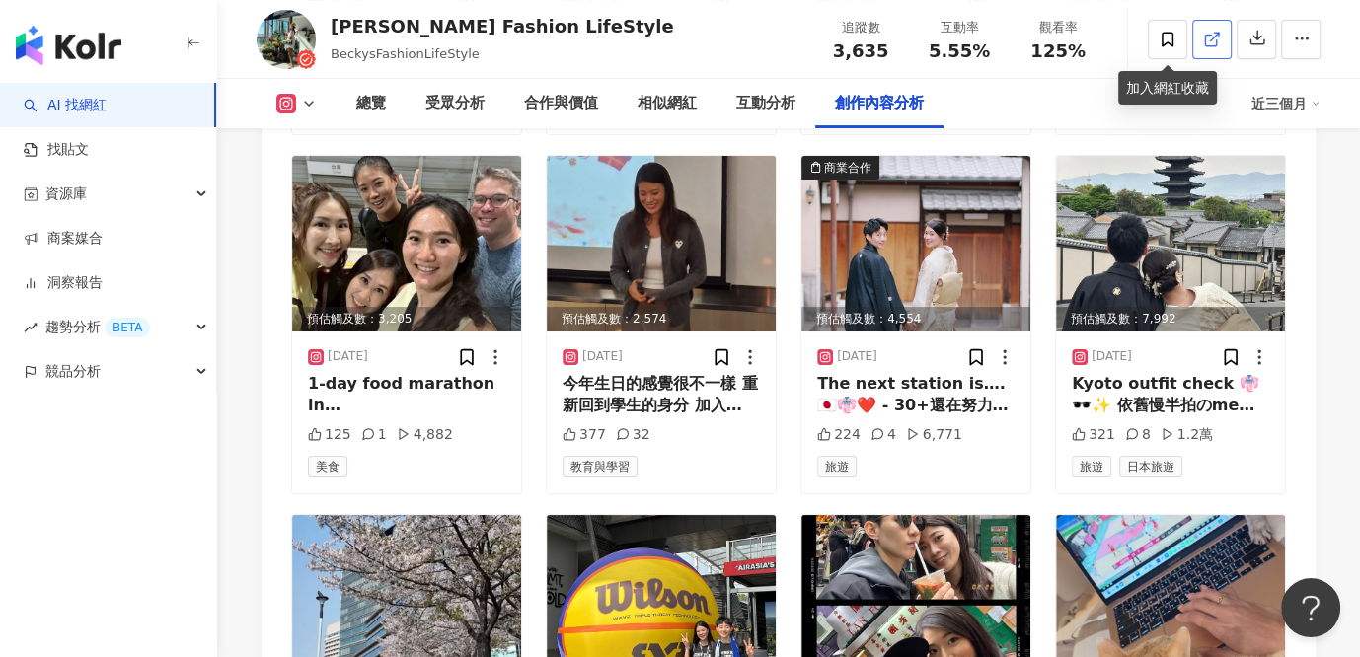
click at [1214, 39] on icon at bounding box center [1212, 40] width 18 height 18
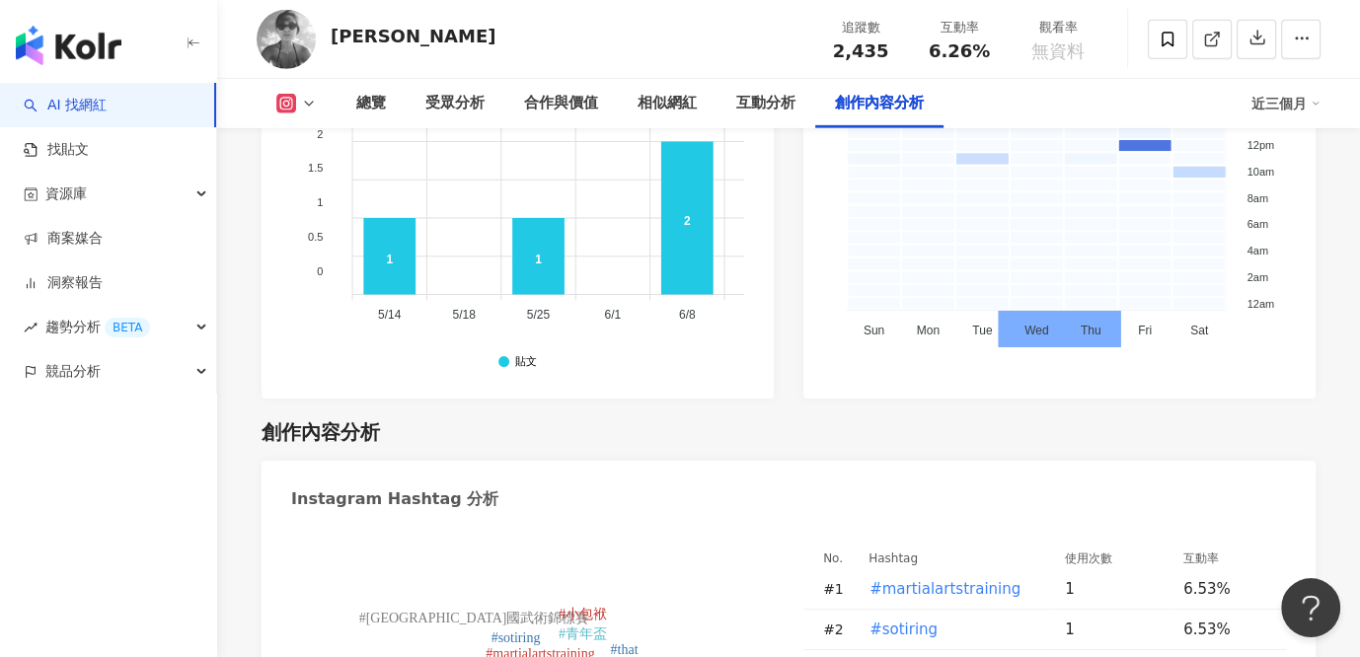
scroll to position [5351, 0]
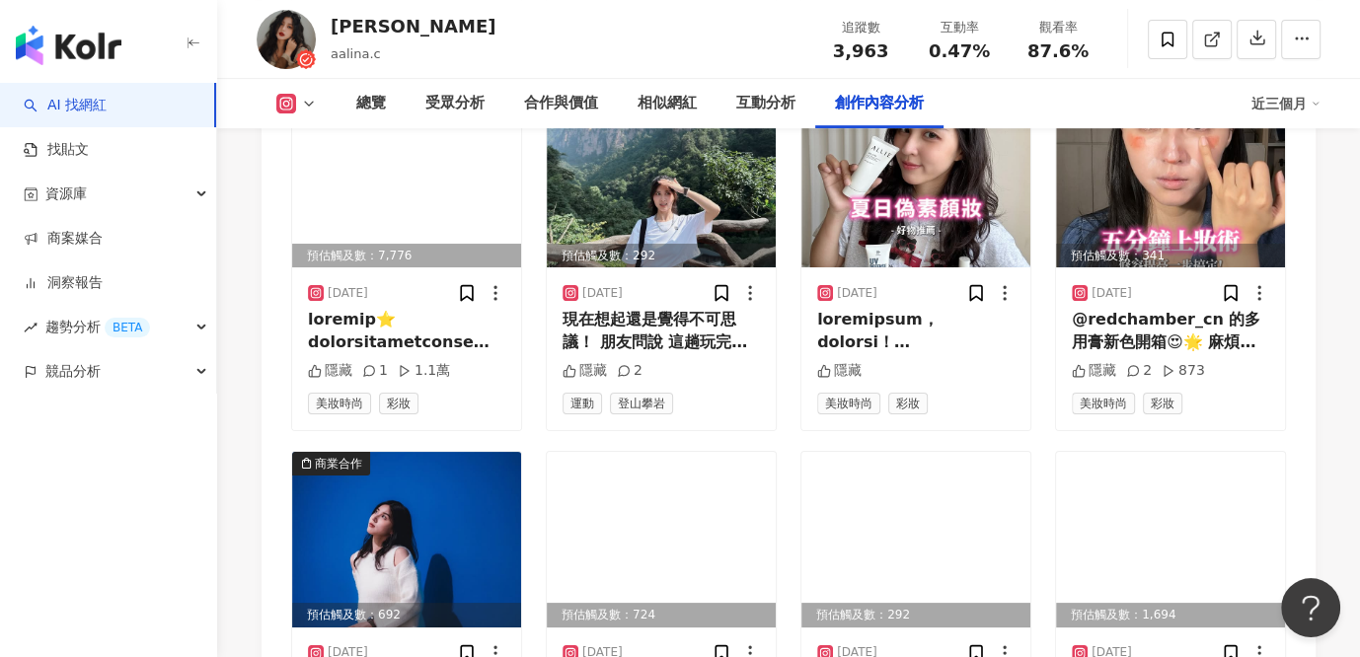
scroll to position [6744, 0]
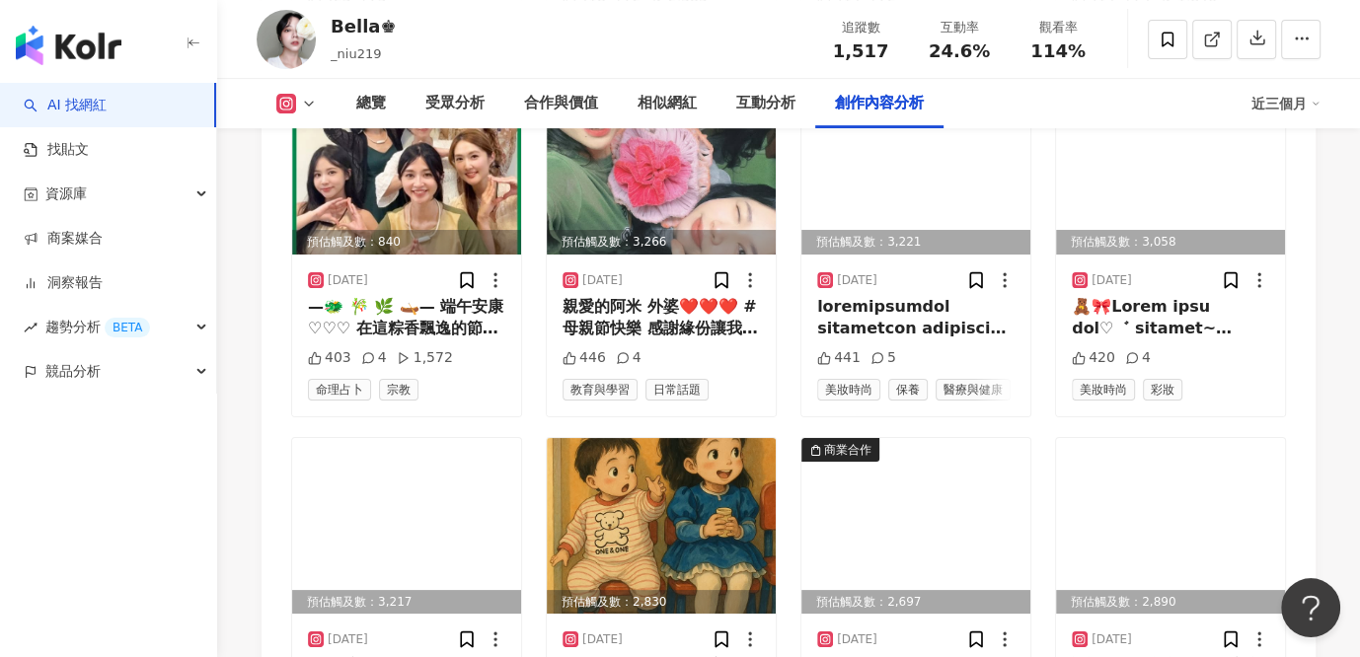
scroll to position [6542, 0]
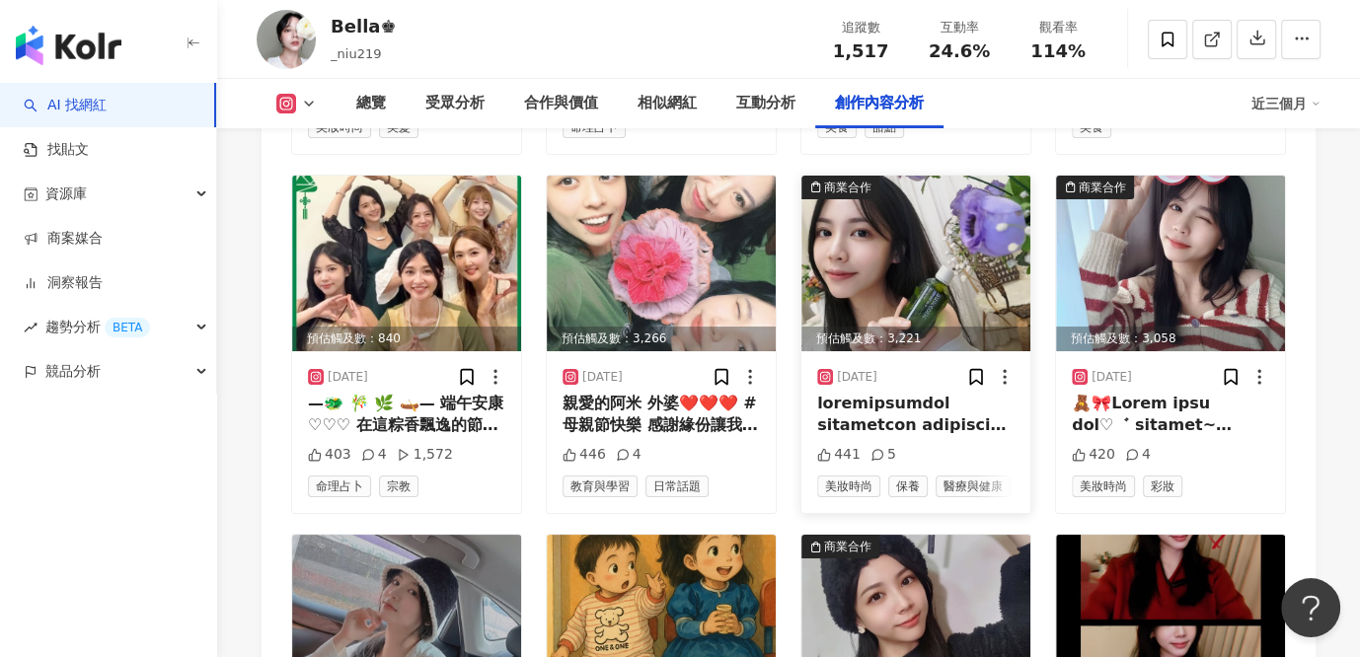
click at [945, 393] on div at bounding box center [915, 415] width 197 height 44
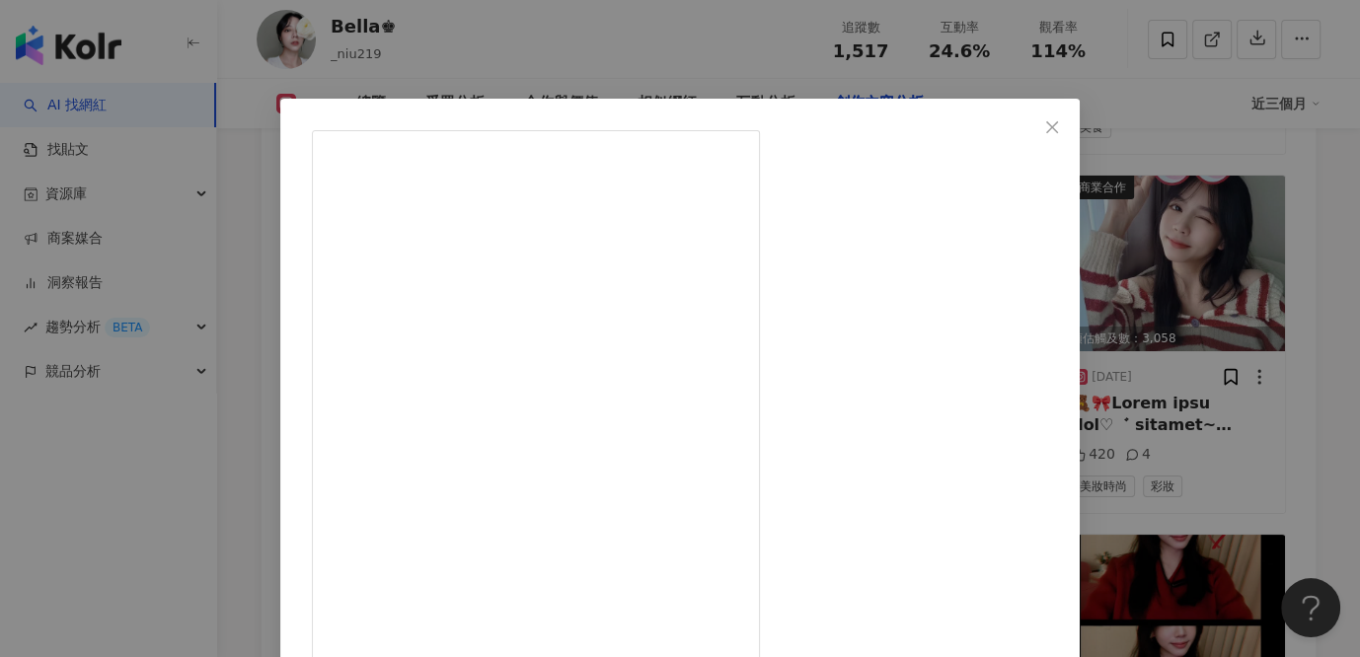
scroll to position [228, 0]
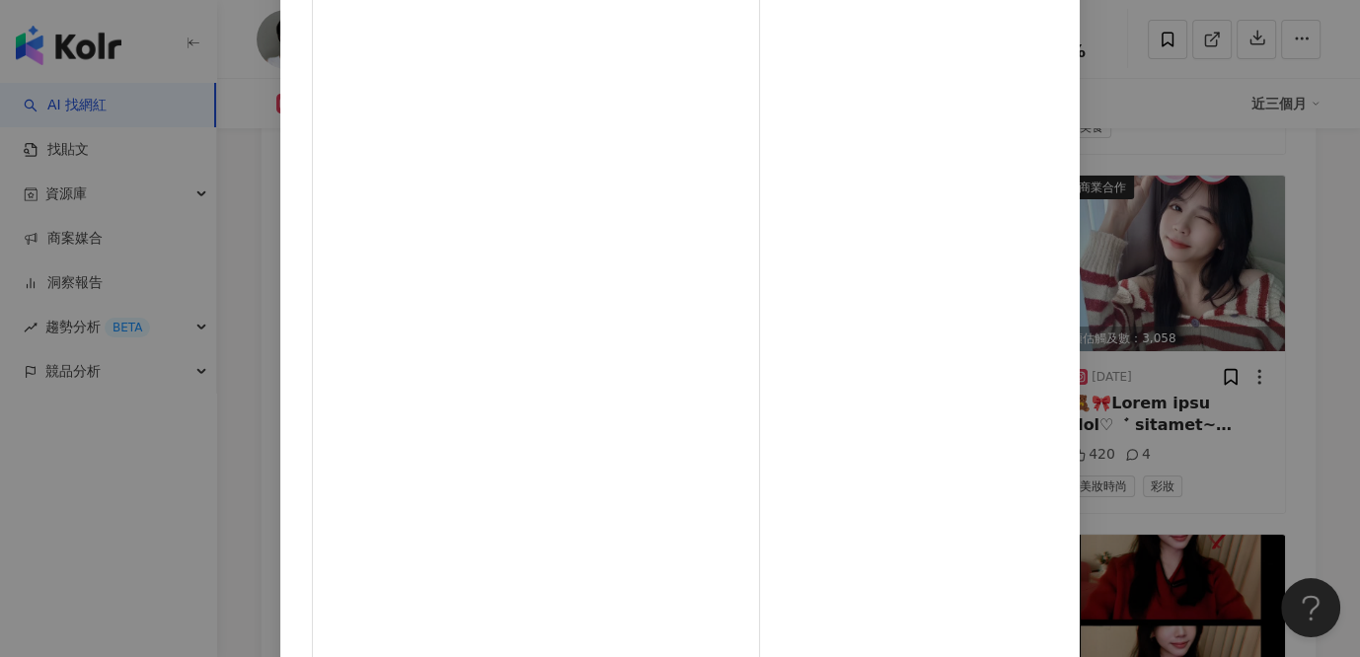
click at [1321, 400] on div "Bella♚ [DATE] 441 5 查看原始貼文" at bounding box center [680, 328] width 1360 height 657
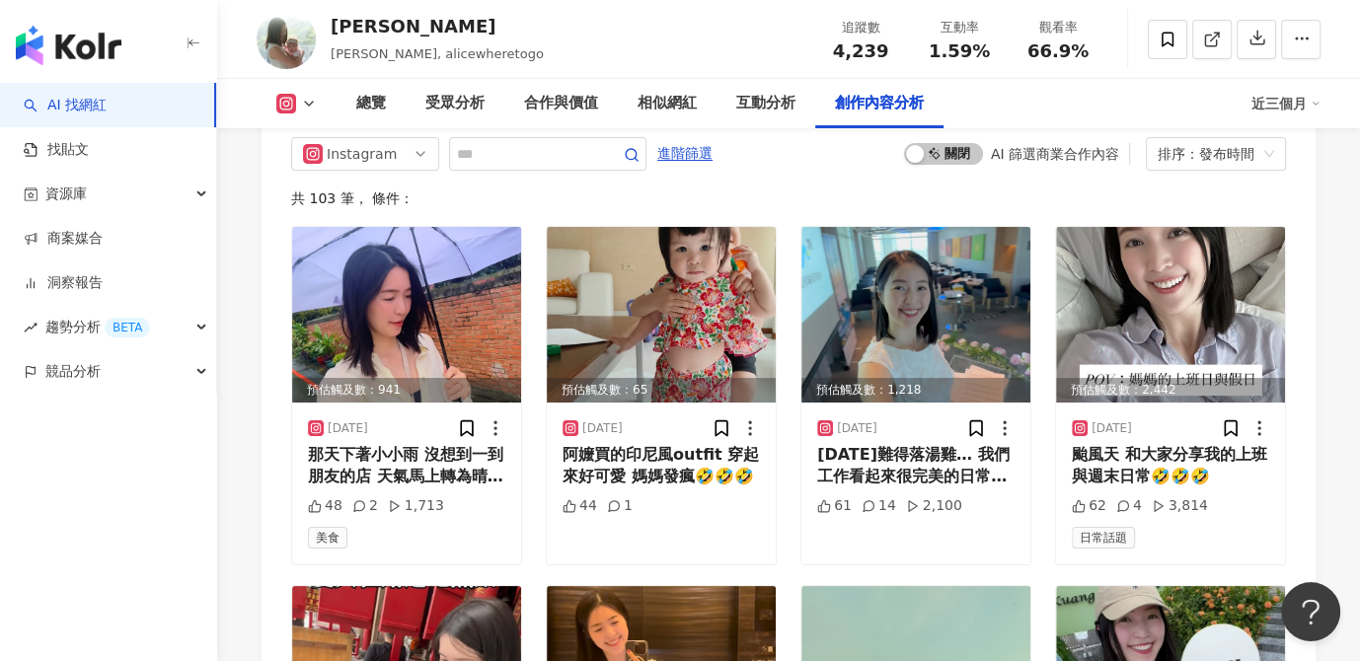
scroll to position [6080, 0]
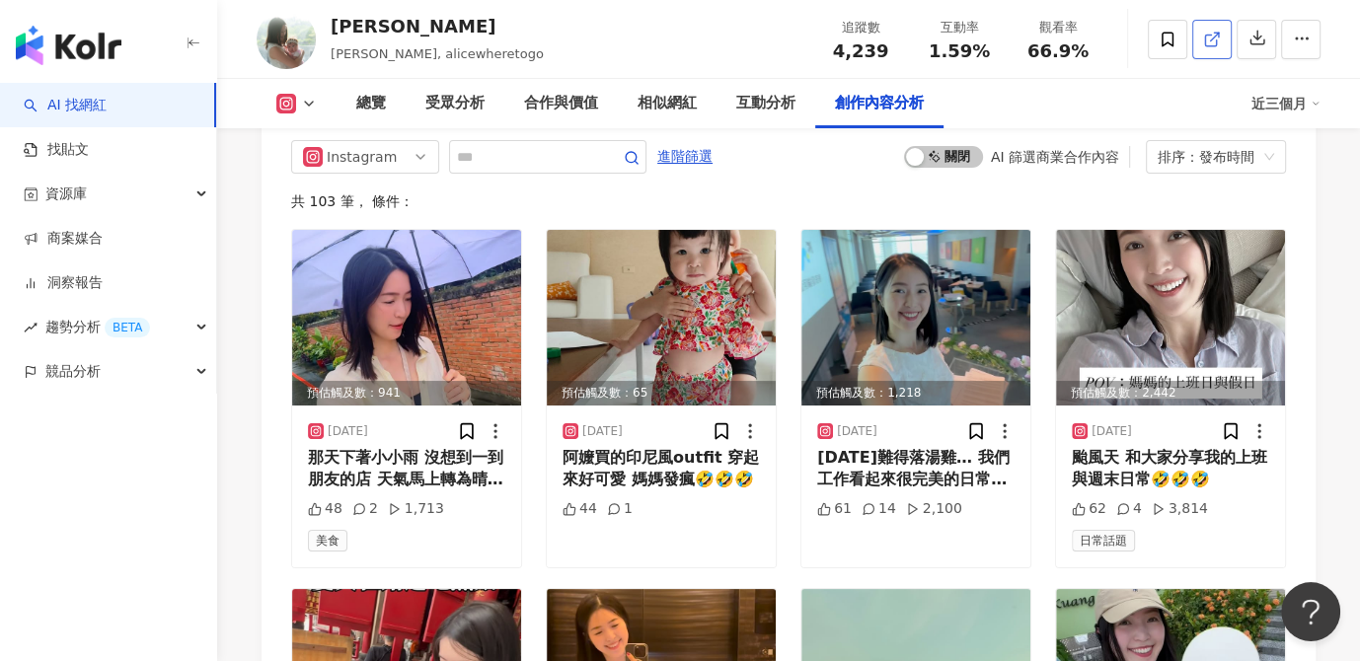
click at [1215, 37] on icon at bounding box center [1212, 40] width 18 height 18
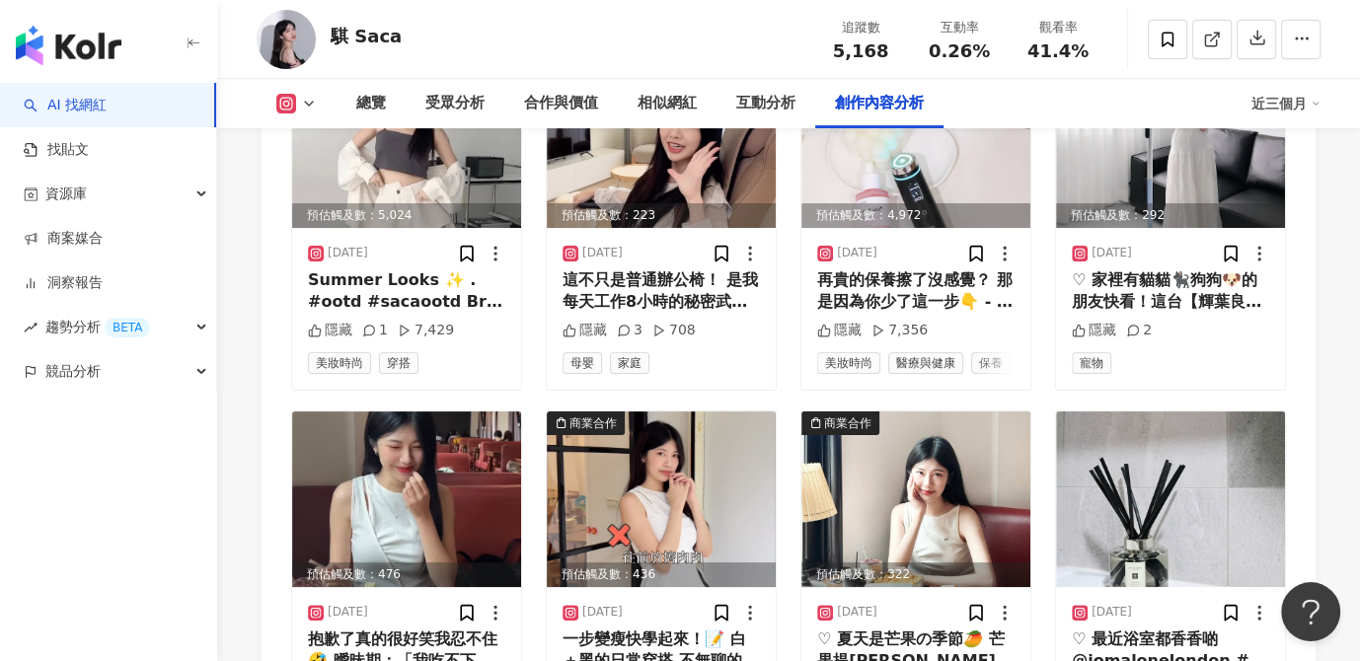
scroll to position [6518, 0]
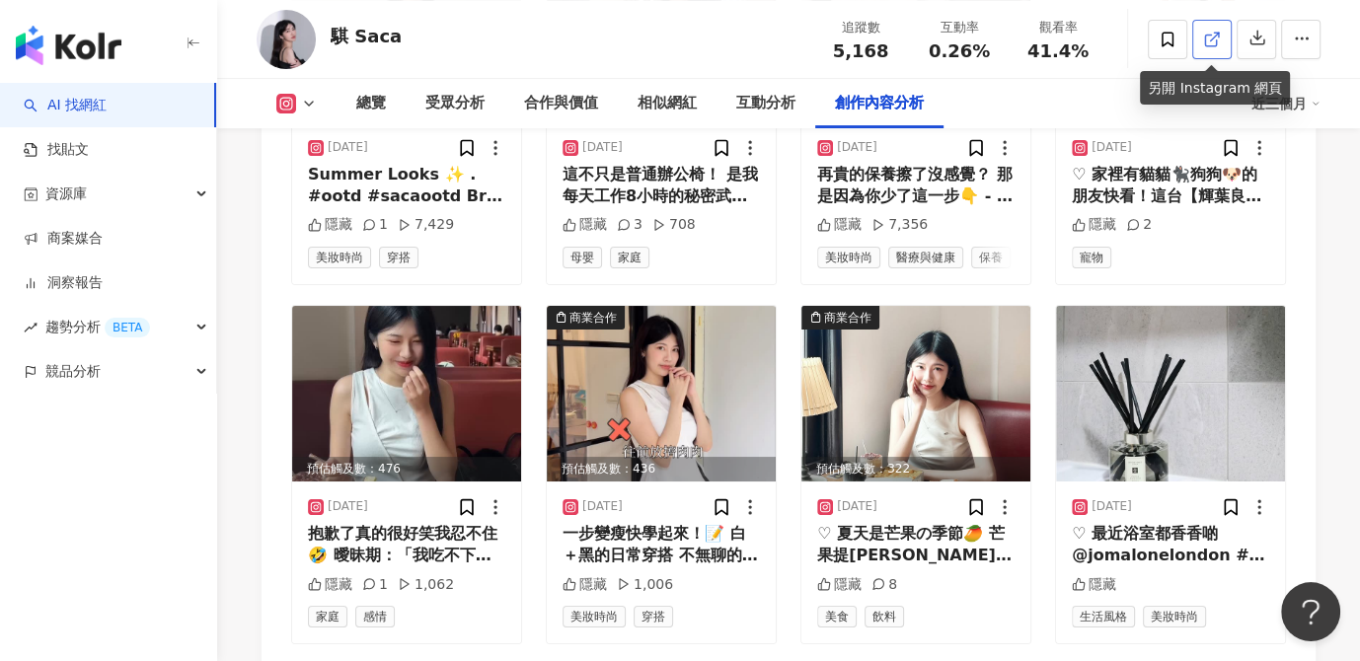
click at [1221, 44] on link at bounding box center [1211, 39] width 39 height 39
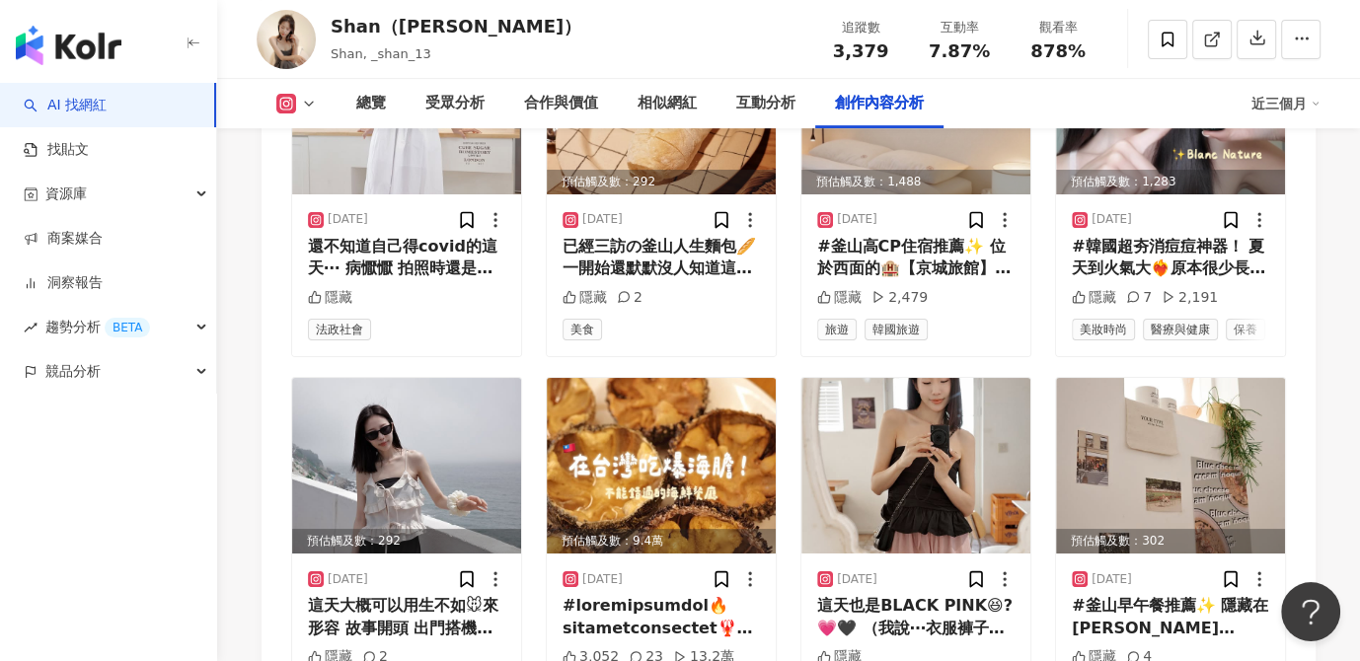
scroll to position [6789, 0]
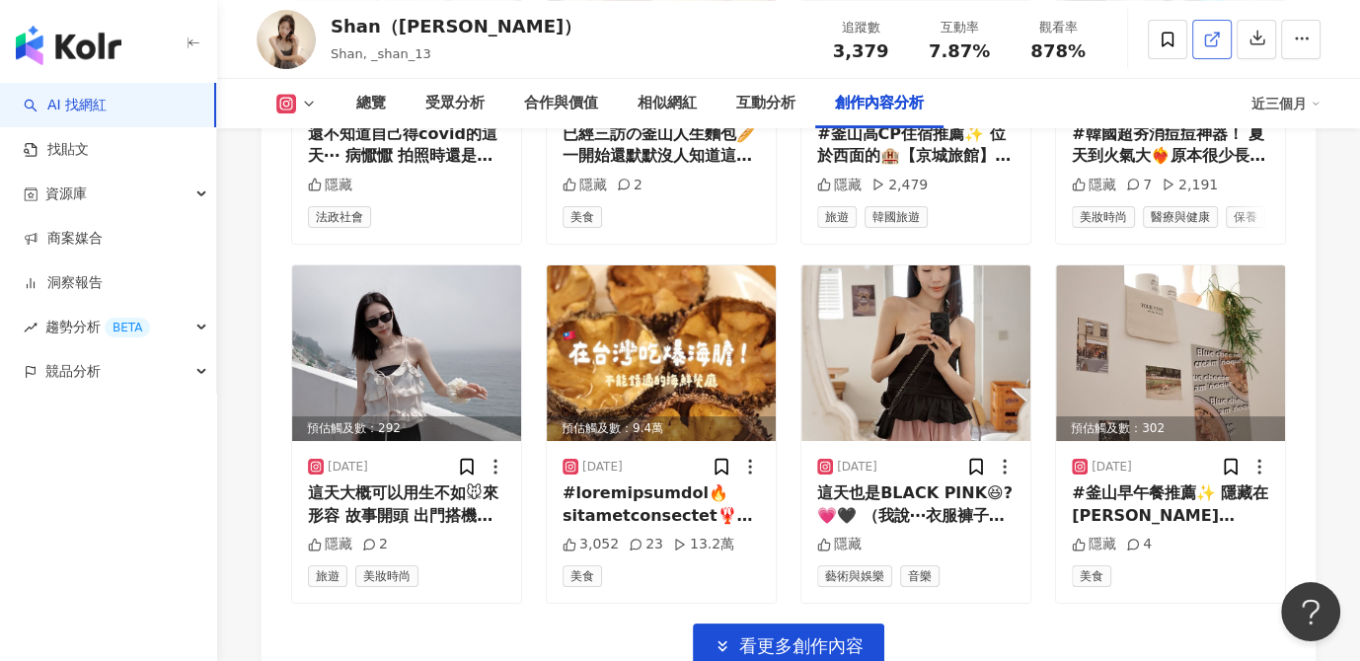
click at [1214, 37] on line at bounding box center [1215, 37] width 8 height 8
